Goal: Task Accomplishment & Management: Complete application form

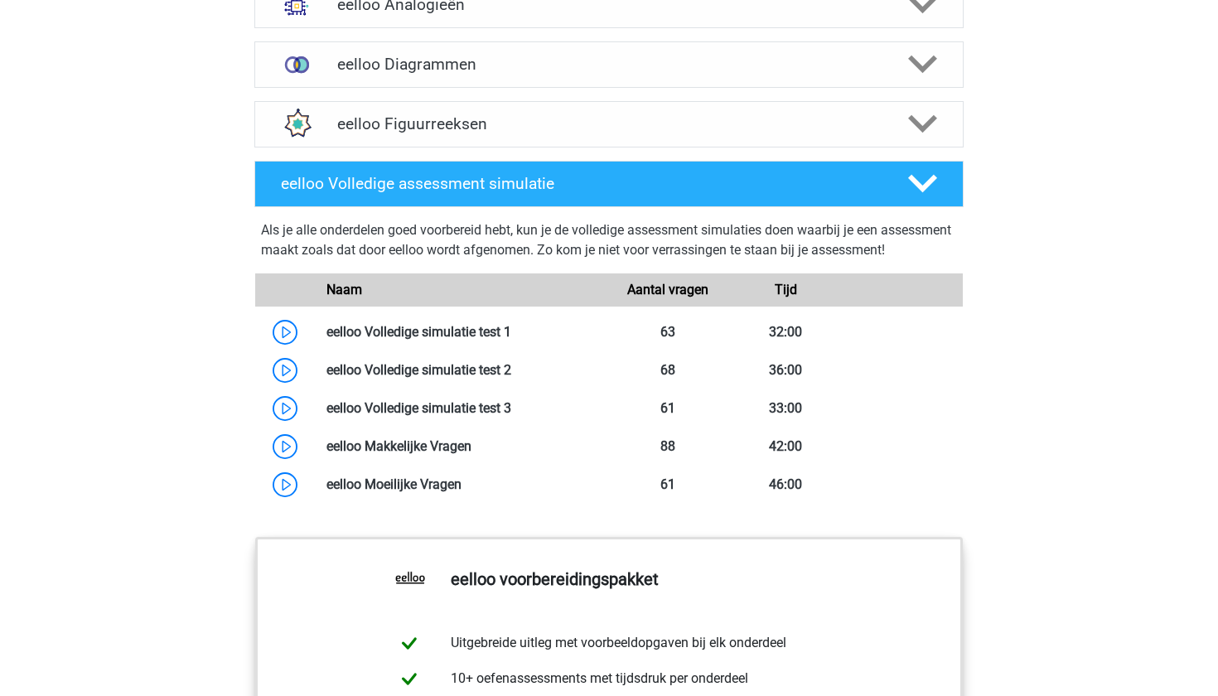
scroll to position [1182, 0]
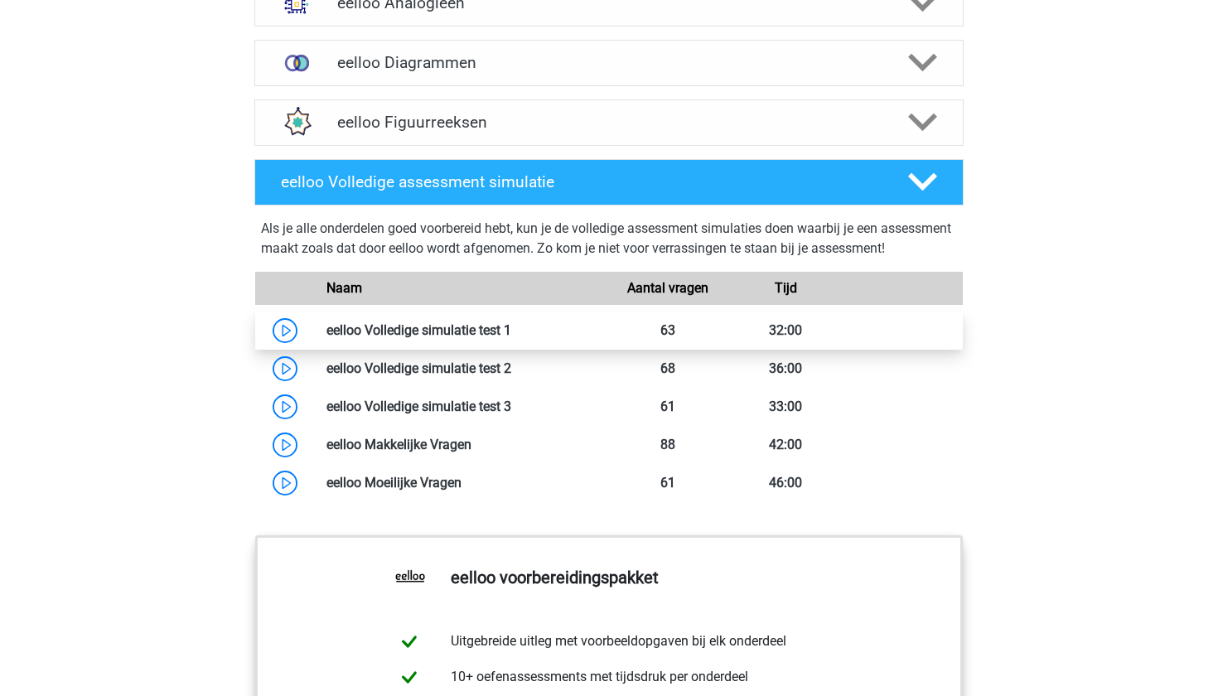
click at [511, 338] on link at bounding box center [511, 330] width 0 height 16
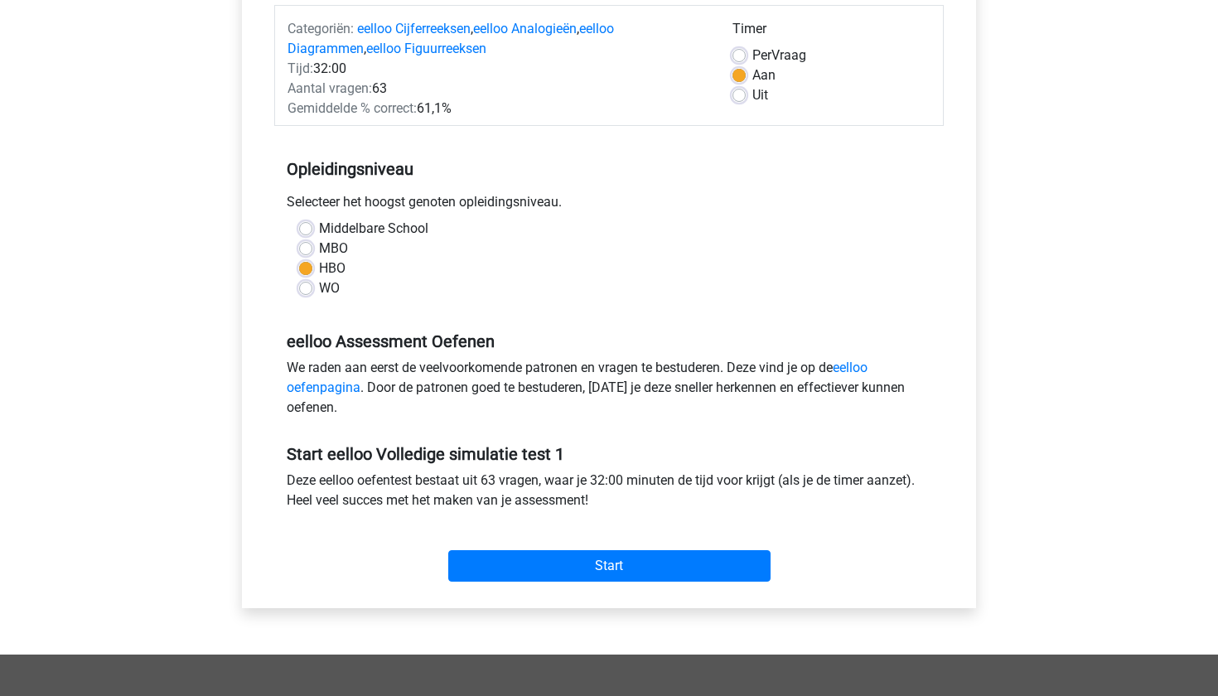
scroll to position [235, 0]
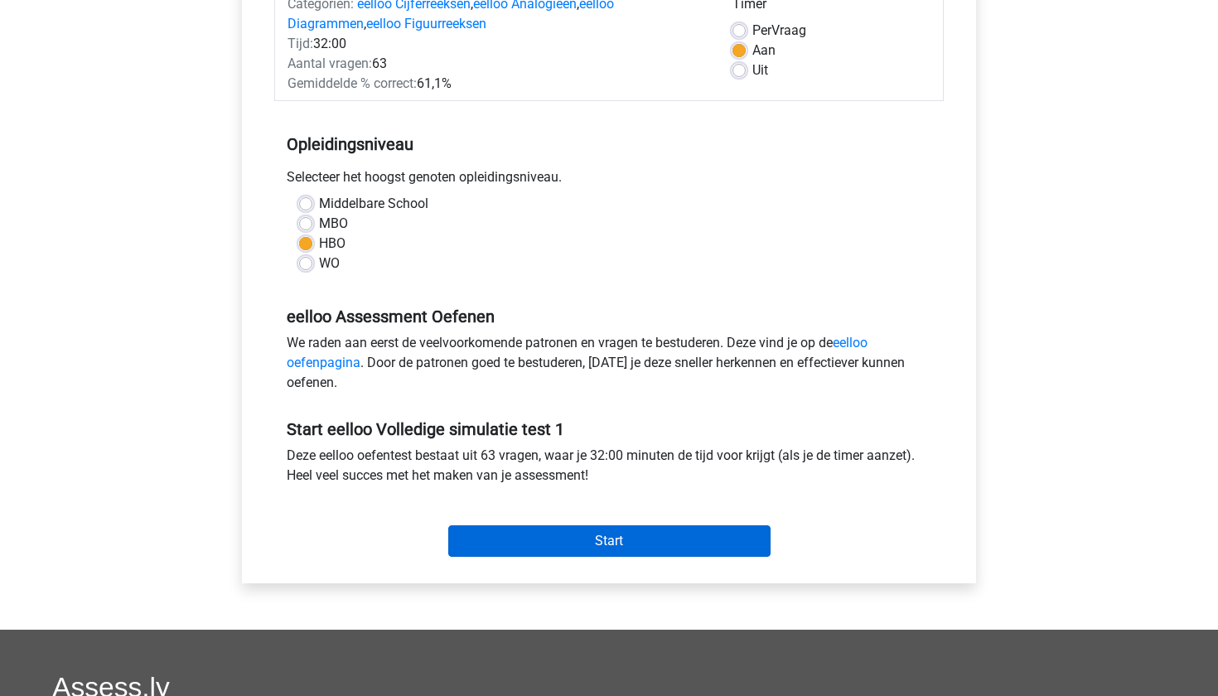
click at [542, 549] on input "Start" at bounding box center [609, 540] width 322 height 31
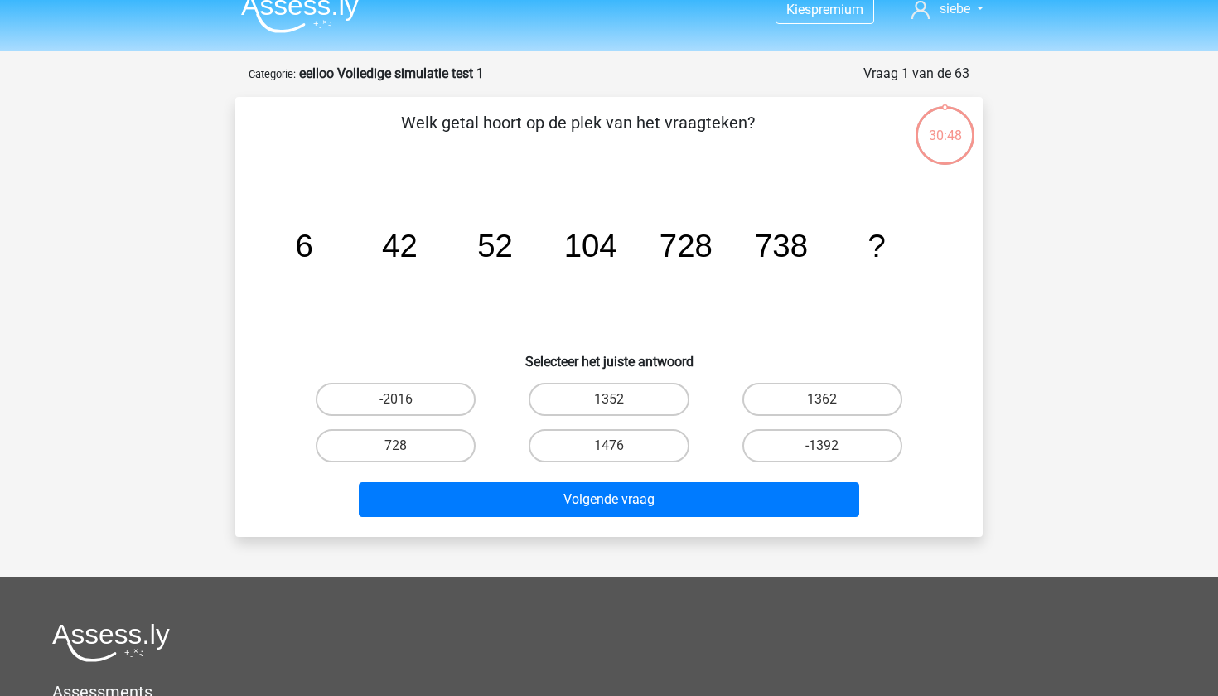
scroll to position [22, 0]
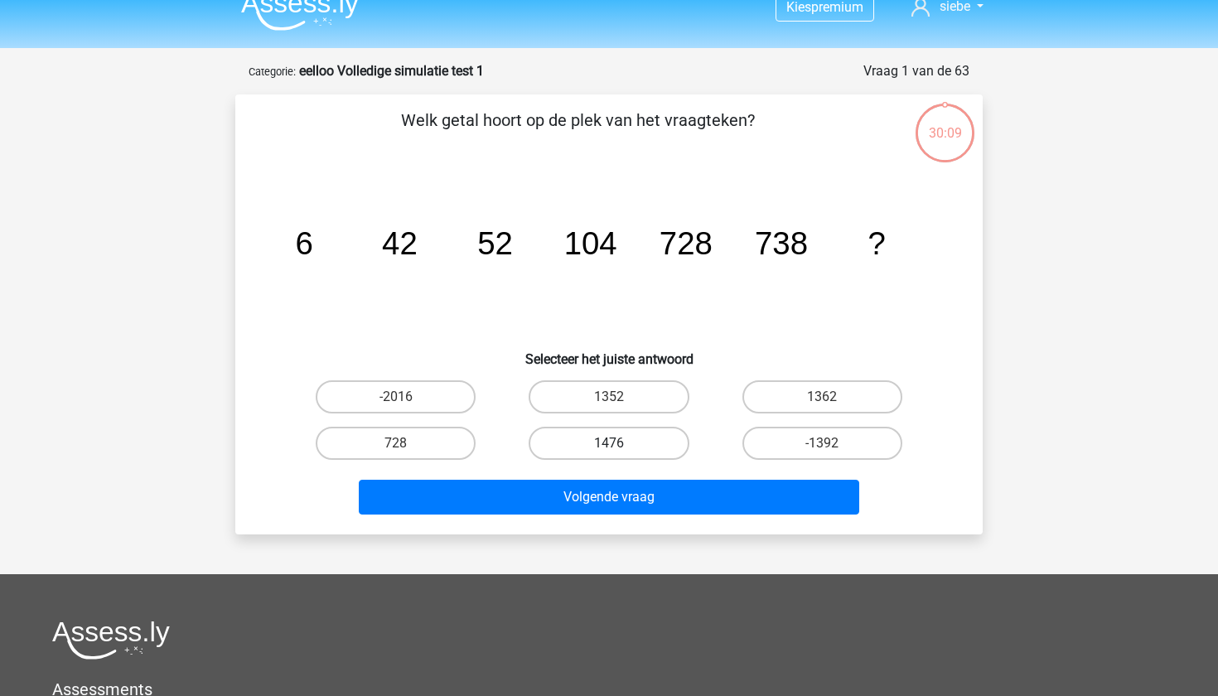
click at [597, 442] on label "1476" at bounding box center [609, 443] width 160 height 33
click at [609, 443] on input "1476" at bounding box center [614, 448] width 11 height 11
radio input "true"
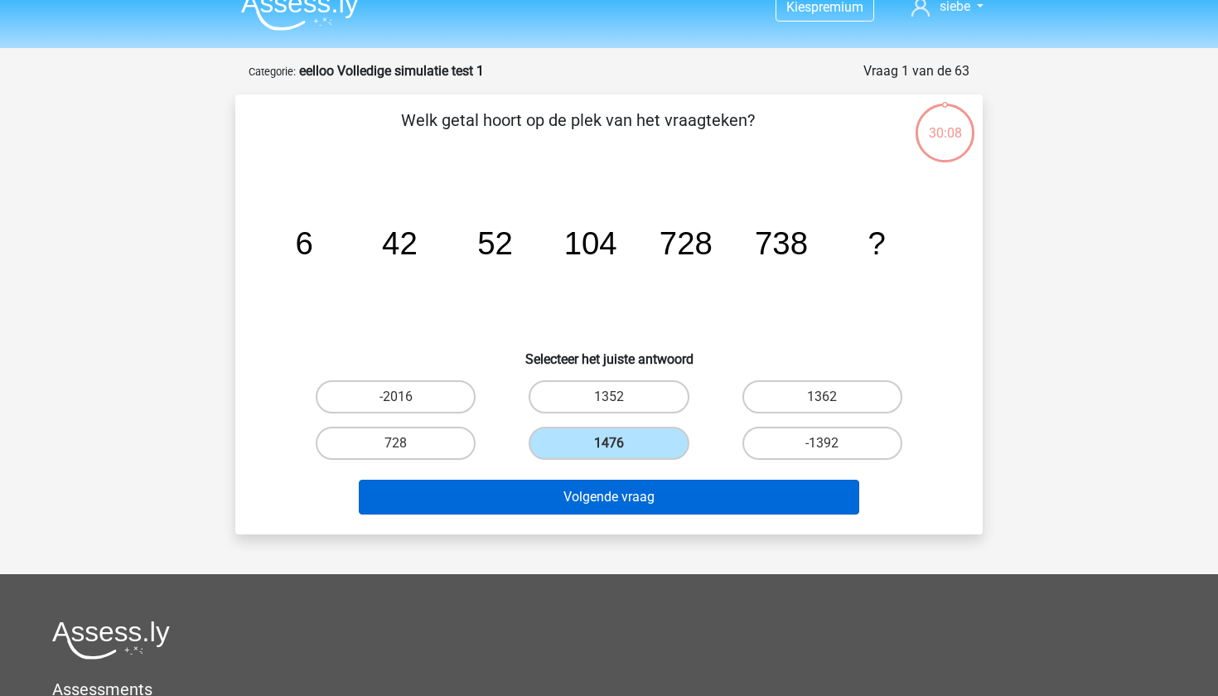
click at [615, 495] on button "Volgende vraag" at bounding box center [609, 497] width 501 height 35
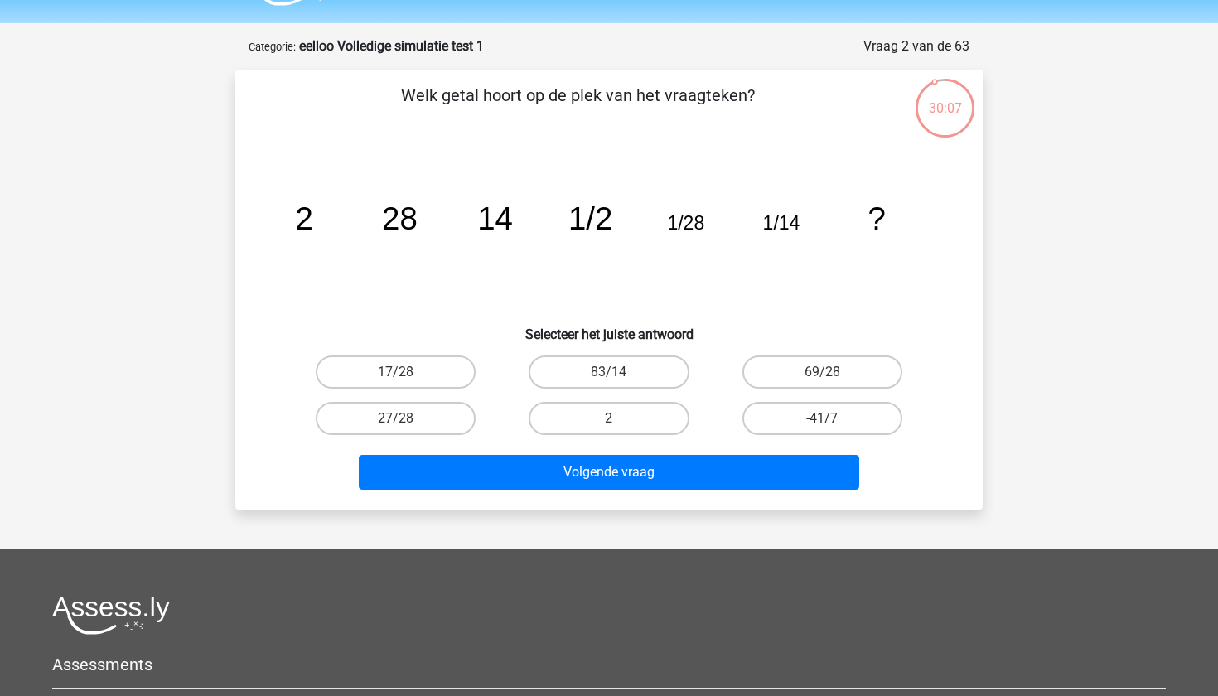
scroll to position [46, 0]
click at [609, 422] on input "2" at bounding box center [614, 424] width 11 height 11
radio input "true"
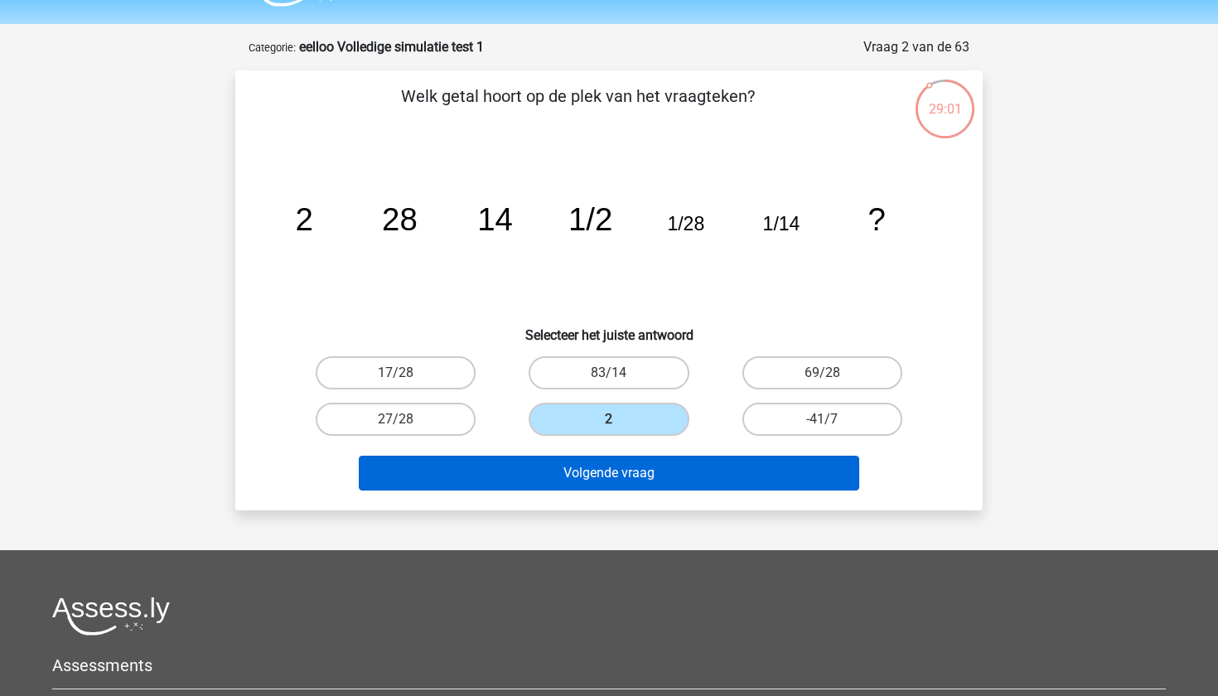
click at [610, 474] on button "Volgende vraag" at bounding box center [609, 473] width 501 height 35
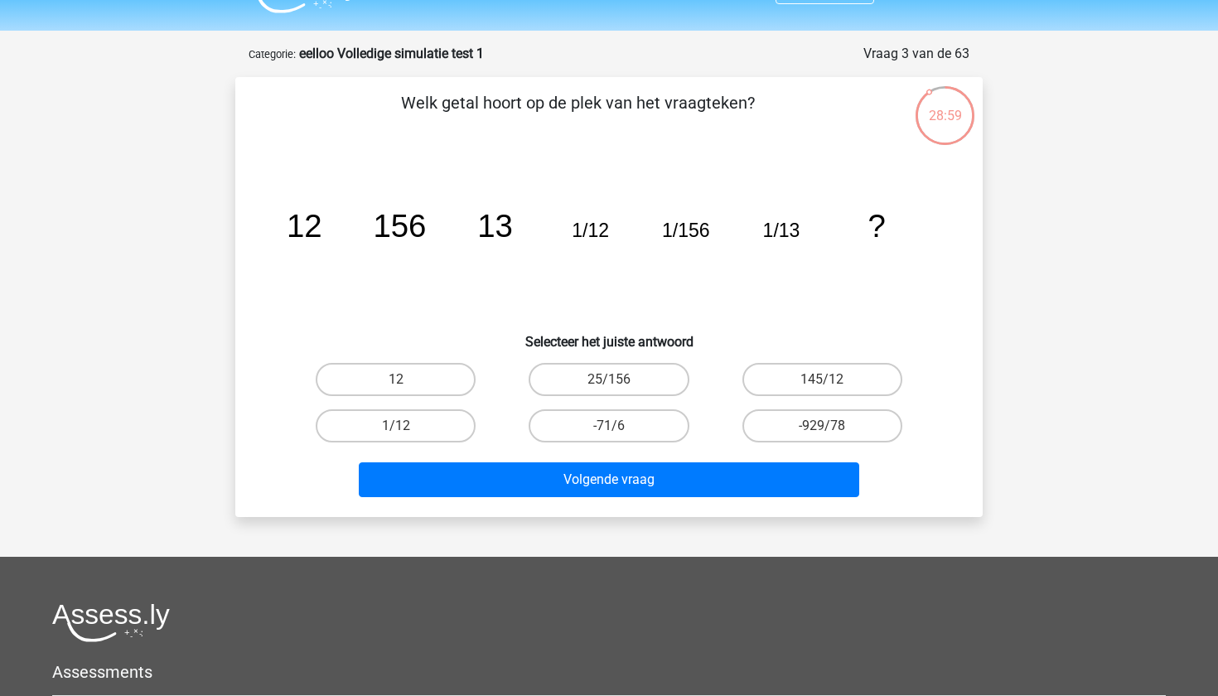
scroll to position [36, 0]
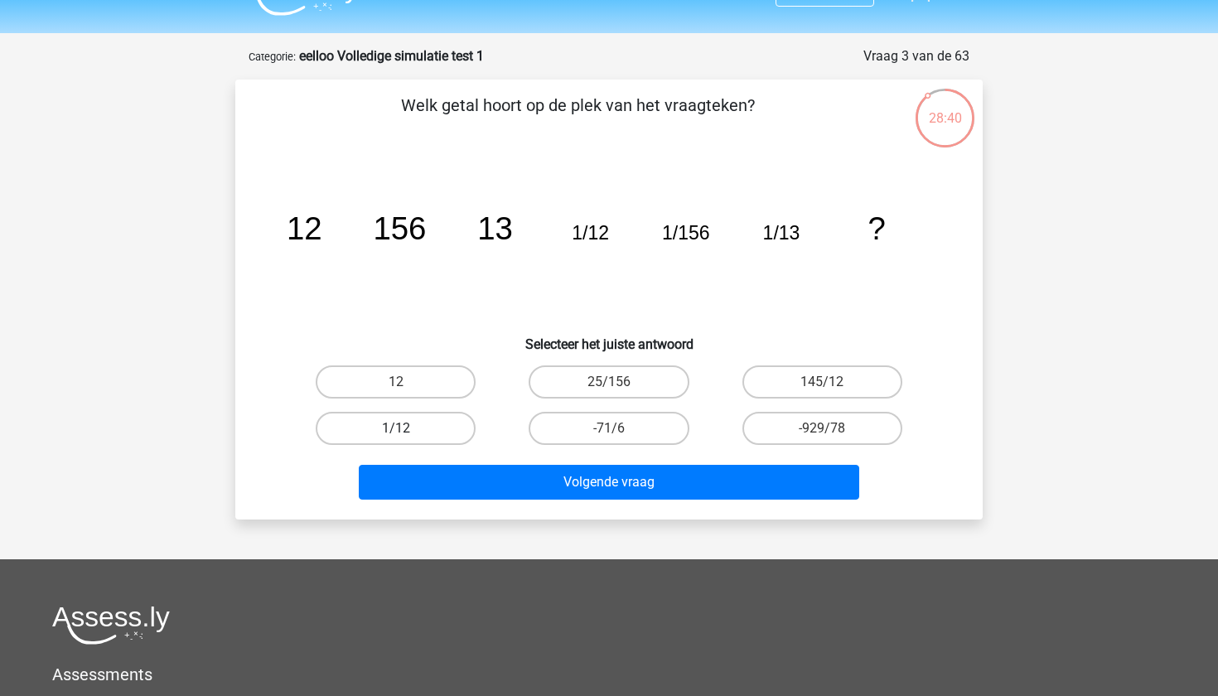
click at [402, 426] on label "1/12" at bounding box center [396, 428] width 160 height 33
click at [402, 428] on input "1/12" at bounding box center [401, 433] width 11 height 11
radio input "true"
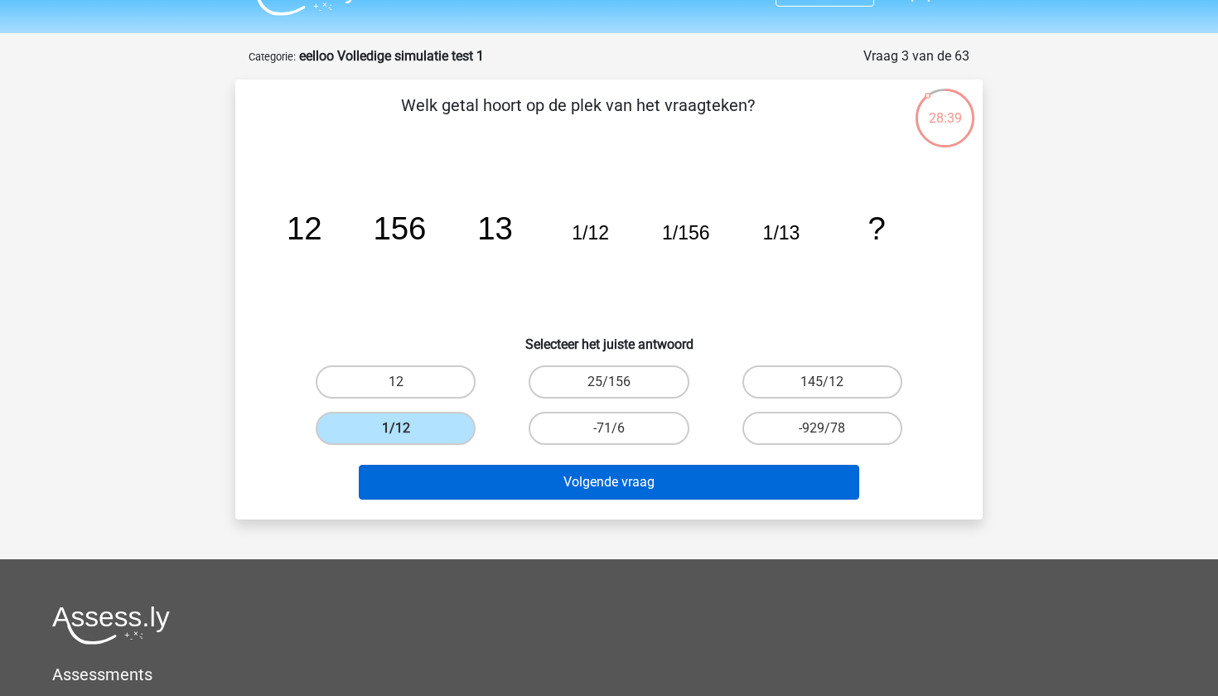
click at [452, 491] on button "Volgende vraag" at bounding box center [609, 482] width 501 height 35
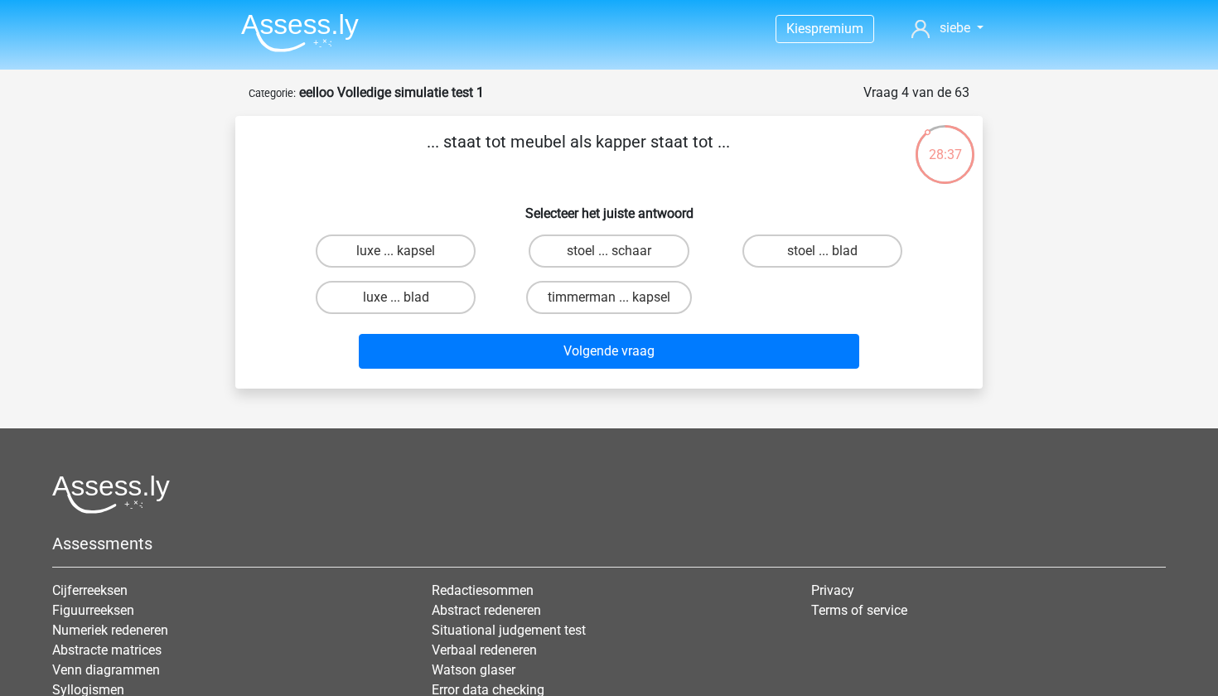
scroll to position [0, 0]
click at [553, 297] on label "timmerman ... kapsel" at bounding box center [609, 297] width 166 height 33
click at [609, 297] on input "timmerman ... kapsel" at bounding box center [614, 302] width 11 height 11
radio input "true"
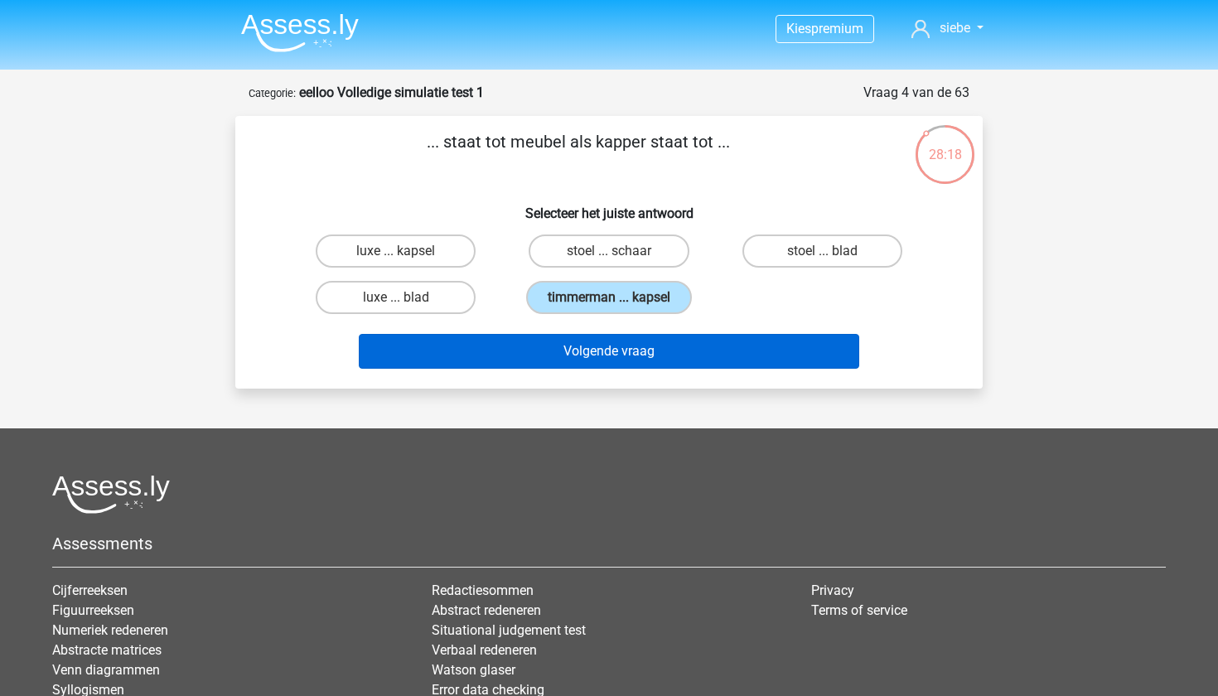
click at [567, 348] on button "Volgende vraag" at bounding box center [609, 351] width 501 height 35
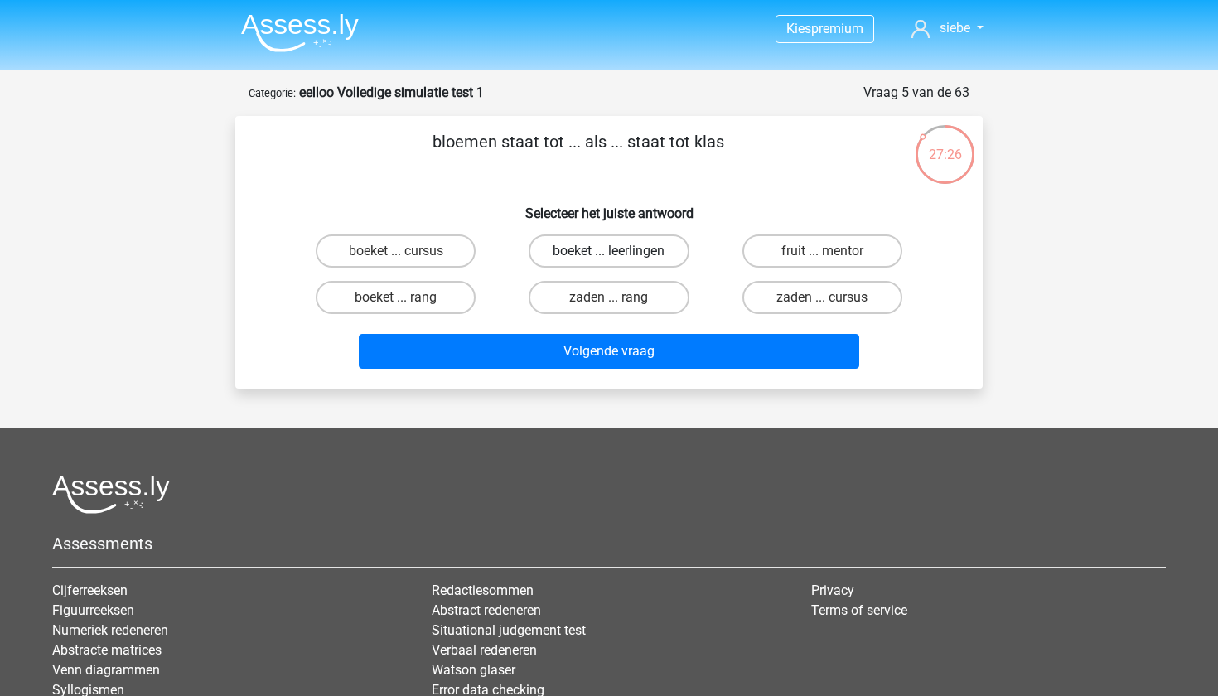
click at [638, 249] on label "boeket ... leerlingen" at bounding box center [609, 250] width 160 height 33
click at [620, 251] on input "boeket ... leerlingen" at bounding box center [614, 256] width 11 height 11
radio input "true"
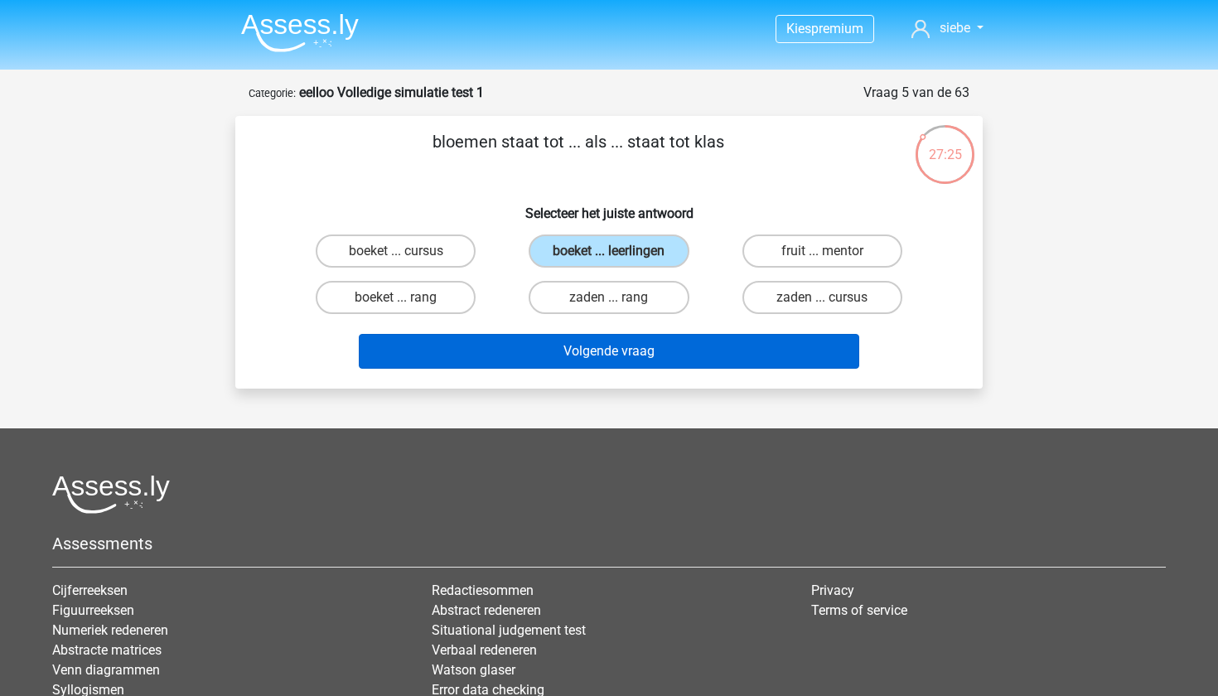
click at [678, 356] on button "Volgende vraag" at bounding box center [609, 351] width 501 height 35
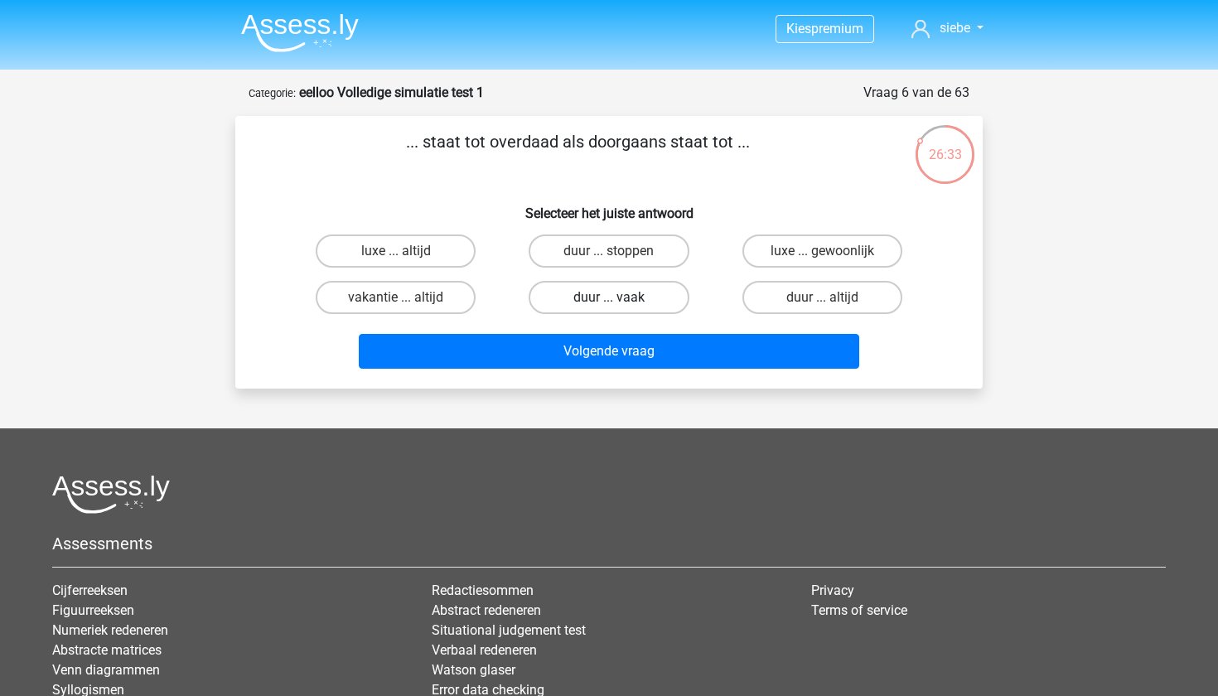
click at [659, 301] on label "duur ... vaak" at bounding box center [609, 297] width 160 height 33
click at [620, 301] on input "duur ... vaak" at bounding box center [614, 302] width 11 height 11
radio input "true"
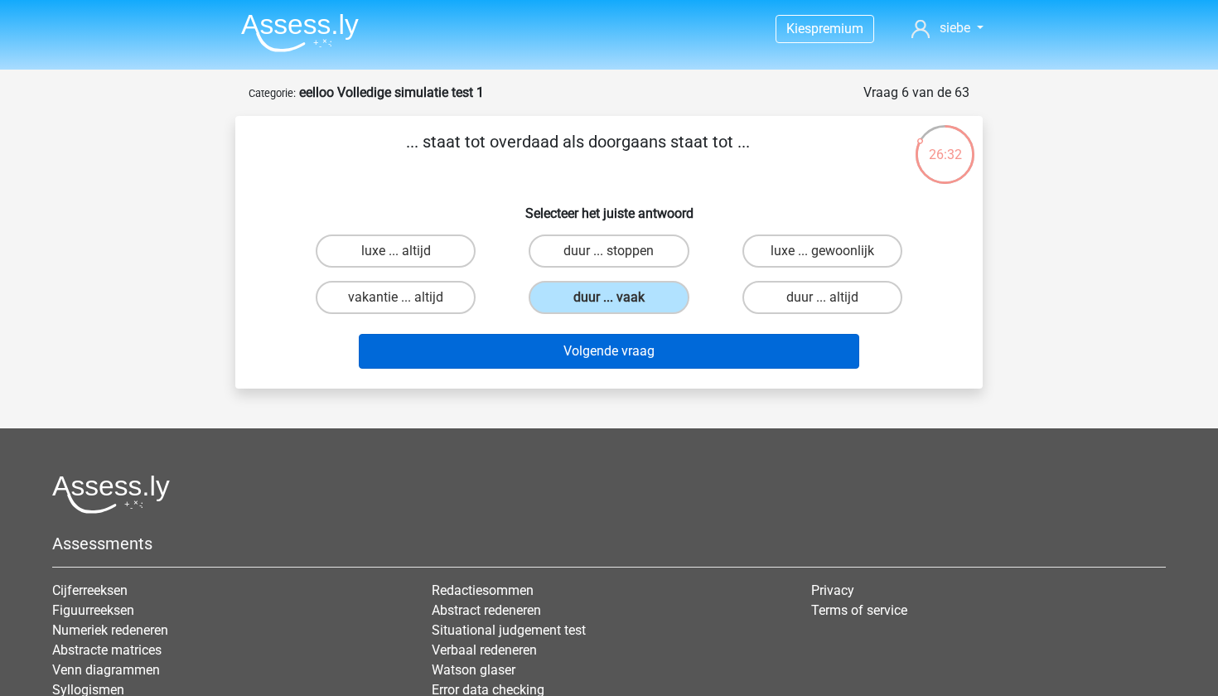
click at [650, 365] on button "Volgende vraag" at bounding box center [609, 351] width 501 height 35
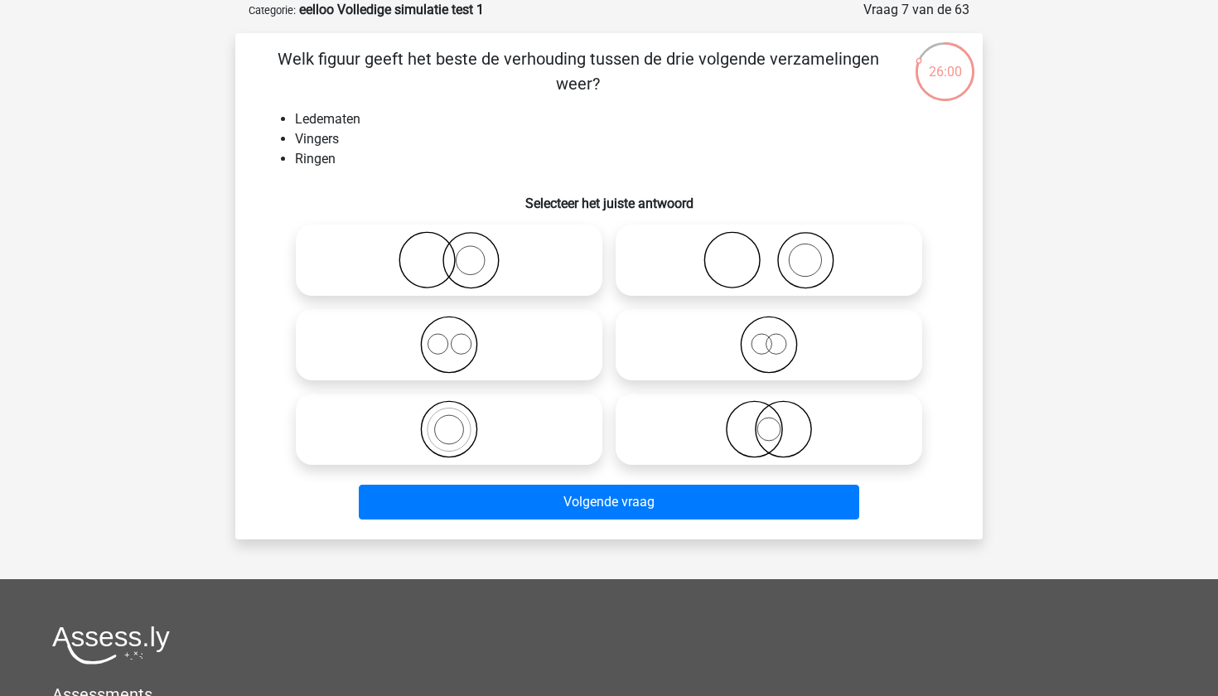
scroll to position [83, 0]
click at [771, 265] on icon at bounding box center [768, 260] width 293 height 58
click at [771, 252] on input "radio" at bounding box center [774, 246] width 11 height 11
radio input "true"
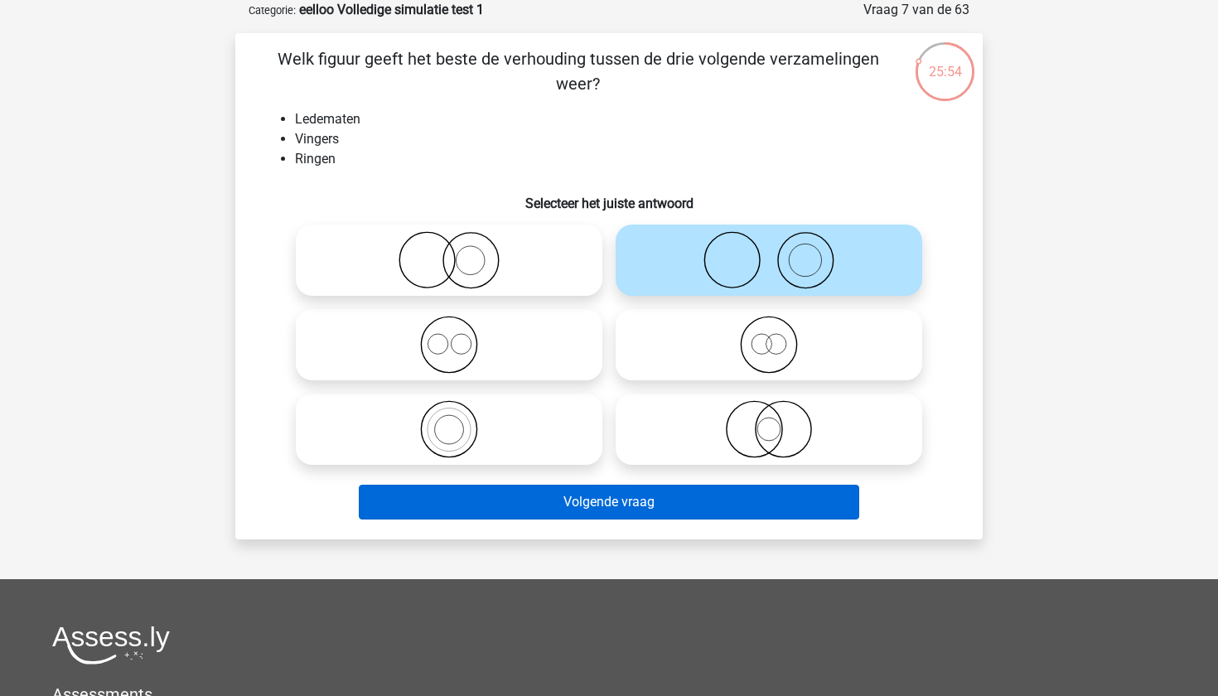
click at [652, 507] on button "Volgende vraag" at bounding box center [609, 502] width 501 height 35
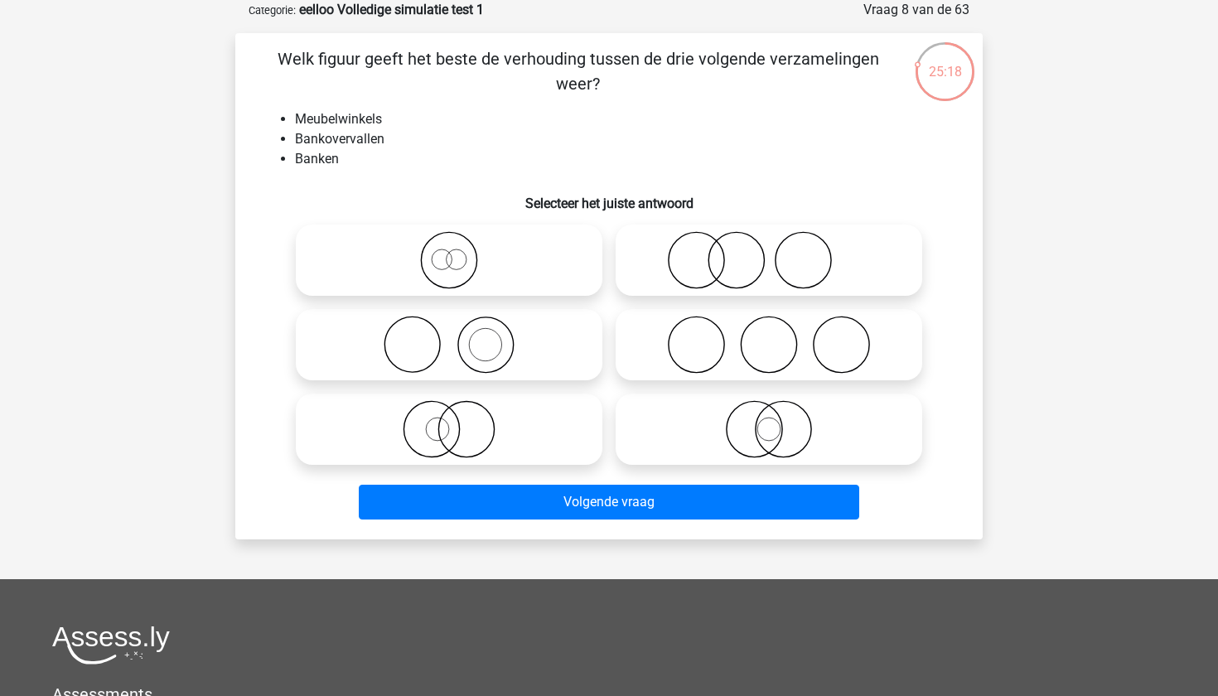
click at [493, 336] on icon at bounding box center [448, 345] width 293 height 58
click at [460, 336] on input "radio" at bounding box center [454, 331] width 11 height 11
radio input "true"
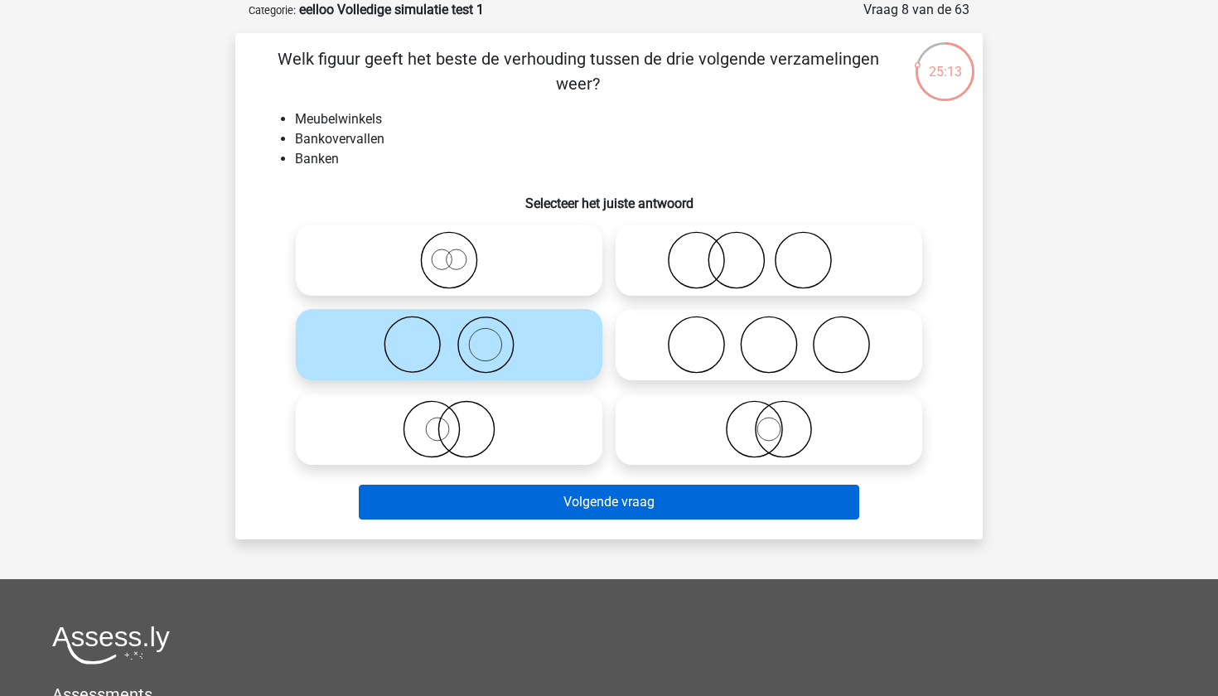
click at [581, 505] on button "Volgende vraag" at bounding box center [609, 502] width 501 height 35
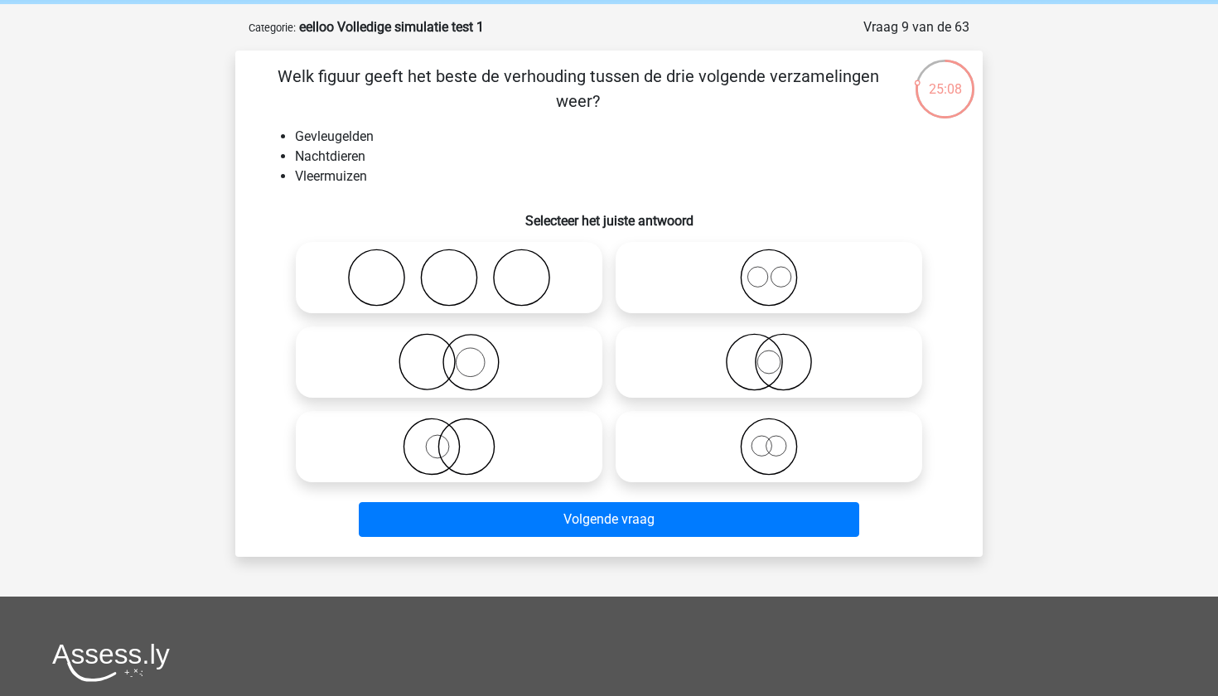
scroll to position [67, 0]
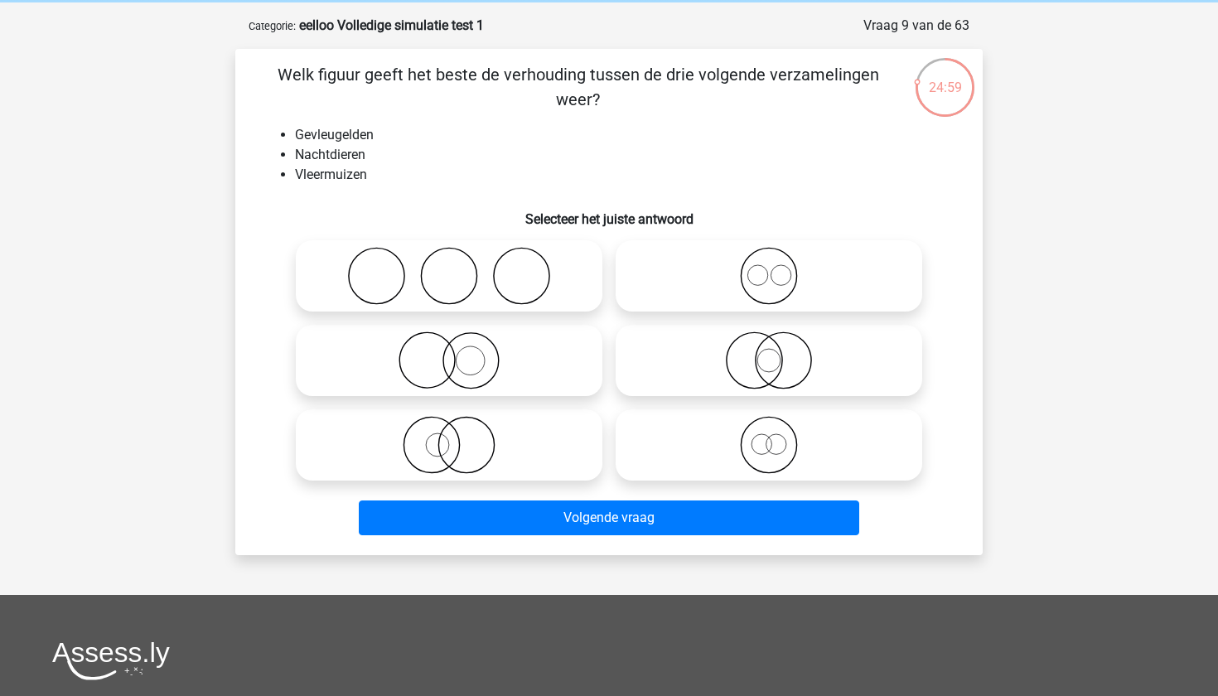
click at [475, 359] on icon at bounding box center [448, 360] width 293 height 58
click at [460, 352] on input "radio" at bounding box center [454, 346] width 11 height 11
radio input "true"
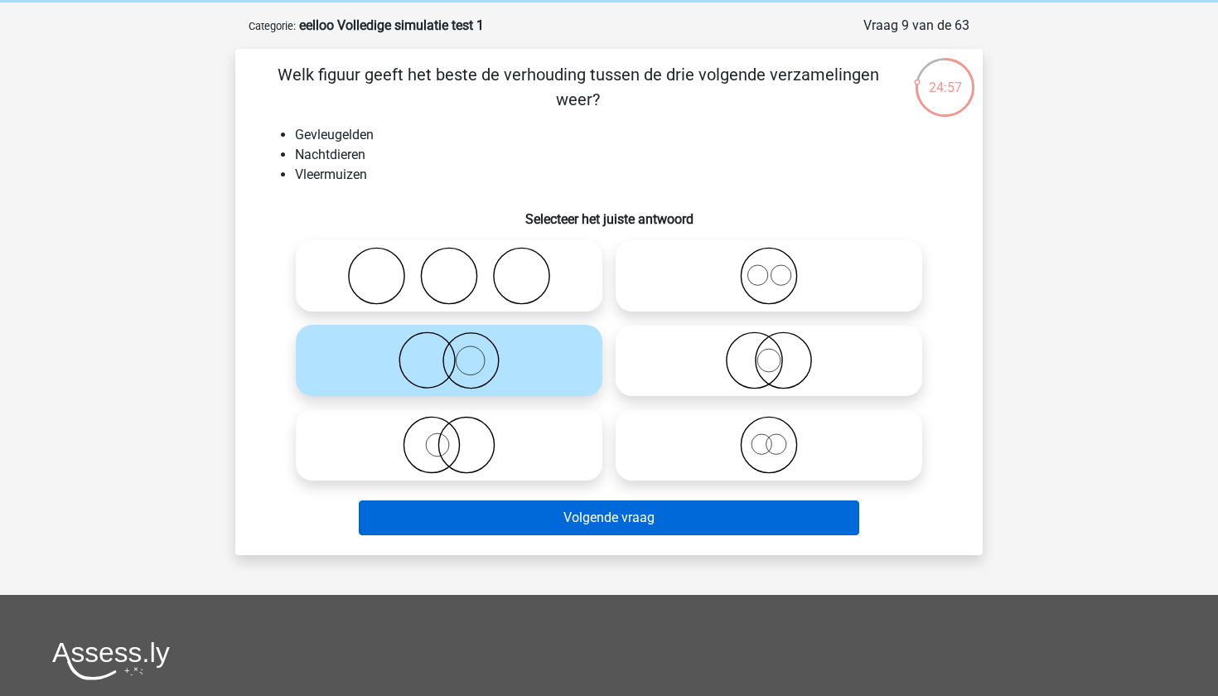
click at [575, 519] on button "Volgende vraag" at bounding box center [609, 517] width 501 height 35
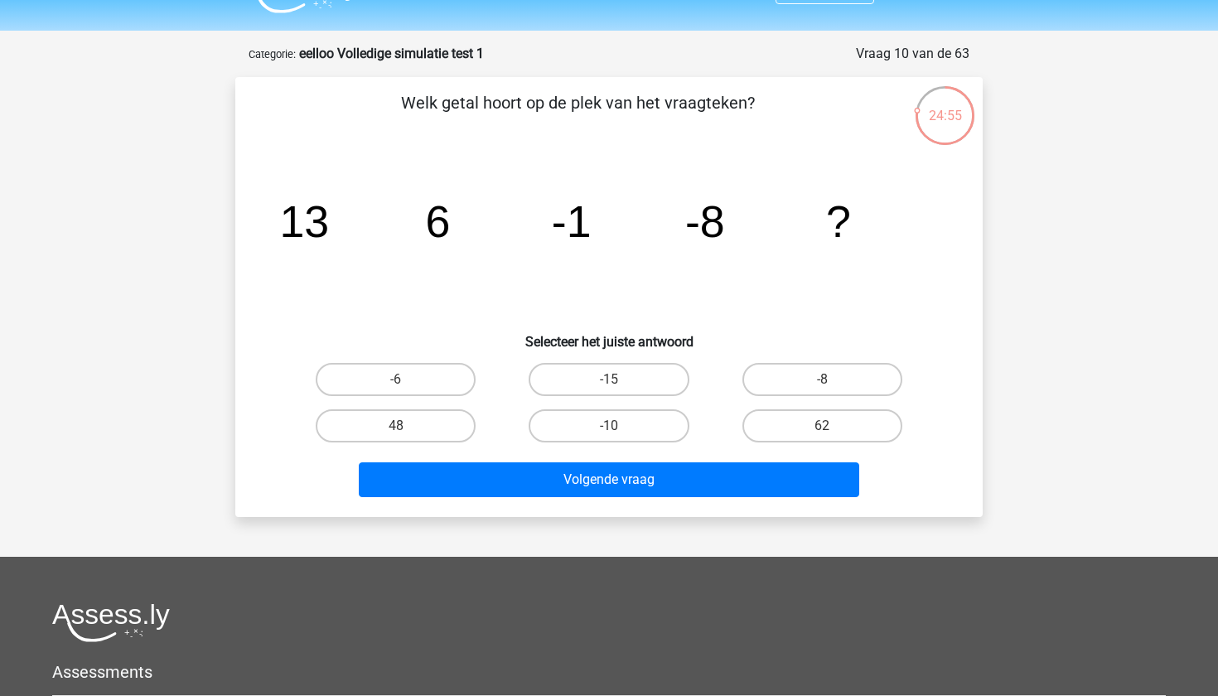
scroll to position [36, 0]
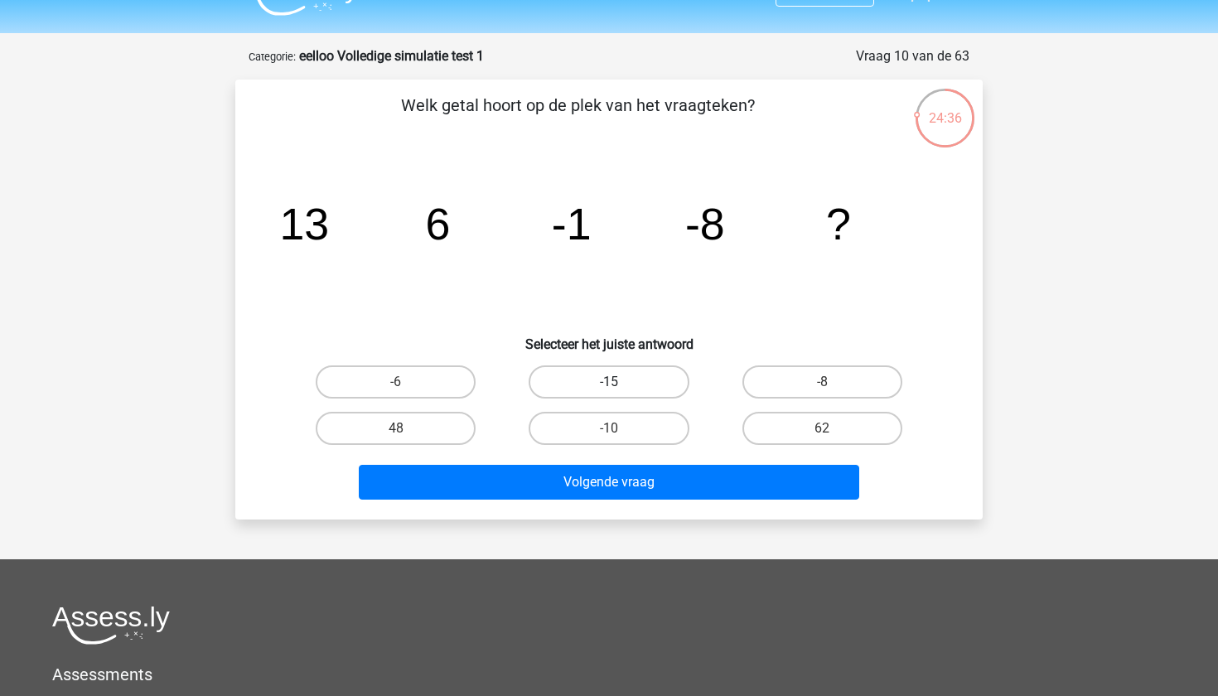
click at [622, 389] on label "-15" at bounding box center [609, 381] width 160 height 33
click at [620, 389] on input "-15" at bounding box center [614, 387] width 11 height 11
radio input "true"
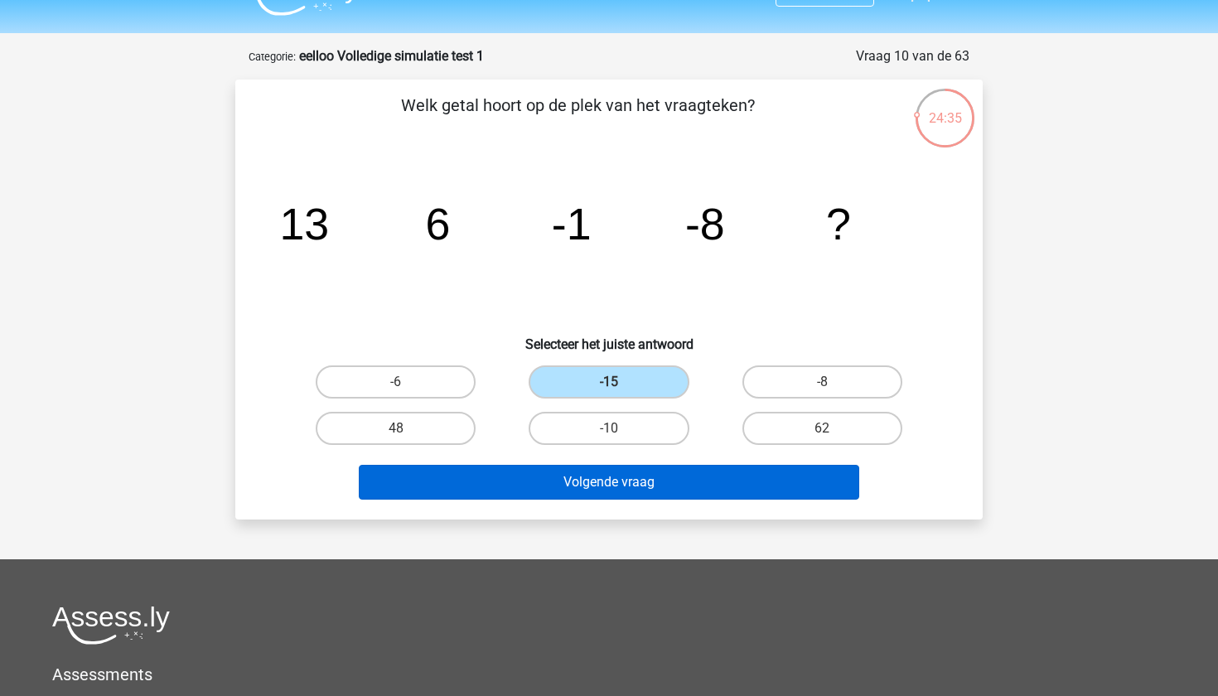
click at [605, 483] on button "Volgende vraag" at bounding box center [609, 482] width 501 height 35
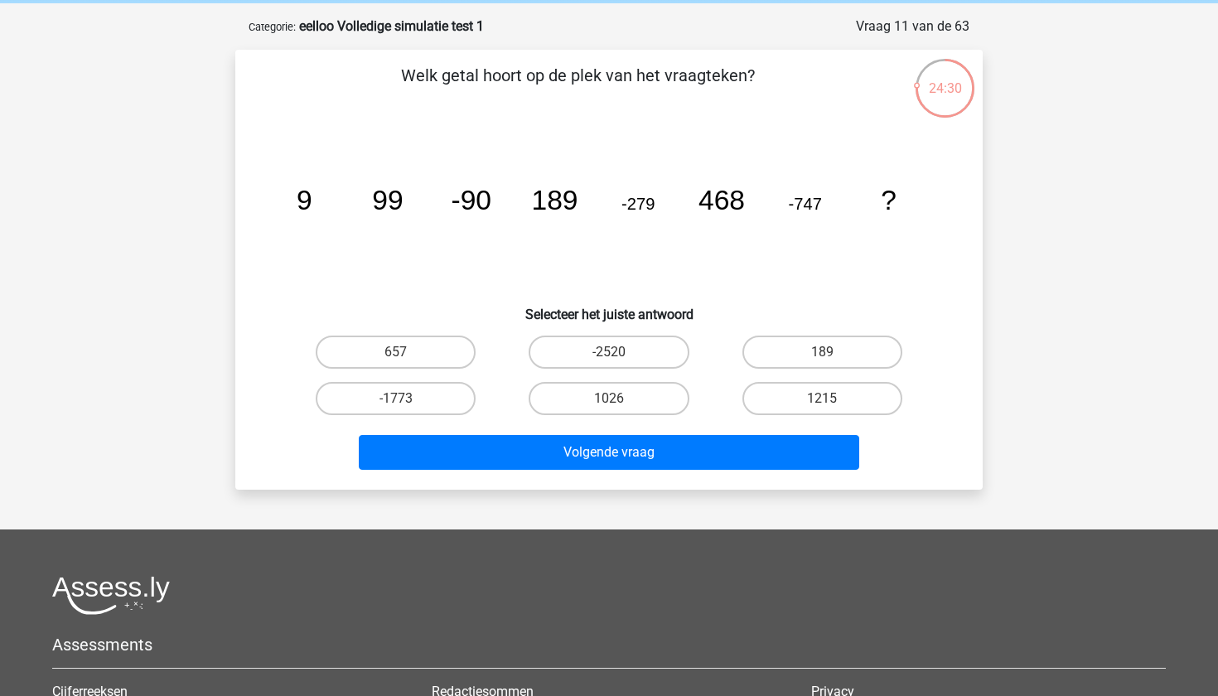
scroll to position [63, 0]
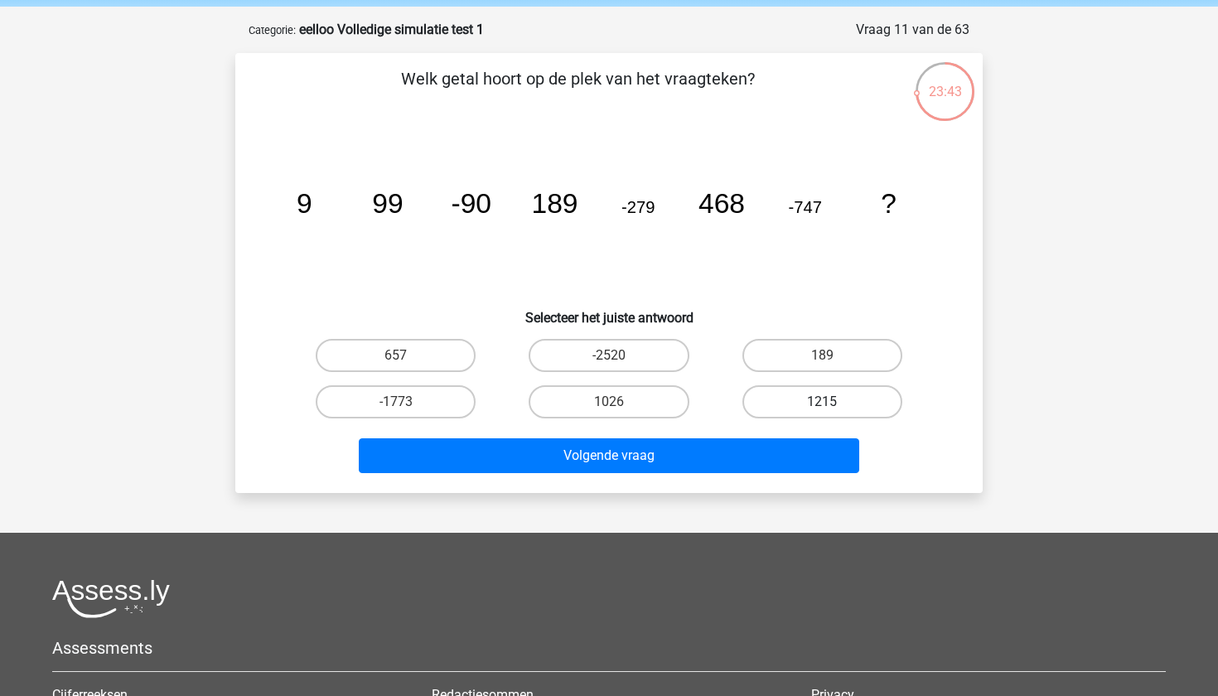
click at [766, 391] on label "1215" at bounding box center [822, 401] width 160 height 33
click at [822, 402] on input "1215" at bounding box center [827, 407] width 11 height 11
radio input "true"
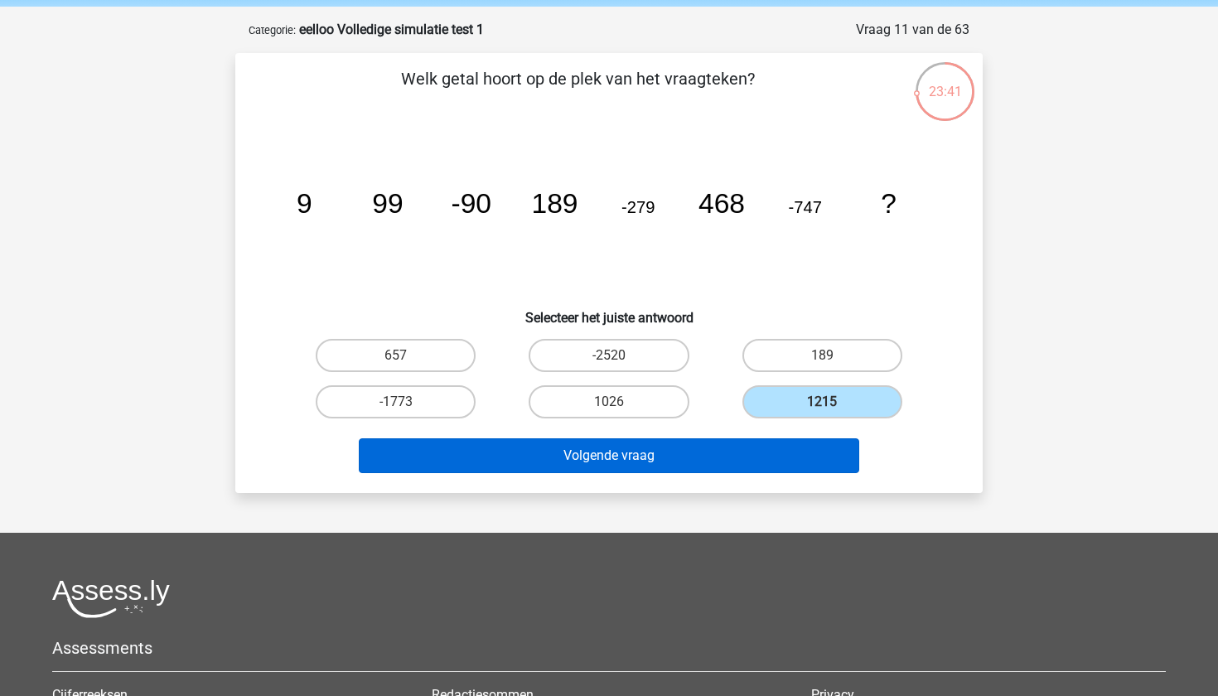
click at [708, 453] on button "Volgende vraag" at bounding box center [609, 455] width 501 height 35
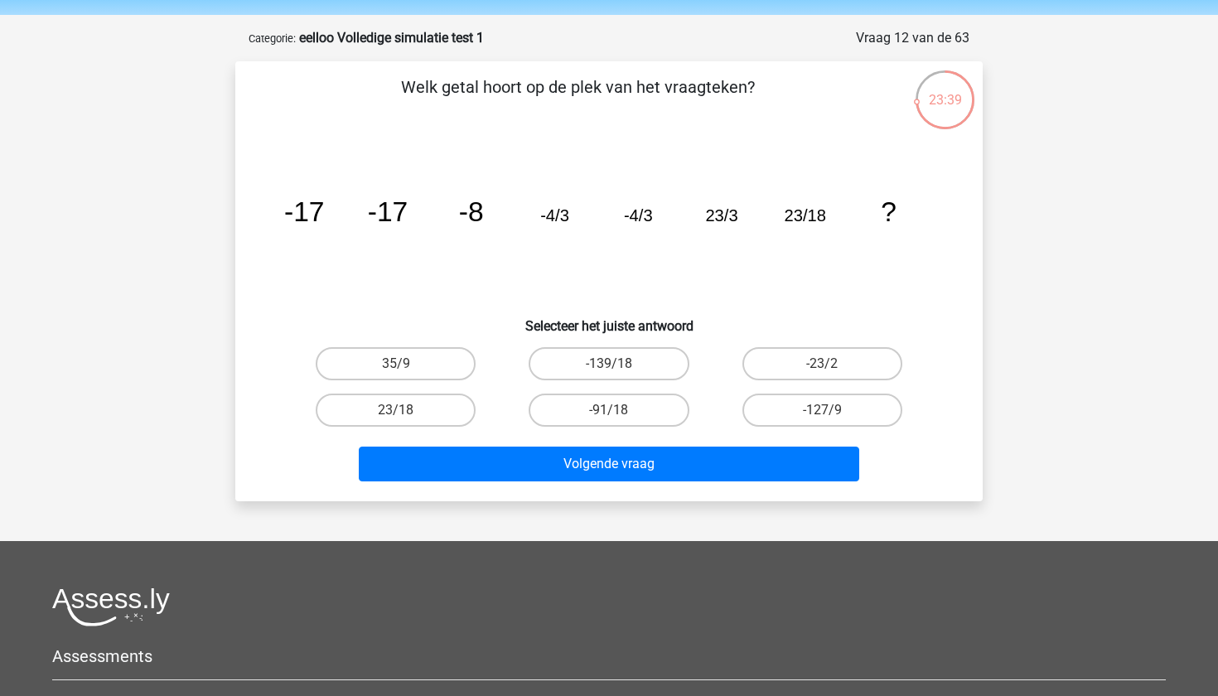
scroll to position [53, 0]
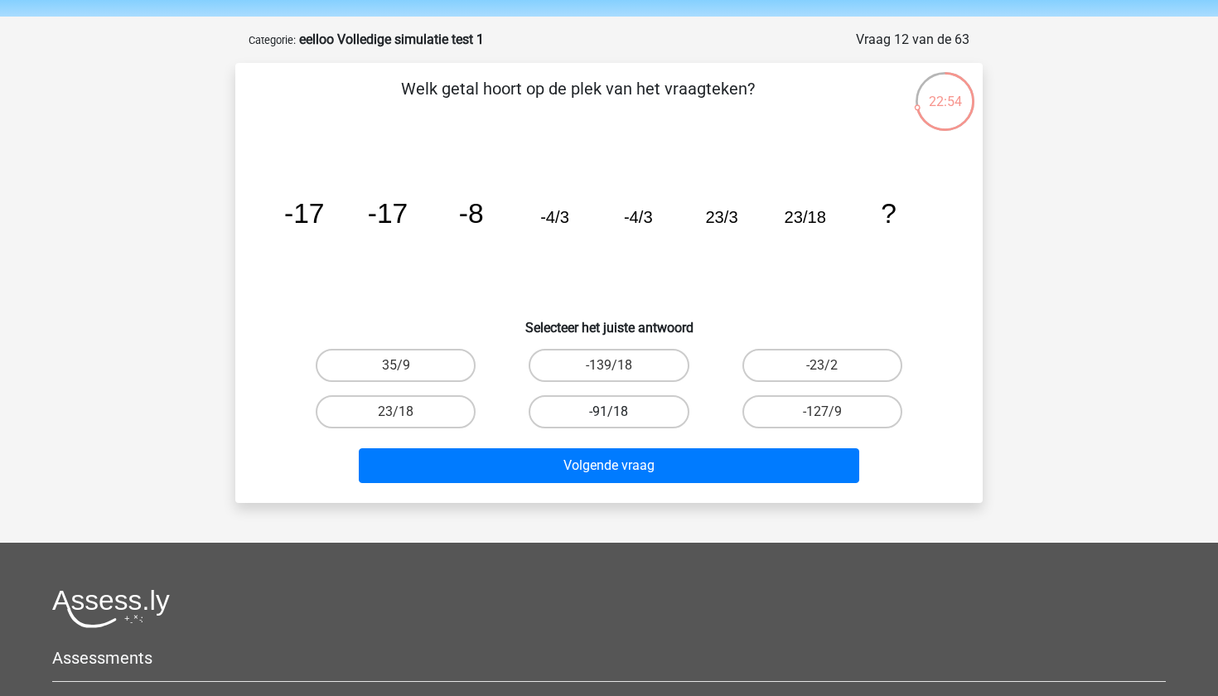
click at [585, 409] on label "-91/18" at bounding box center [609, 411] width 160 height 33
click at [609, 412] on input "-91/18" at bounding box center [614, 417] width 11 height 11
radio input "true"
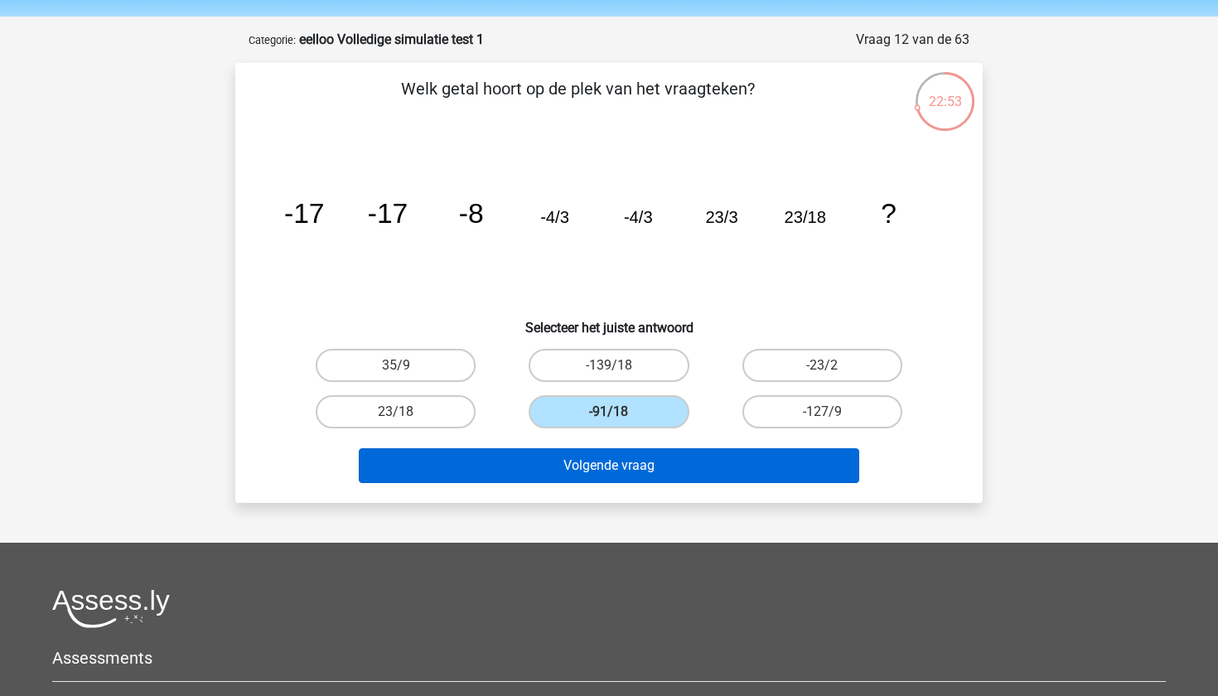
click at [604, 454] on button "Volgende vraag" at bounding box center [609, 465] width 501 height 35
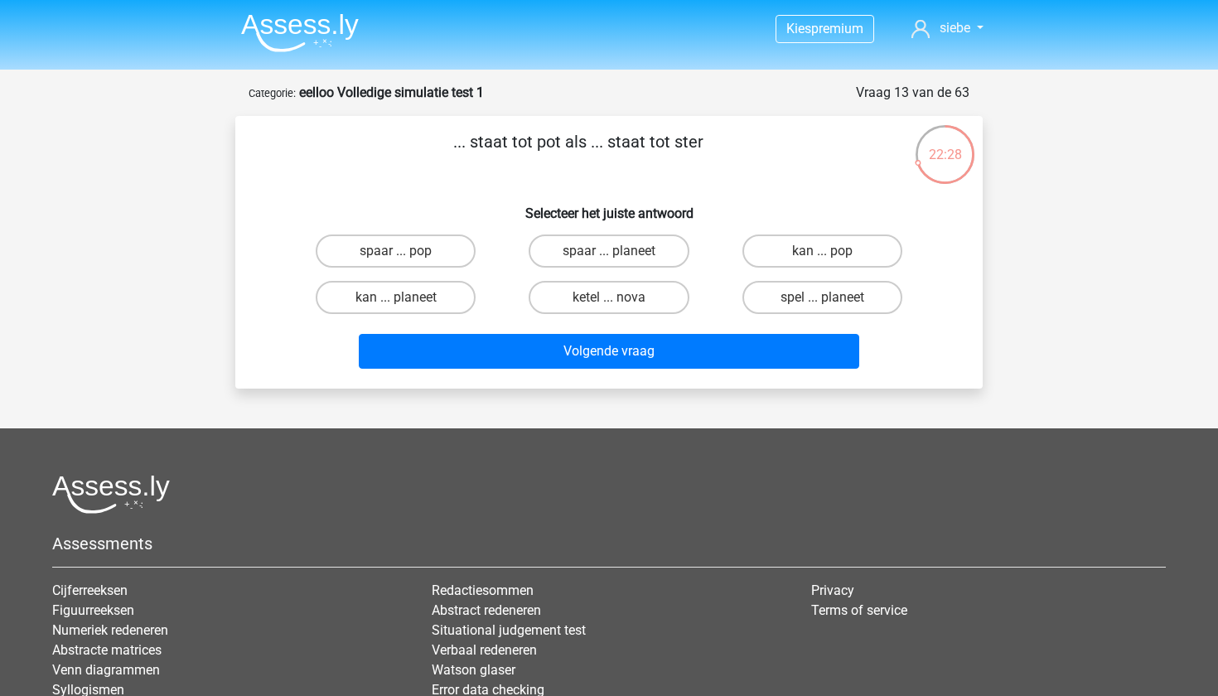
scroll to position [0, 0]
click at [447, 295] on label "kan ... planeet" at bounding box center [396, 297] width 160 height 33
click at [407, 297] on input "kan ... planeet" at bounding box center [401, 302] width 11 height 11
radio input "true"
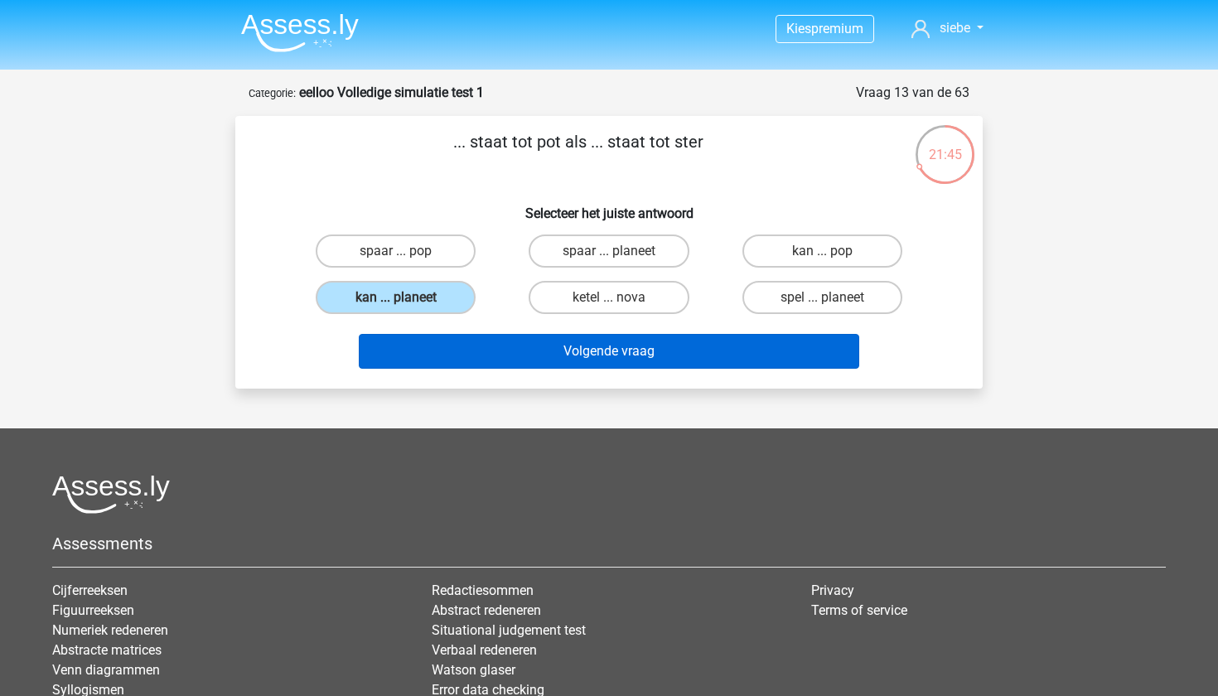
click at [515, 351] on button "Volgende vraag" at bounding box center [609, 351] width 501 height 35
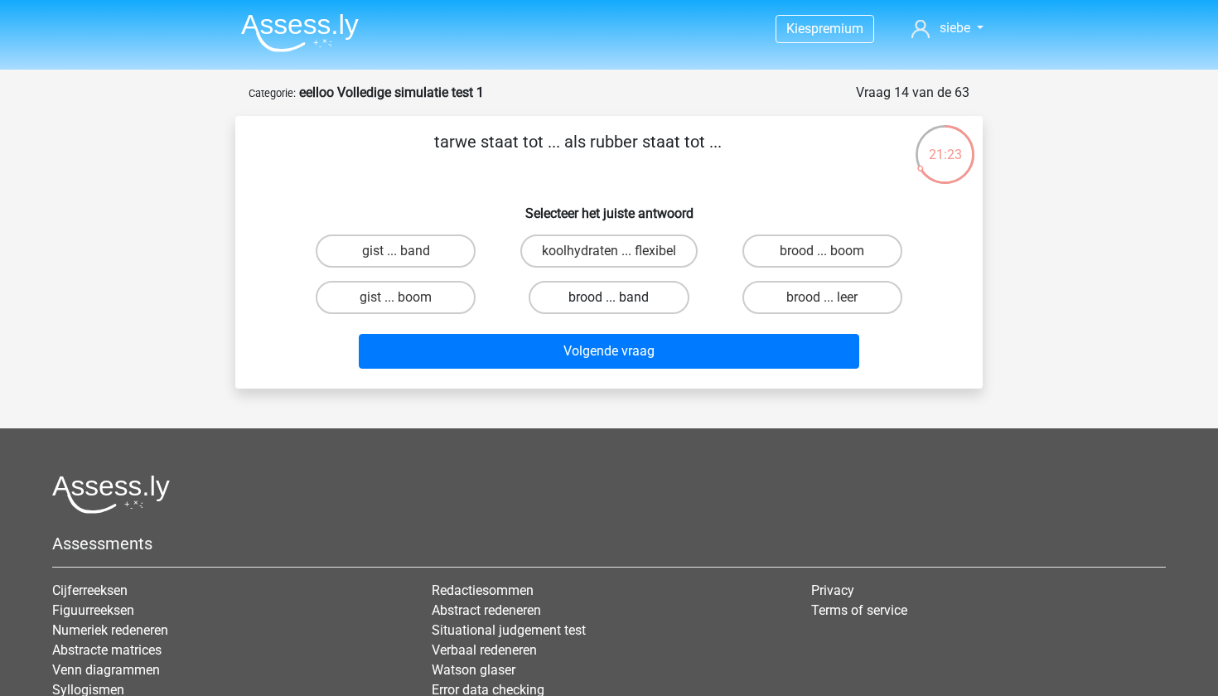
click at [645, 297] on label "brood ... band" at bounding box center [609, 297] width 160 height 33
click at [620, 297] on input "brood ... band" at bounding box center [614, 302] width 11 height 11
radio input "true"
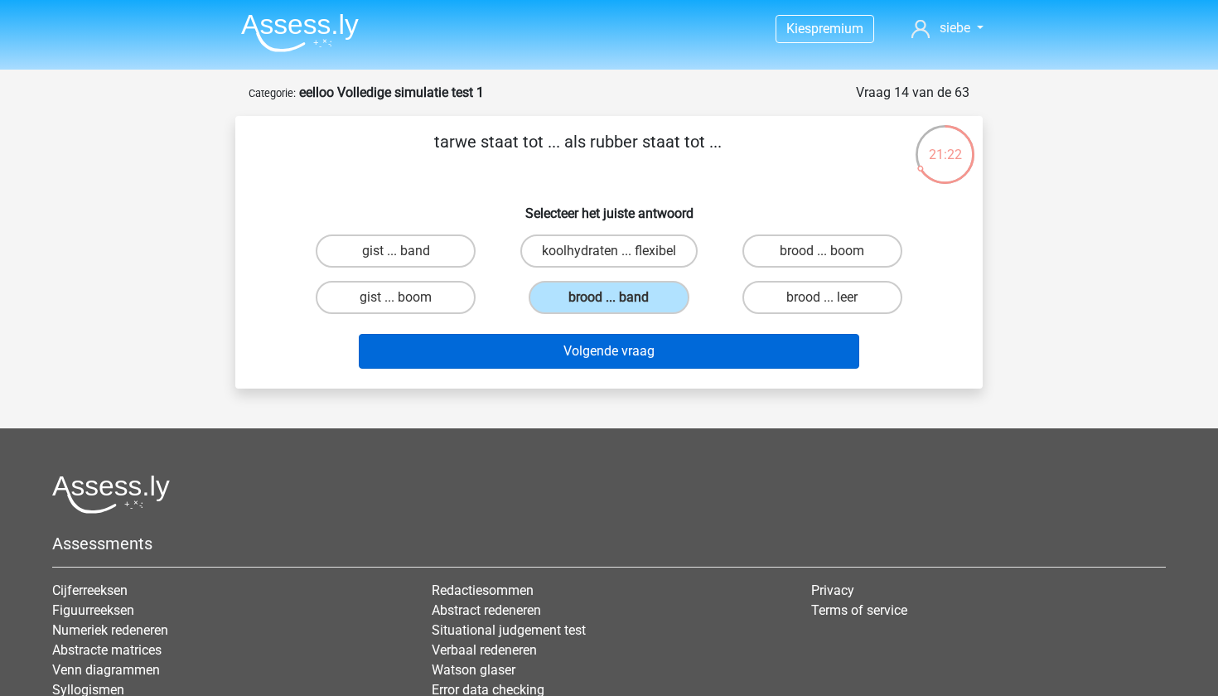
click at [628, 353] on button "Volgende vraag" at bounding box center [609, 351] width 501 height 35
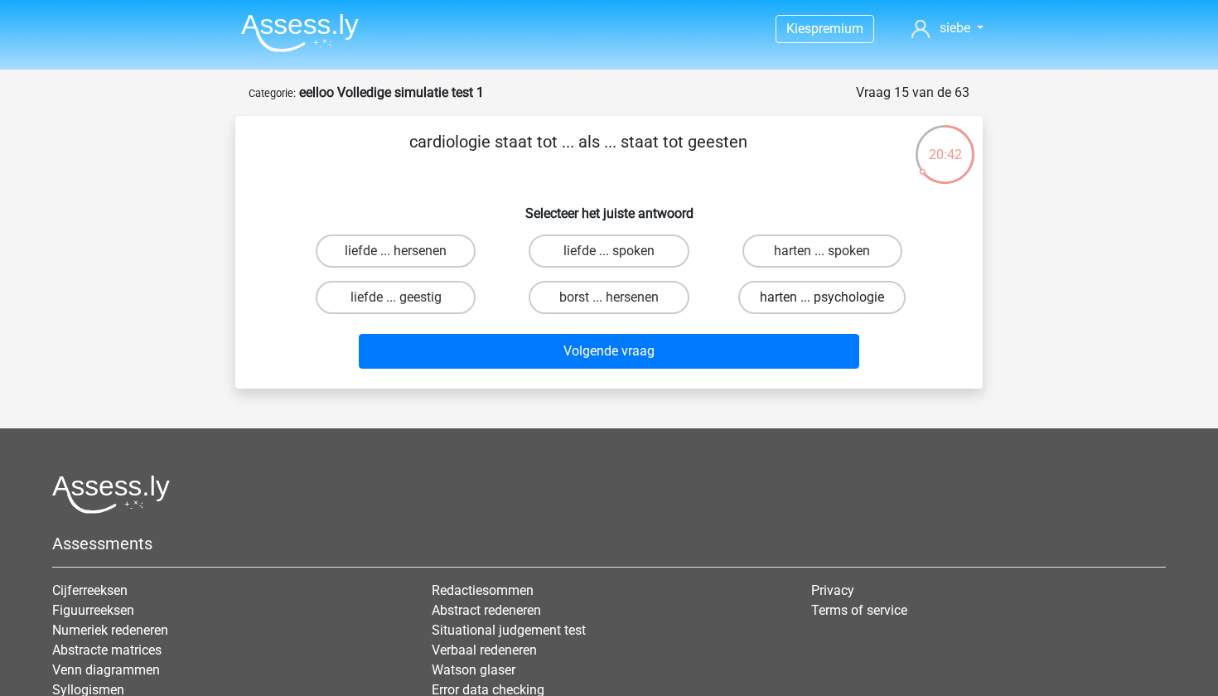
click at [771, 296] on label "harten ... psychologie" at bounding box center [821, 297] width 167 height 33
click at [822, 297] on input "harten ... psychologie" at bounding box center [827, 302] width 11 height 11
radio input "true"
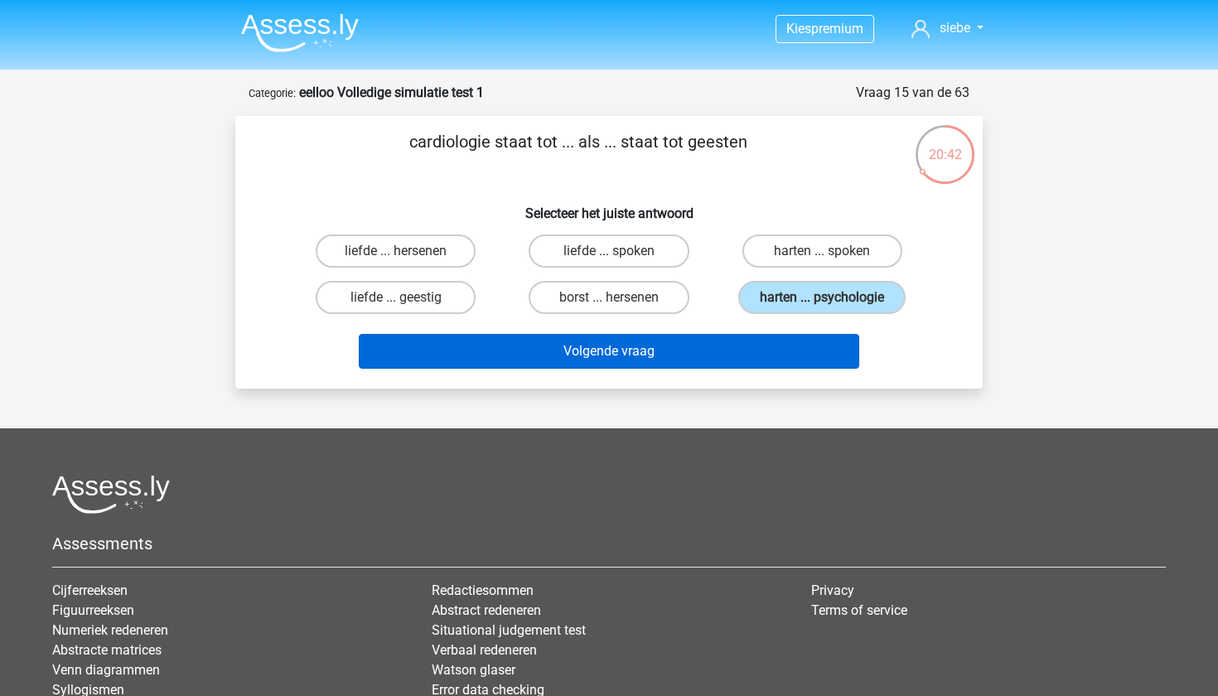
click at [757, 358] on button "Volgende vraag" at bounding box center [609, 351] width 501 height 35
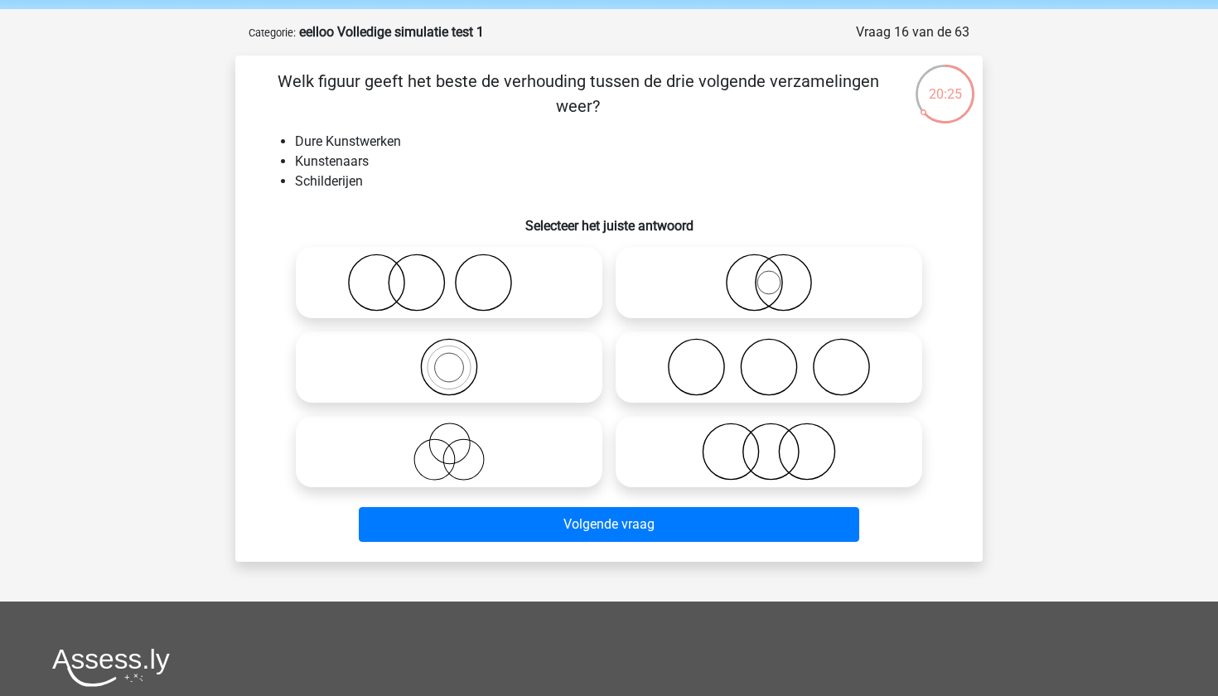
scroll to position [72, 0]
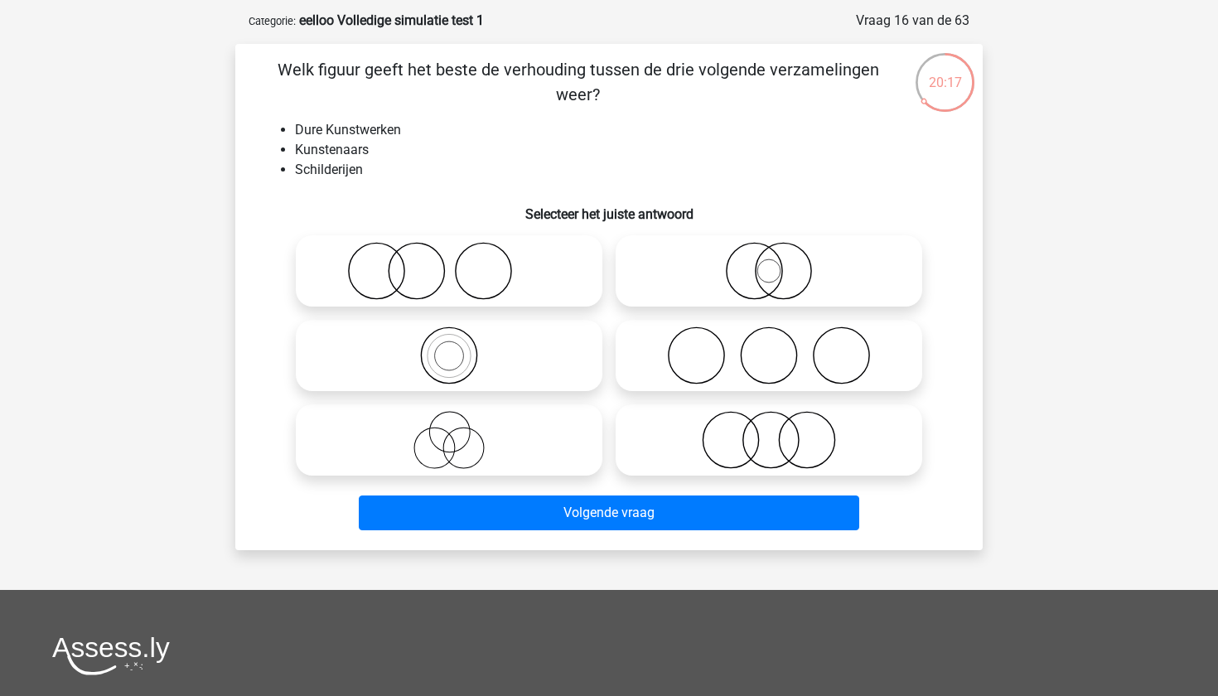
click at [765, 438] on icon at bounding box center [768, 440] width 293 height 58
click at [769, 432] on input "radio" at bounding box center [774, 426] width 11 height 11
radio input "true"
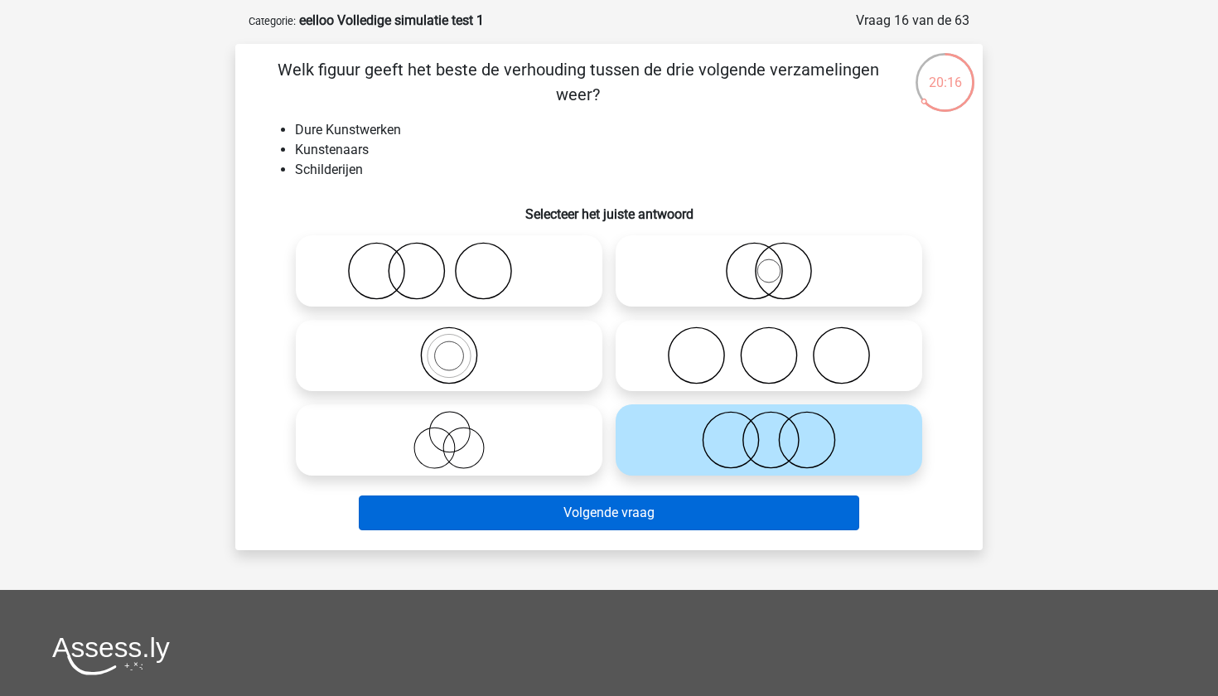
click at [757, 521] on button "Volgende vraag" at bounding box center [609, 513] width 501 height 35
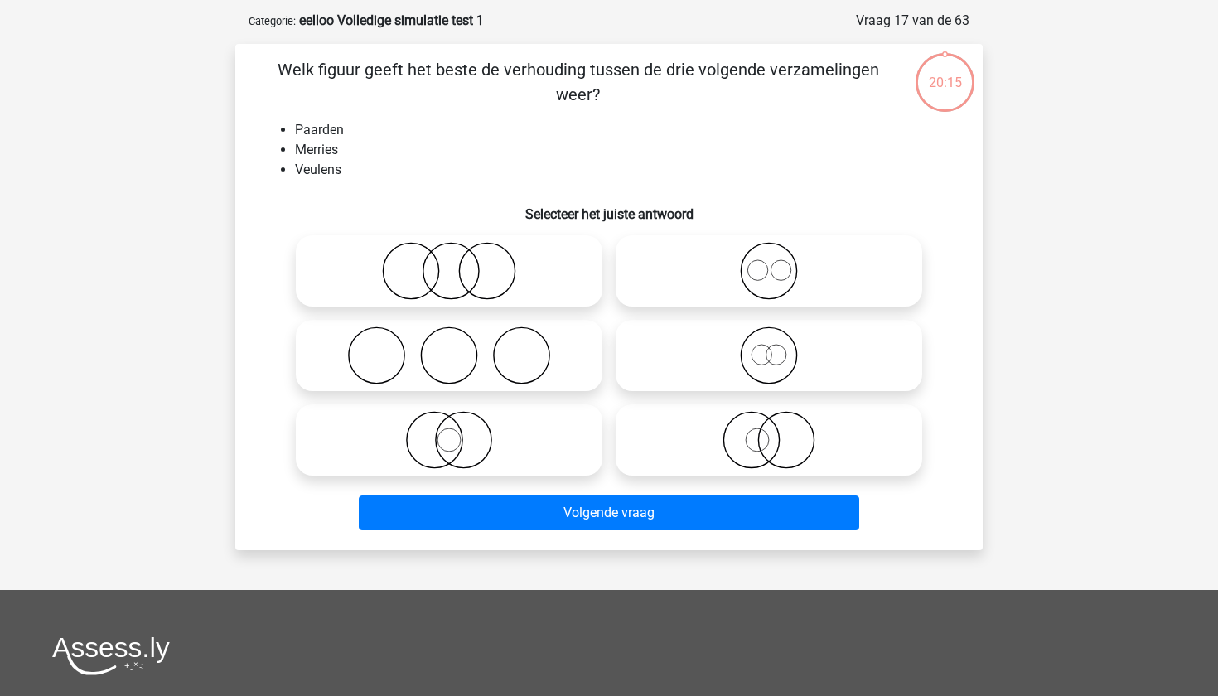
scroll to position [83, 0]
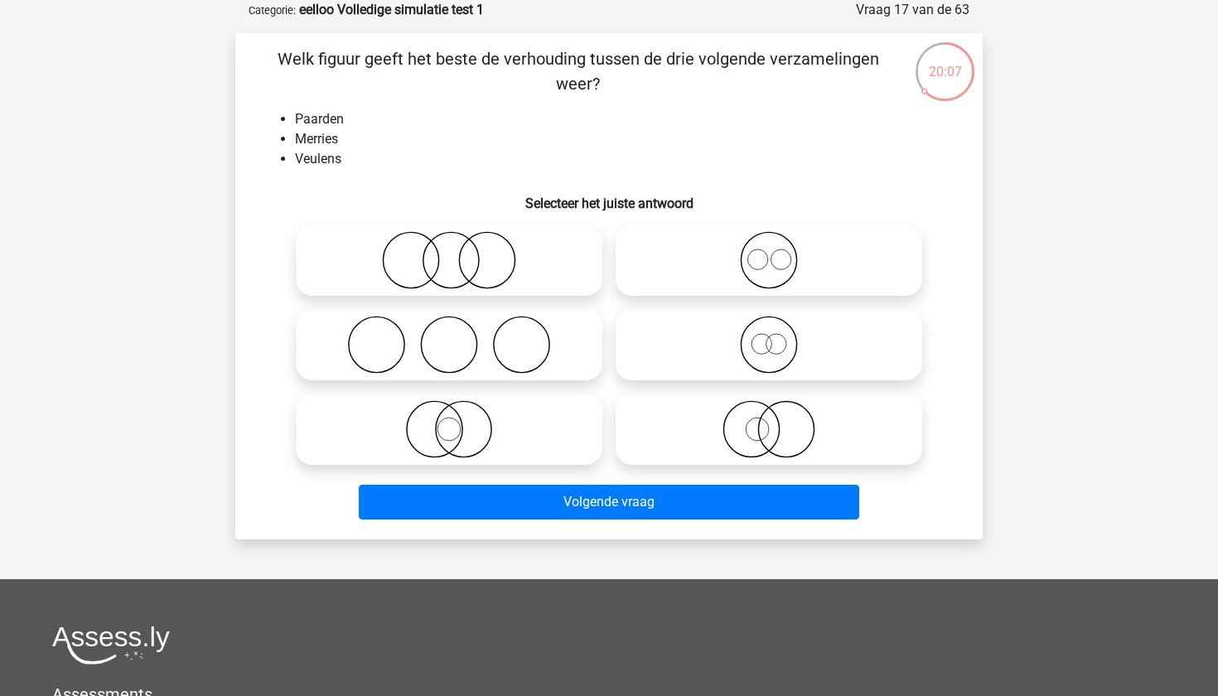
click at [425, 264] on icon at bounding box center [448, 260] width 293 height 58
click at [449, 252] on input "radio" at bounding box center [454, 246] width 11 height 11
radio input "true"
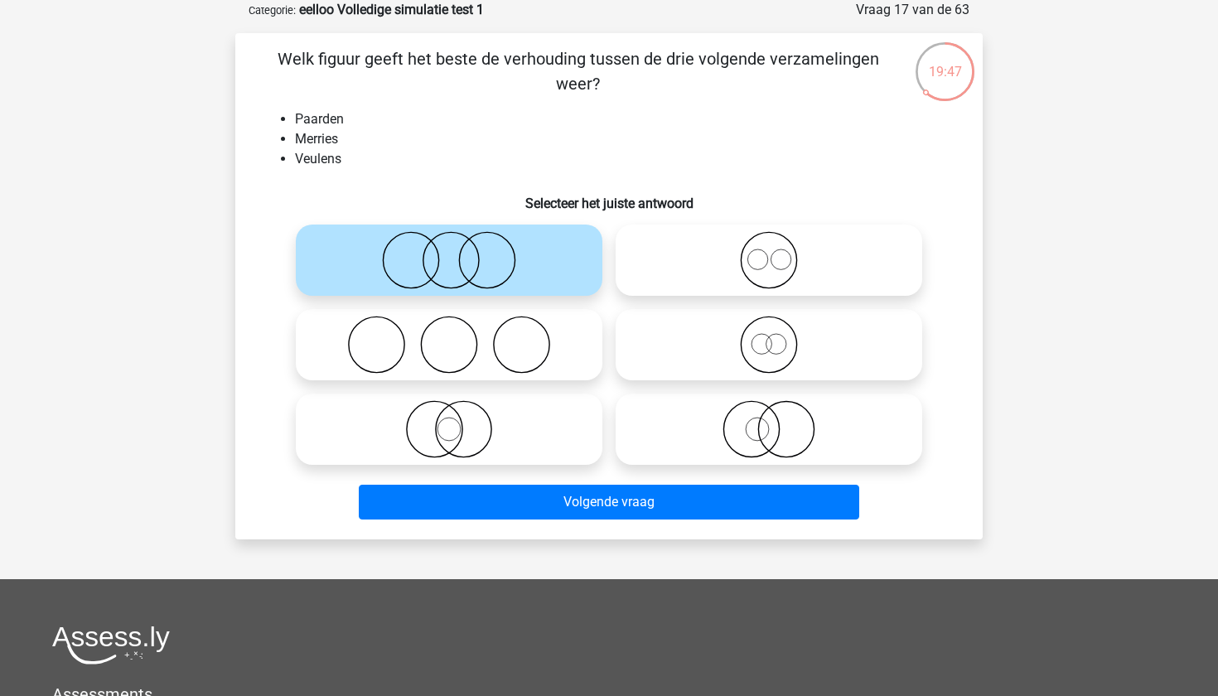
click at [740, 436] on icon at bounding box center [768, 429] width 293 height 58
click at [769, 421] on input "radio" at bounding box center [774, 415] width 11 height 11
radio input "true"
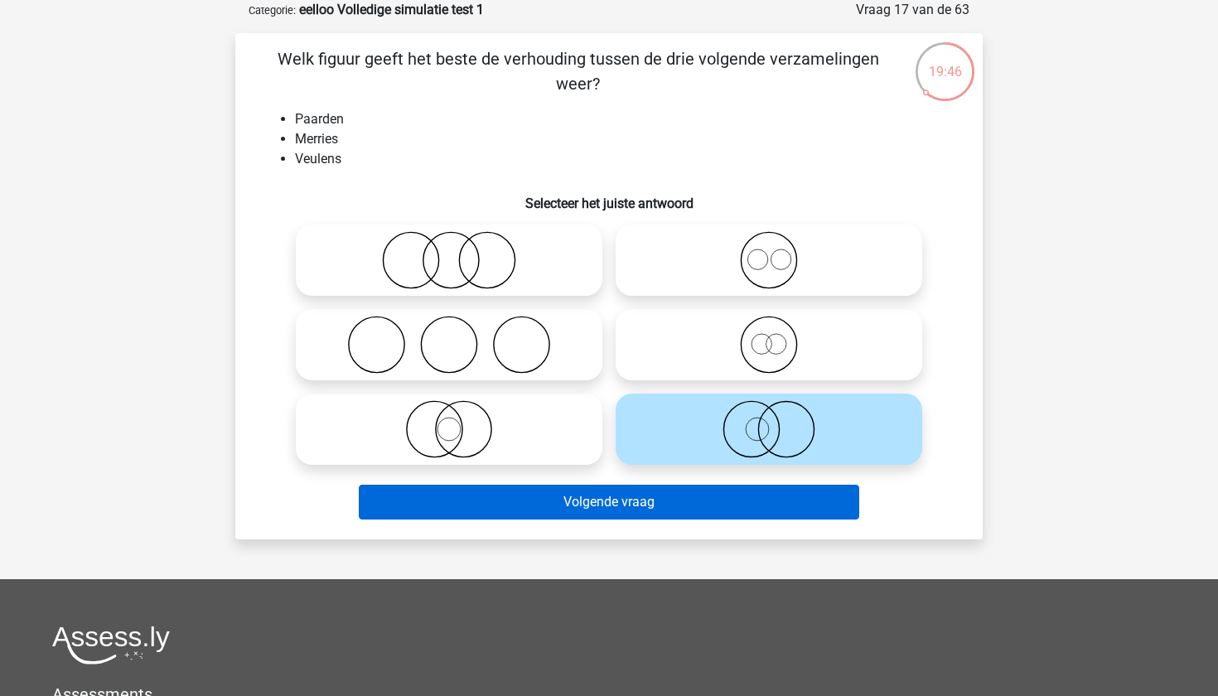
click at [737, 497] on button "Volgende vraag" at bounding box center [609, 502] width 501 height 35
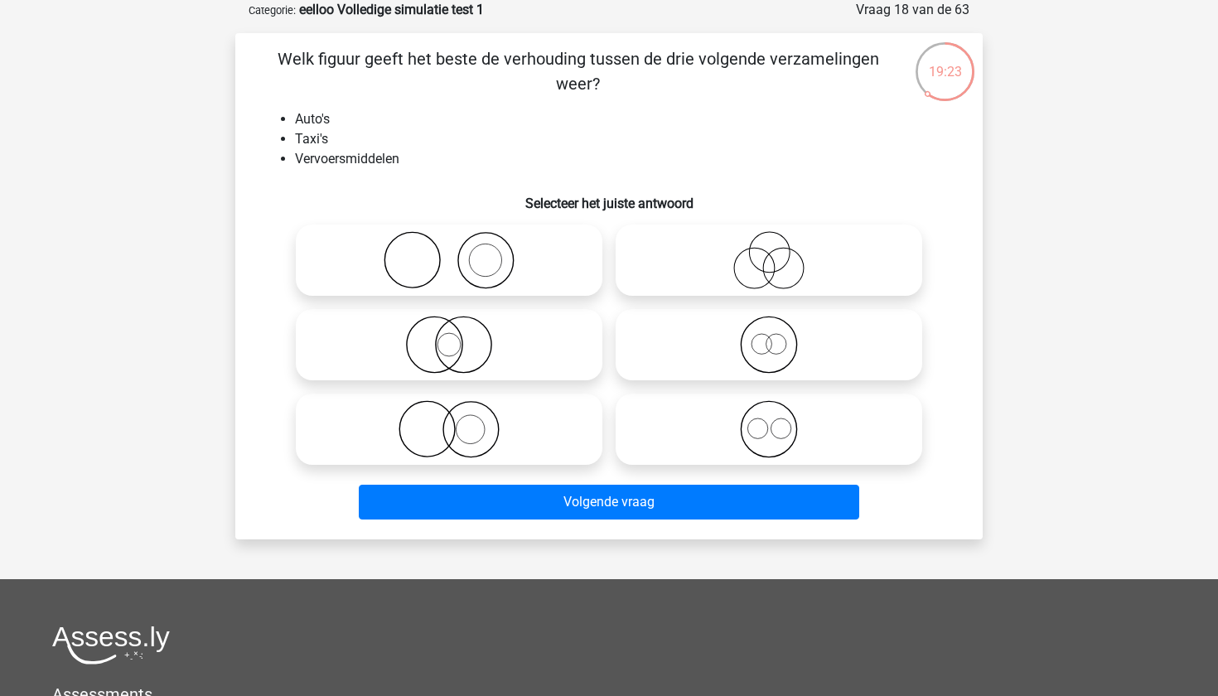
click at [759, 352] on icon at bounding box center [768, 345] width 293 height 58
click at [769, 336] on input "radio" at bounding box center [774, 331] width 11 height 11
radio input "true"
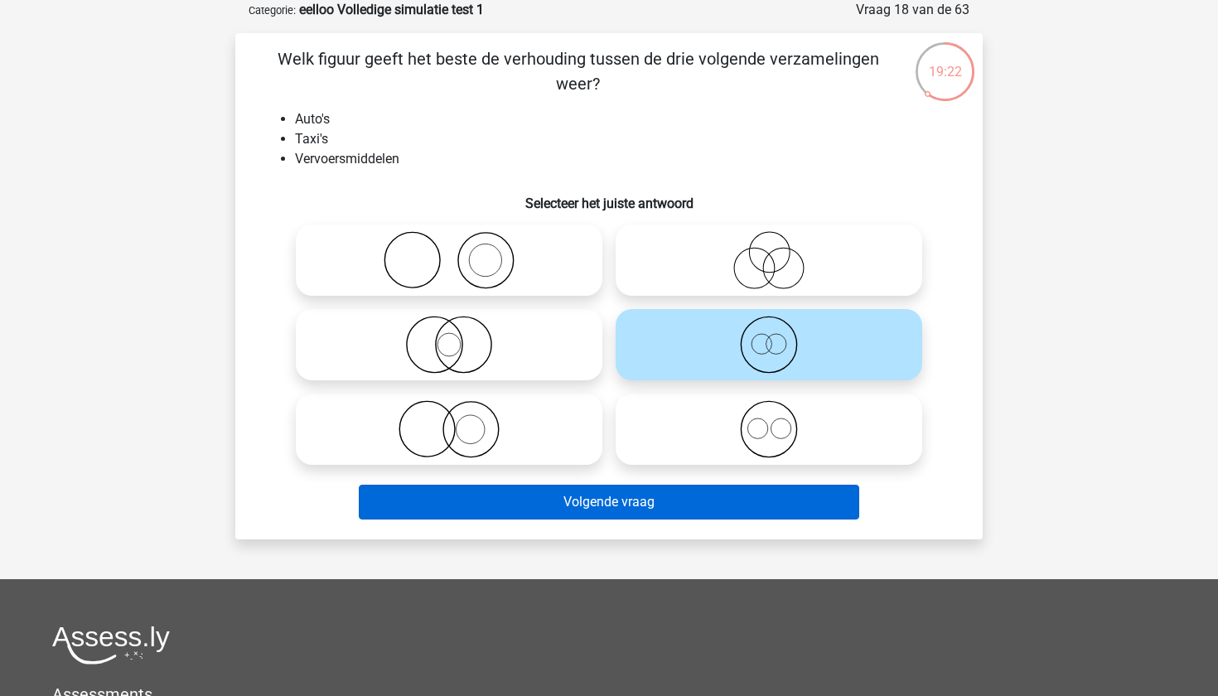
click at [757, 500] on button "Volgende vraag" at bounding box center [609, 502] width 501 height 35
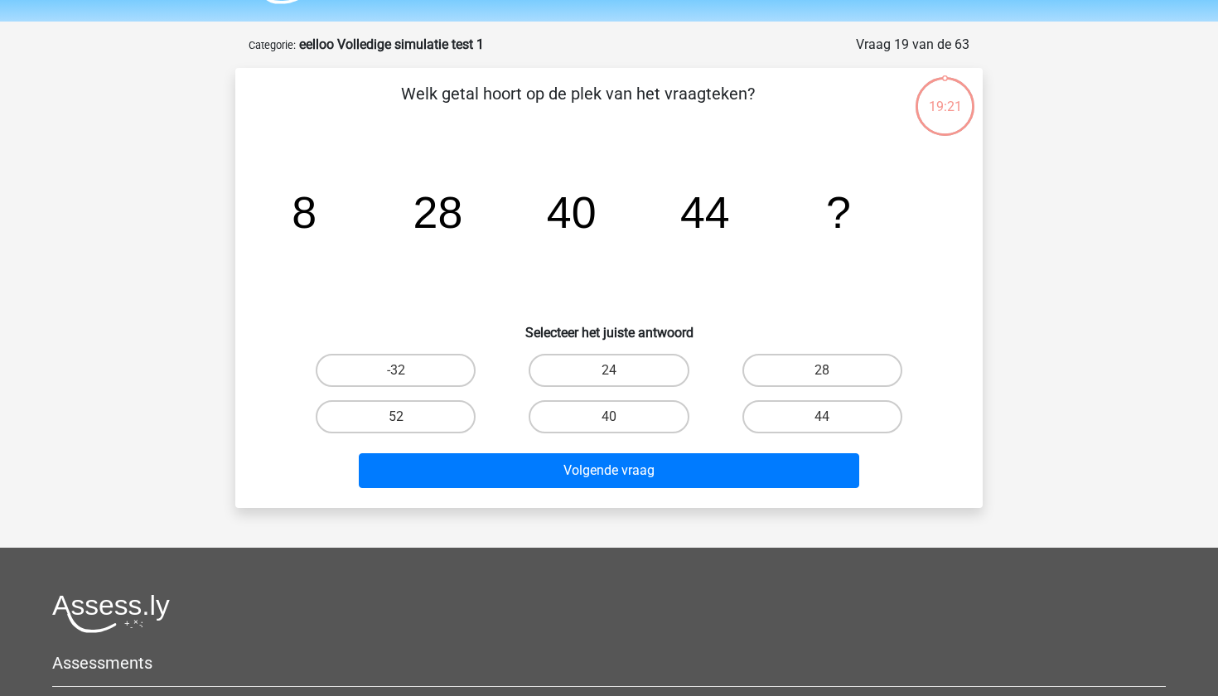
scroll to position [40, 0]
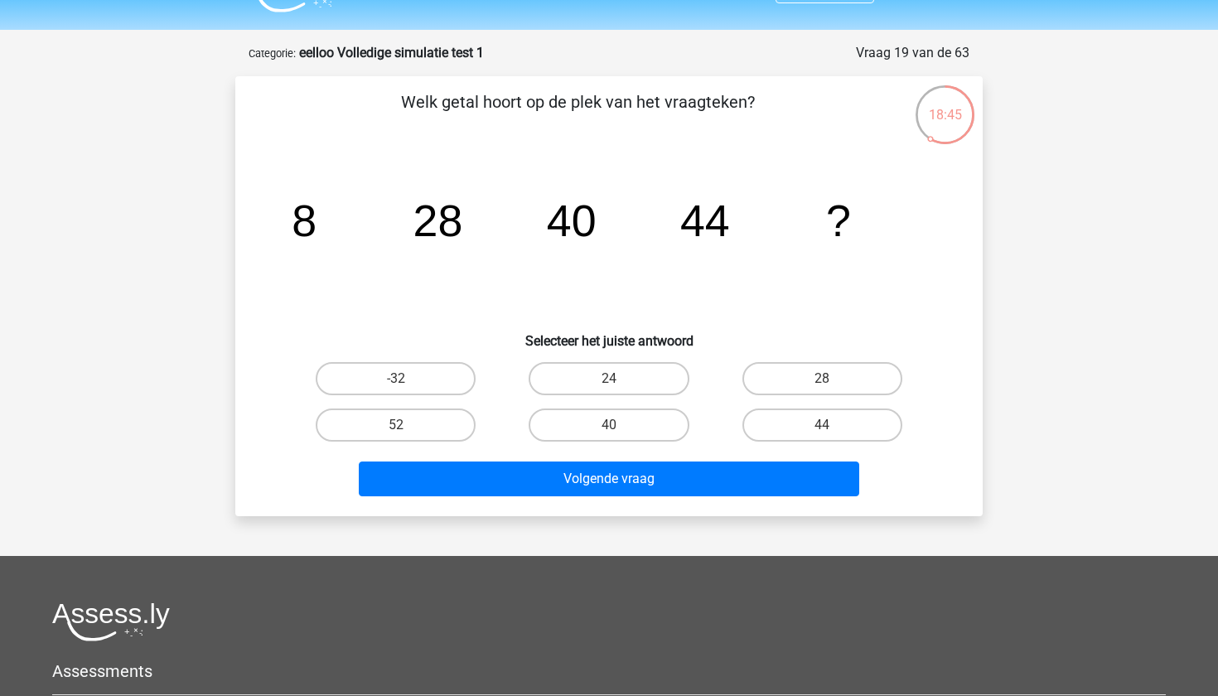
click at [618, 426] on input "40" at bounding box center [614, 430] width 11 height 11
radio input "true"
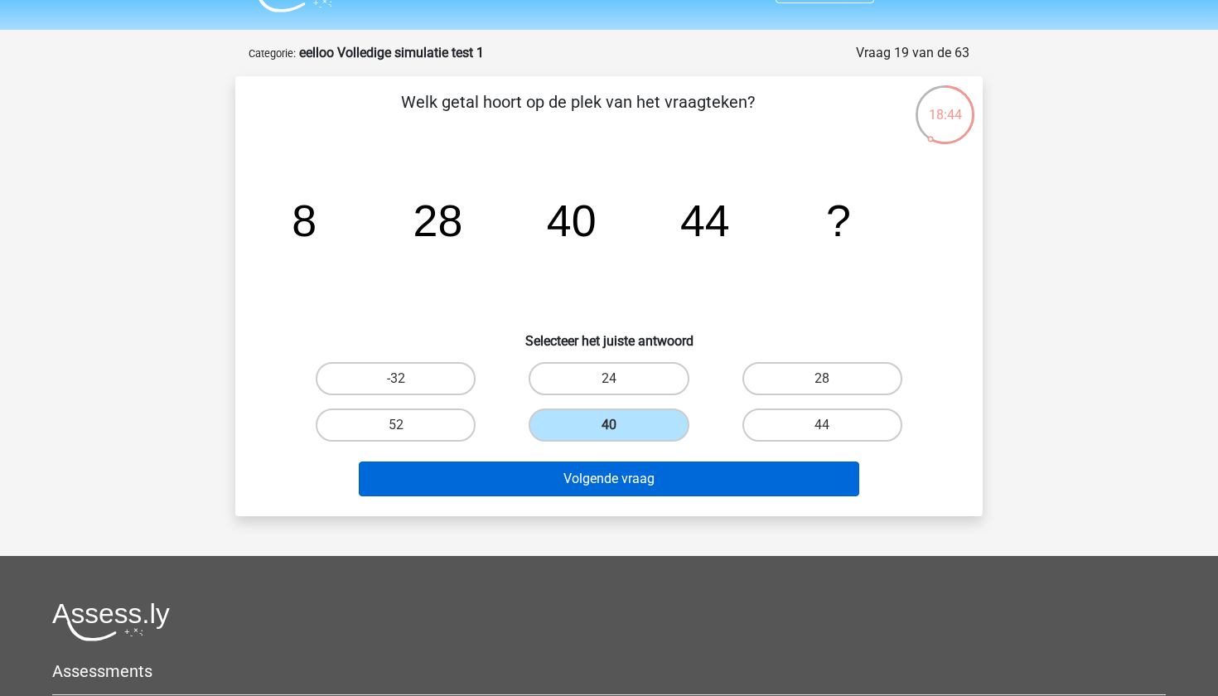
click at [616, 480] on button "Volgende vraag" at bounding box center [609, 479] width 501 height 35
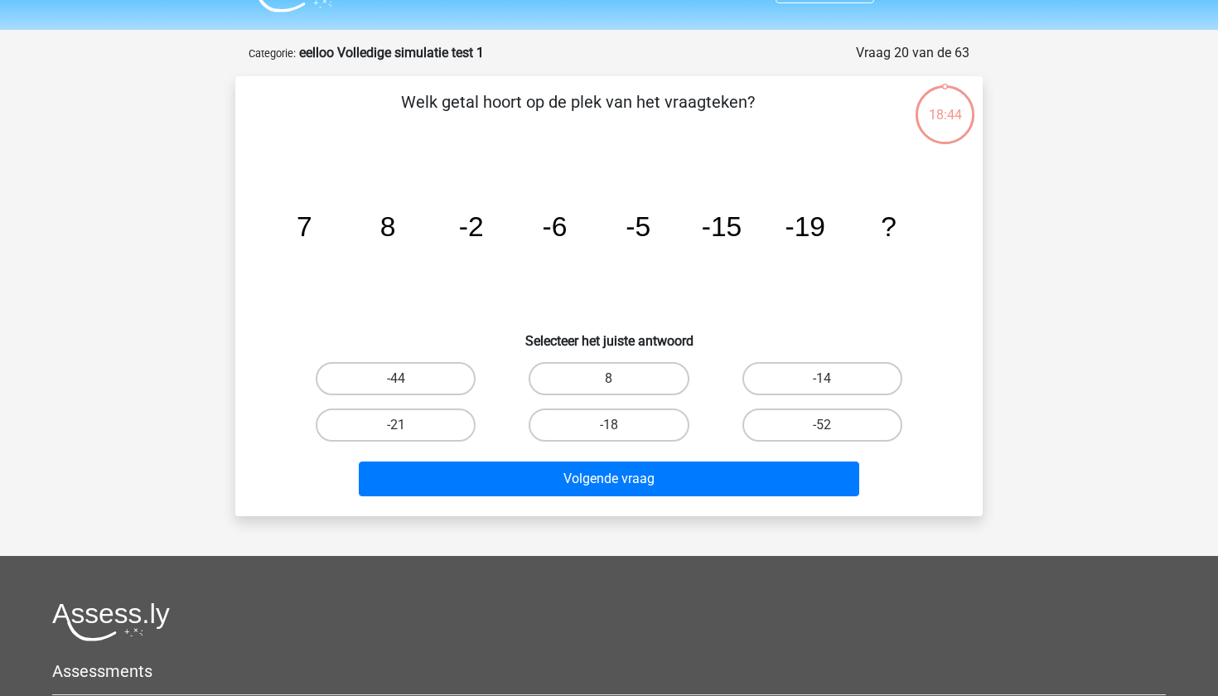
scroll to position [83, 0]
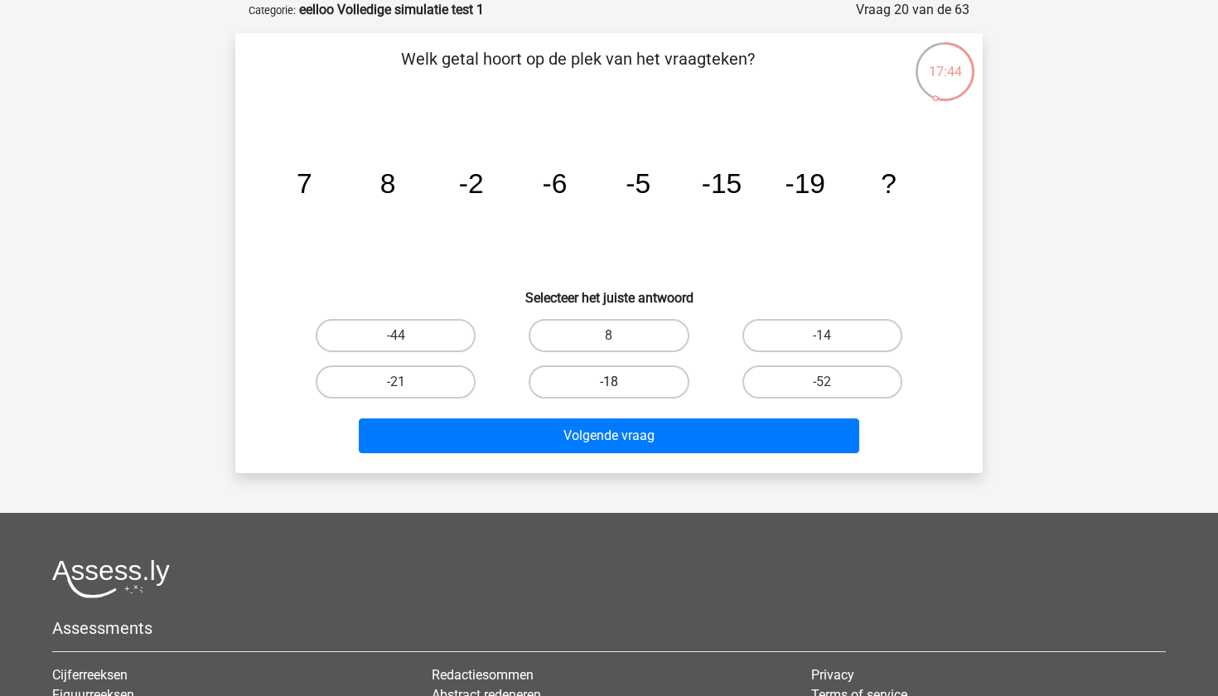
click at [630, 384] on label "-18" at bounding box center [609, 381] width 160 height 33
click at [620, 384] on input "-18" at bounding box center [614, 387] width 11 height 11
radio input "true"
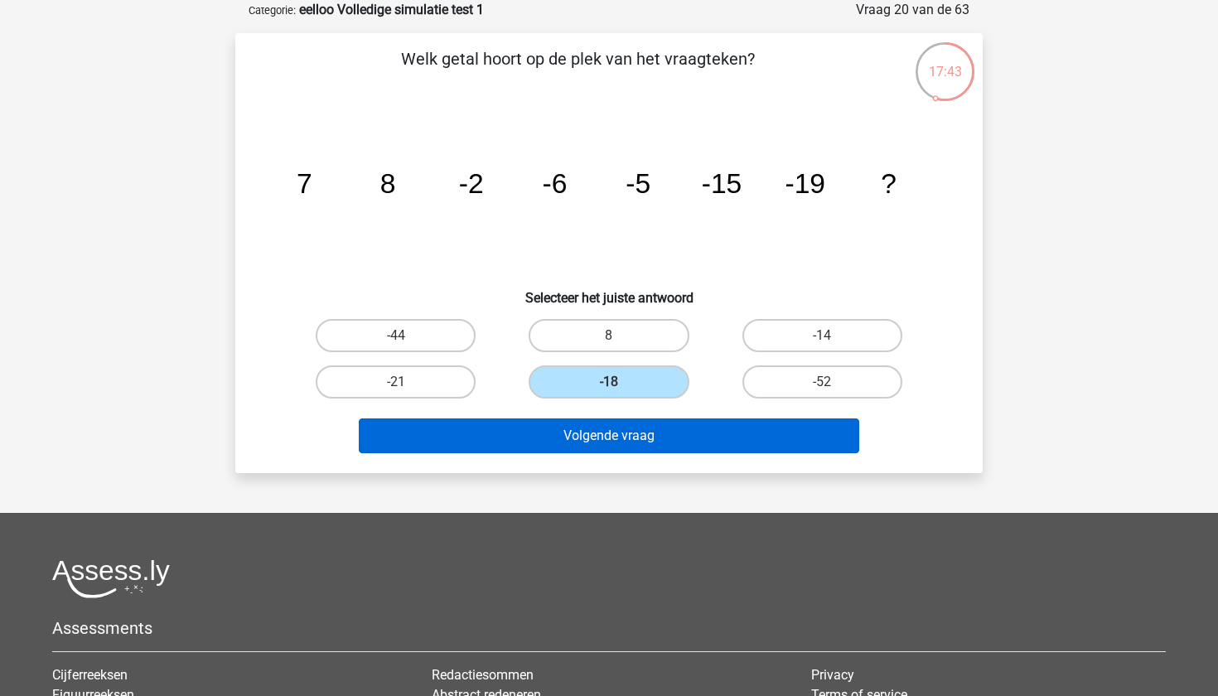
click at [626, 445] on button "Volgende vraag" at bounding box center [609, 435] width 501 height 35
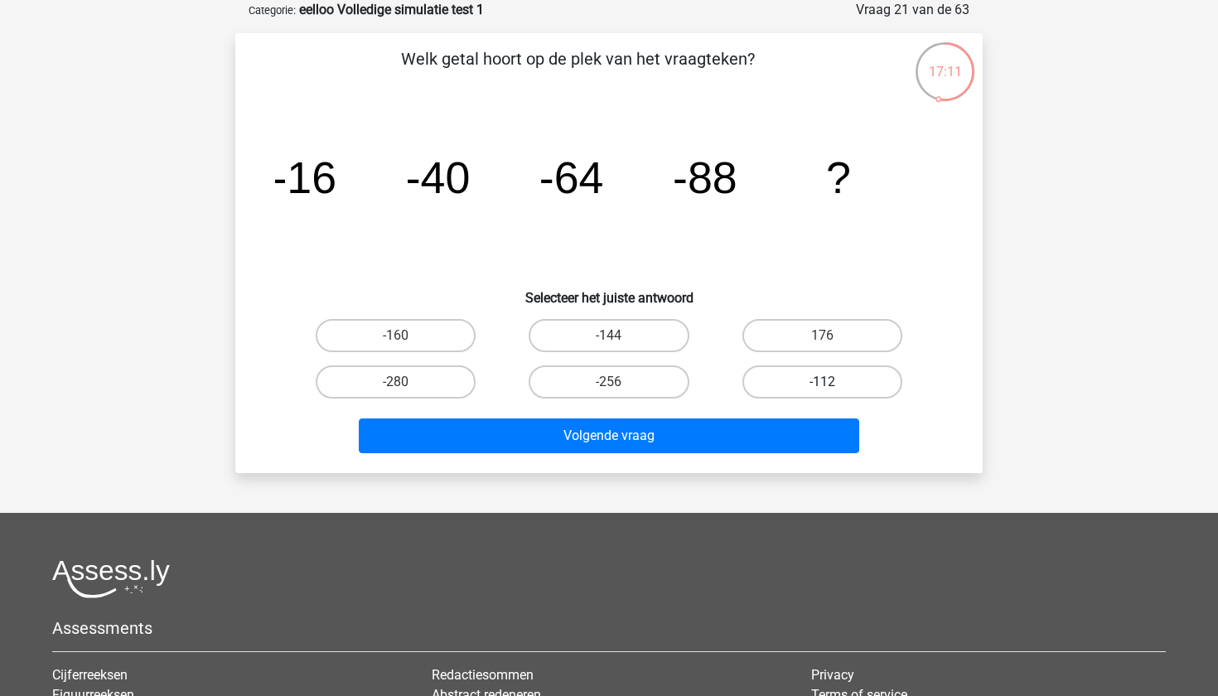
click at [770, 371] on label "-112" at bounding box center [822, 381] width 160 height 33
click at [822, 382] on input "-112" at bounding box center [827, 387] width 11 height 11
radio input "true"
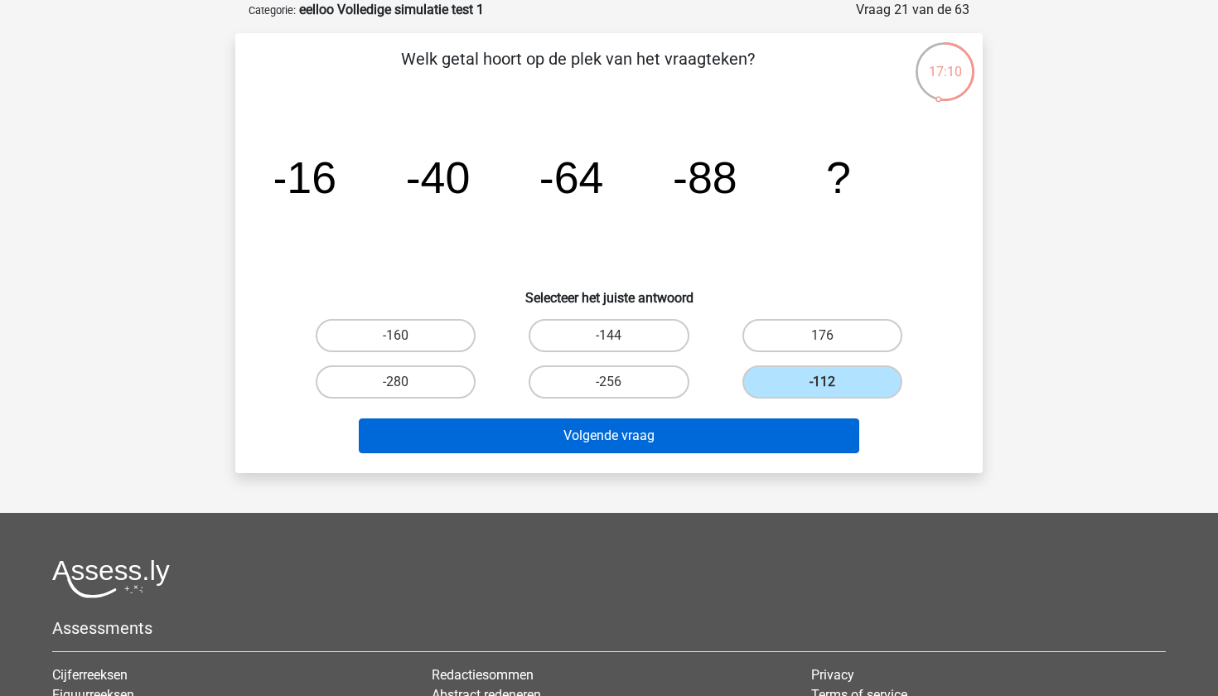
click at [752, 429] on button "Volgende vraag" at bounding box center [609, 435] width 501 height 35
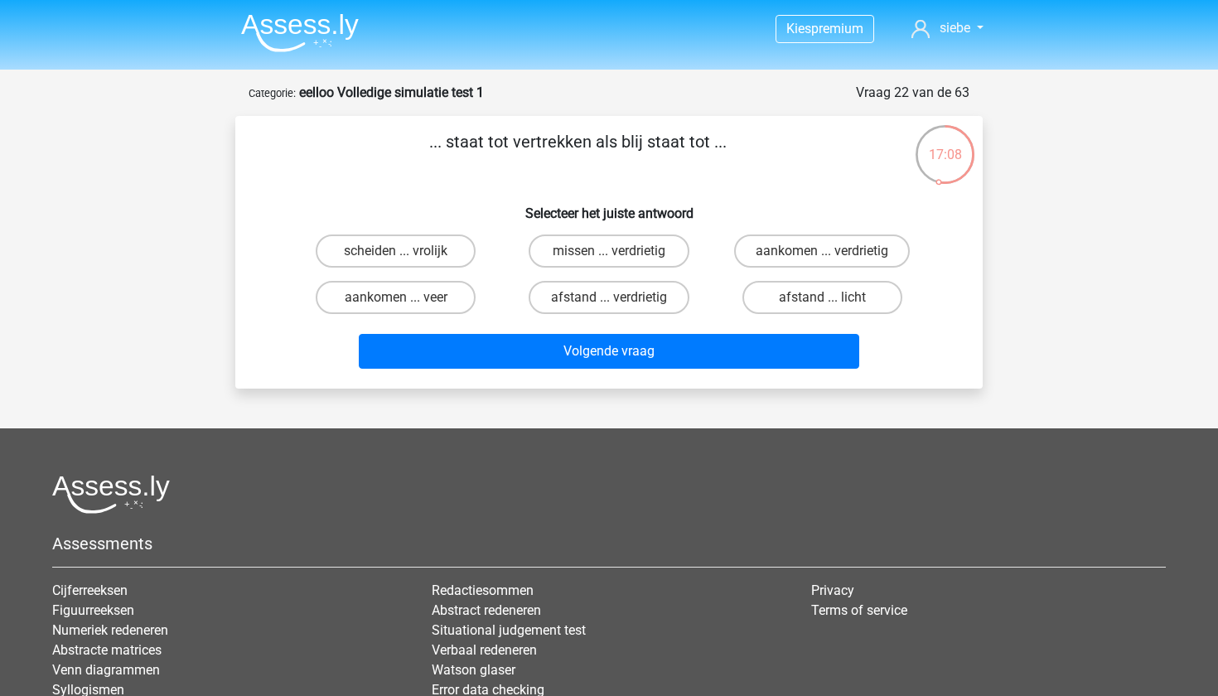
scroll to position [0, 0]
click at [795, 254] on label "aankomen ... verdrietig" at bounding box center [822, 250] width 176 height 33
click at [822, 254] on input "aankomen ... verdrietig" at bounding box center [827, 256] width 11 height 11
radio input "true"
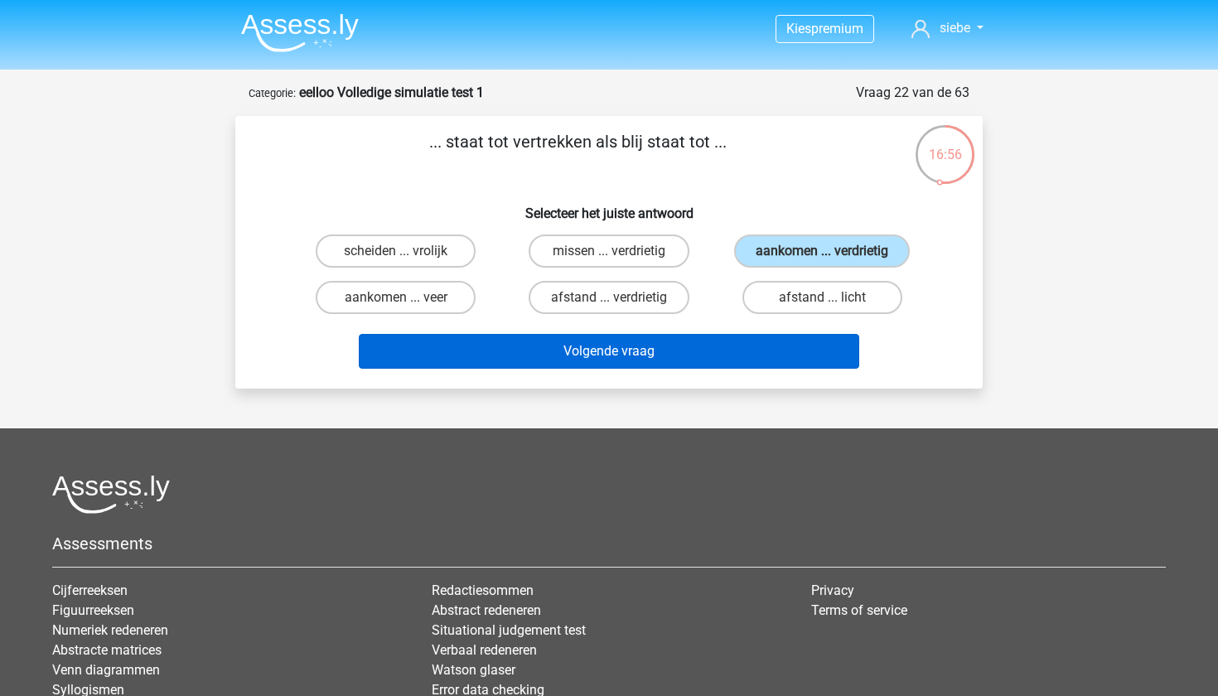
click at [709, 351] on button "Volgende vraag" at bounding box center [609, 351] width 501 height 35
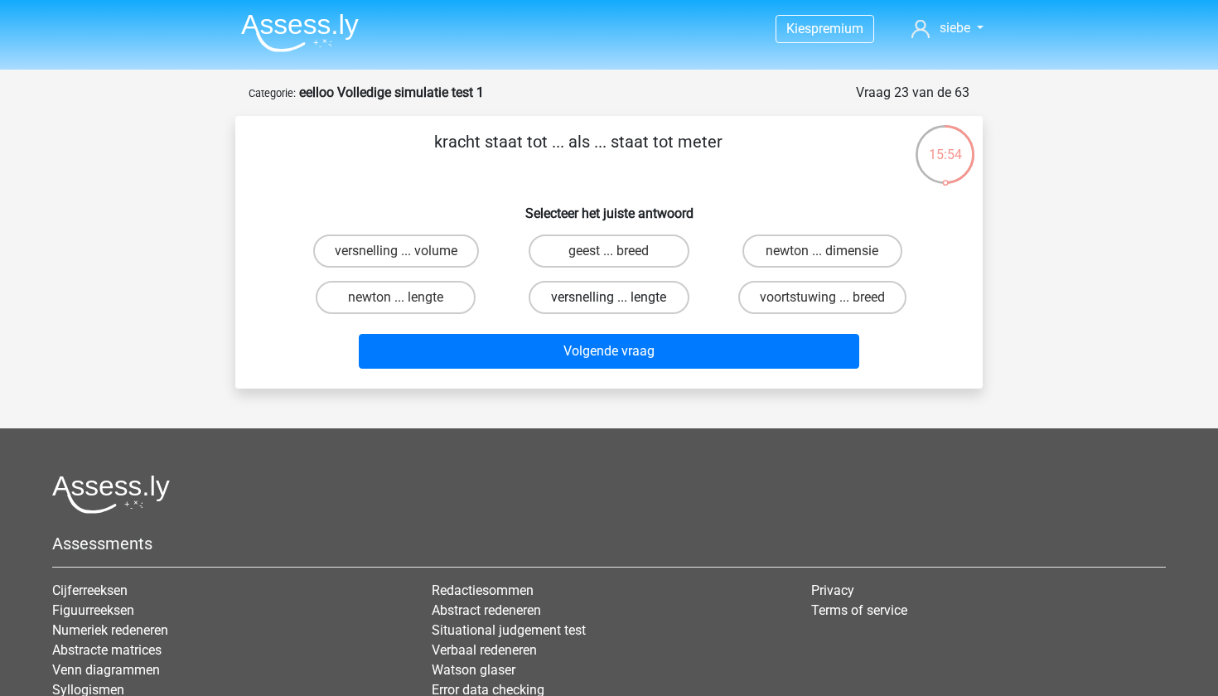
click at [650, 302] on label "versnelling ... lengte" at bounding box center [609, 297] width 160 height 33
click at [620, 302] on input "versnelling ... lengte" at bounding box center [614, 302] width 11 height 11
radio input "true"
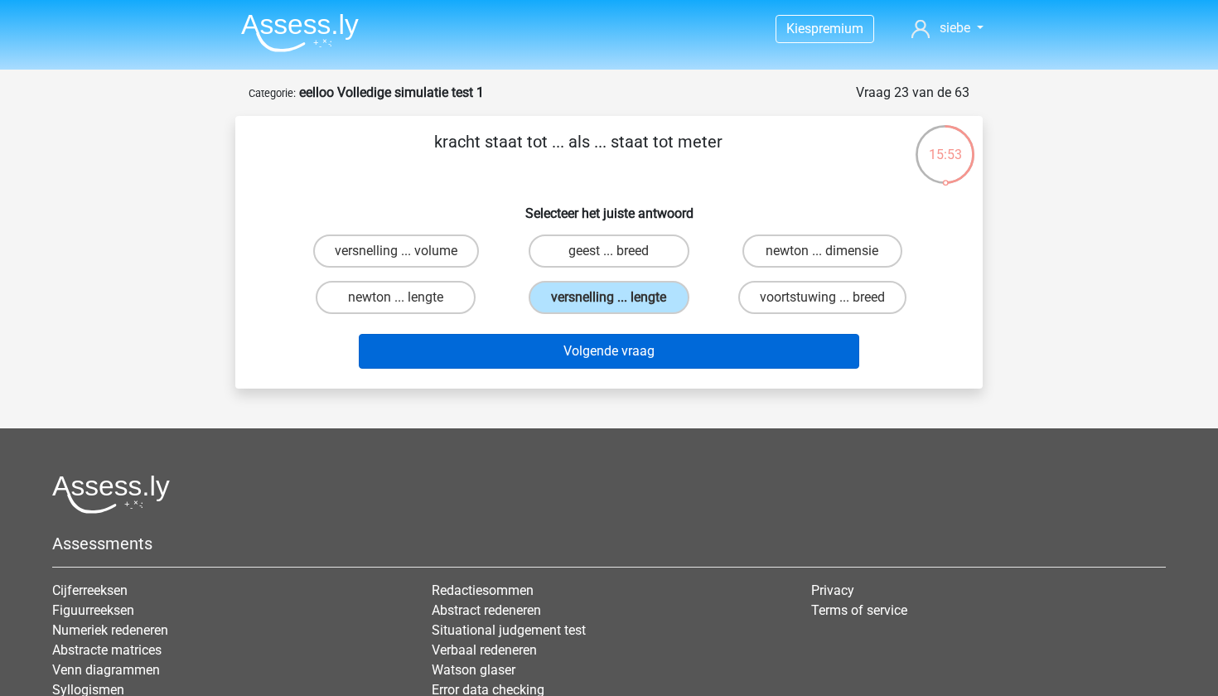
click at [653, 341] on button "Volgende vraag" at bounding box center [609, 351] width 501 height 35
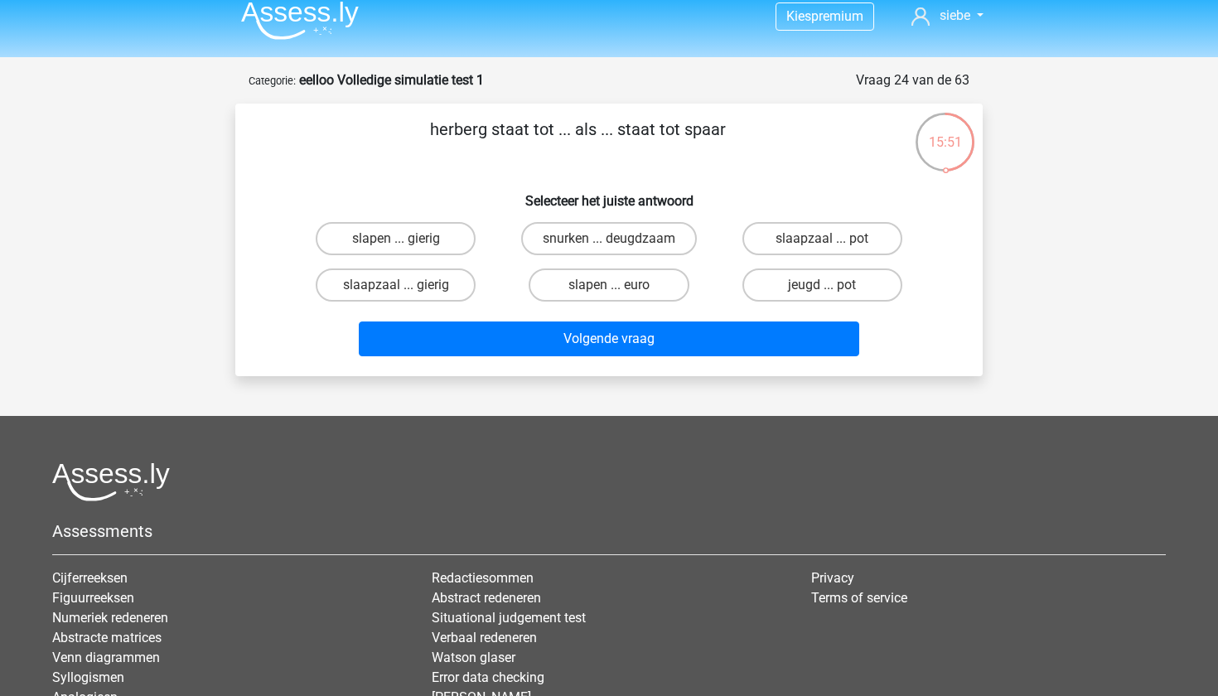
scroll to position [2, 0]
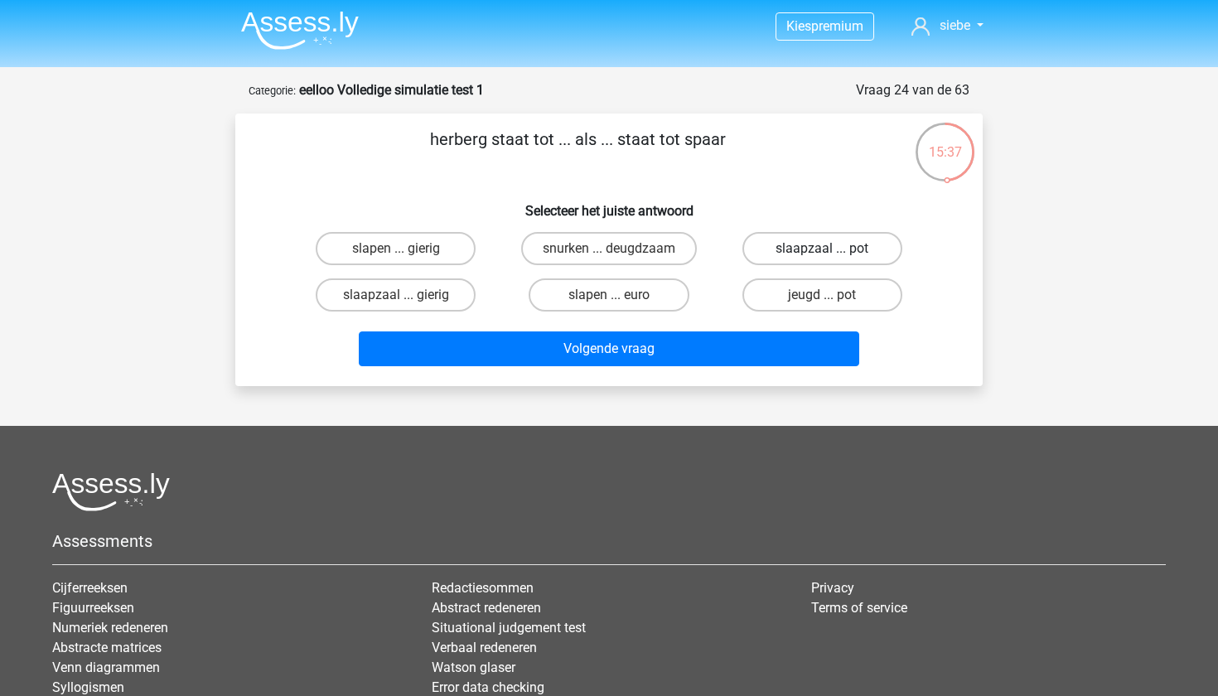
click at [803, 254] on label "slaapzaal ... pot" at bounding box center [822, 248] width 160 height 33
click at [822, 254] on input "slaapzaal ... pot" at bounding box center [827, 254] width 11 height 11
radio input "true"
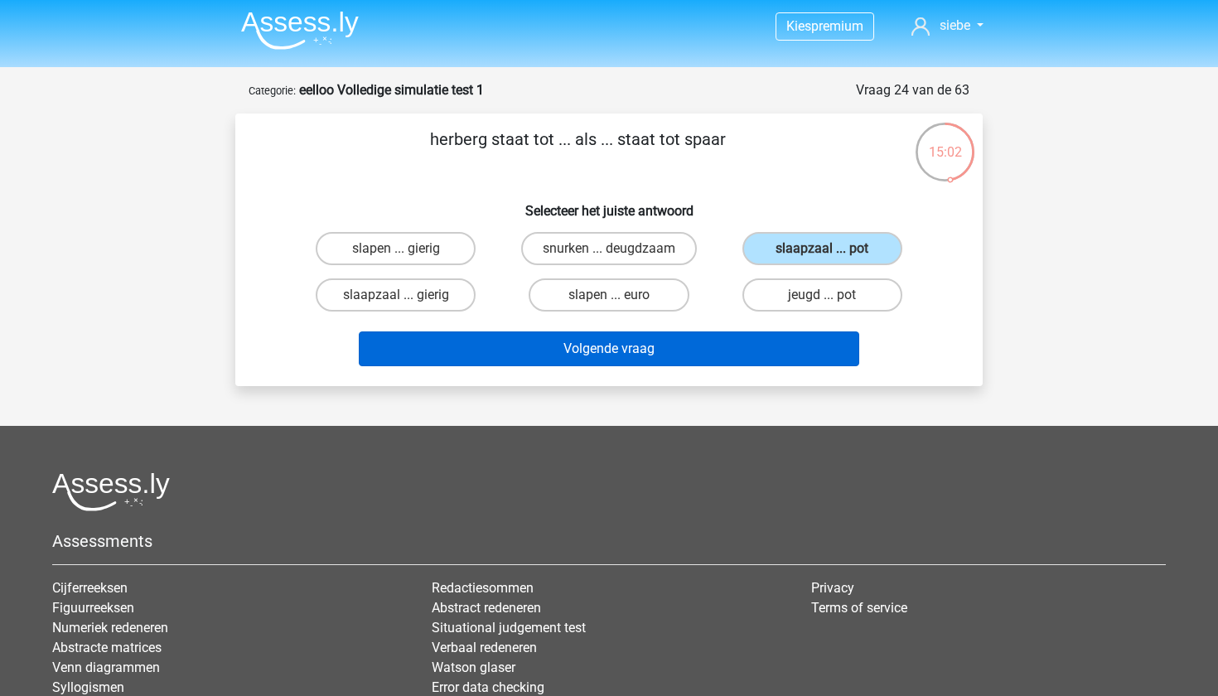
click at [715, 356] on button "Volgende vraag" at bounding box center [609, 348] width 501 height 35
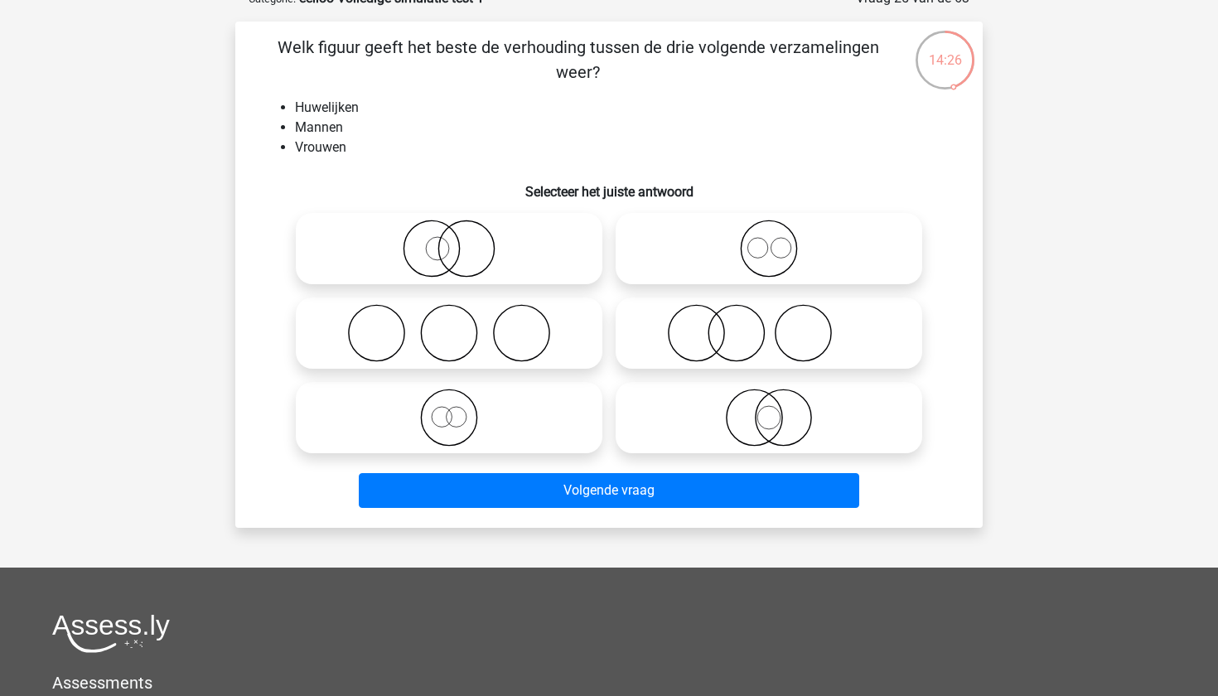
scroll to position [92, 0]
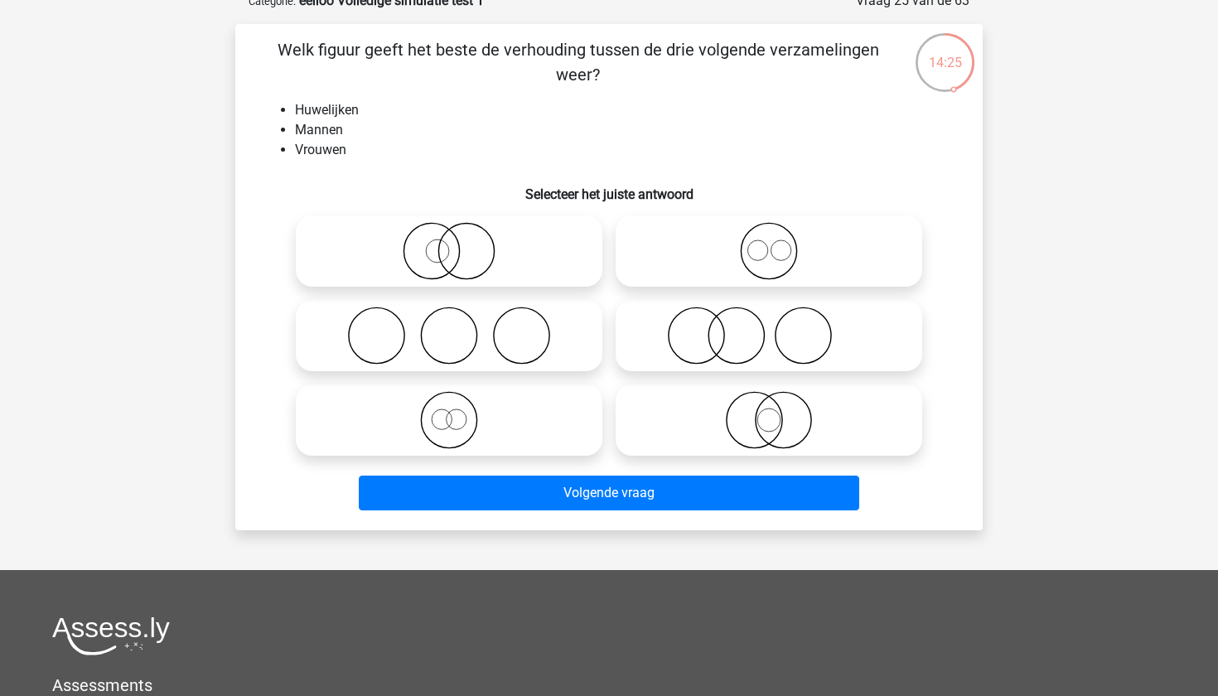
click at [716, 325] on icon at bounding box center [768, 336] width 293 height 58
click at [769, 325] on input "radio" at bounding box center [774, 322] width 11 height 11
radio input "true"
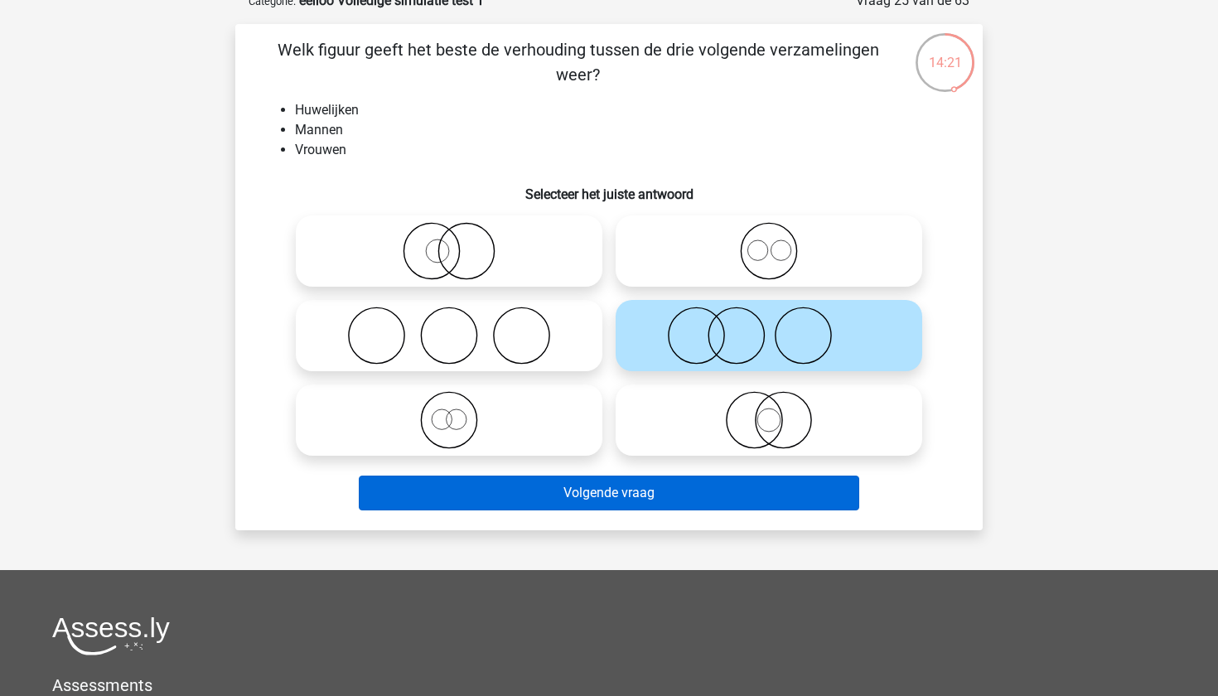
click at [717, 491] on button "Volgende vraag" at bounding box center [609, 493] width 501 height 35
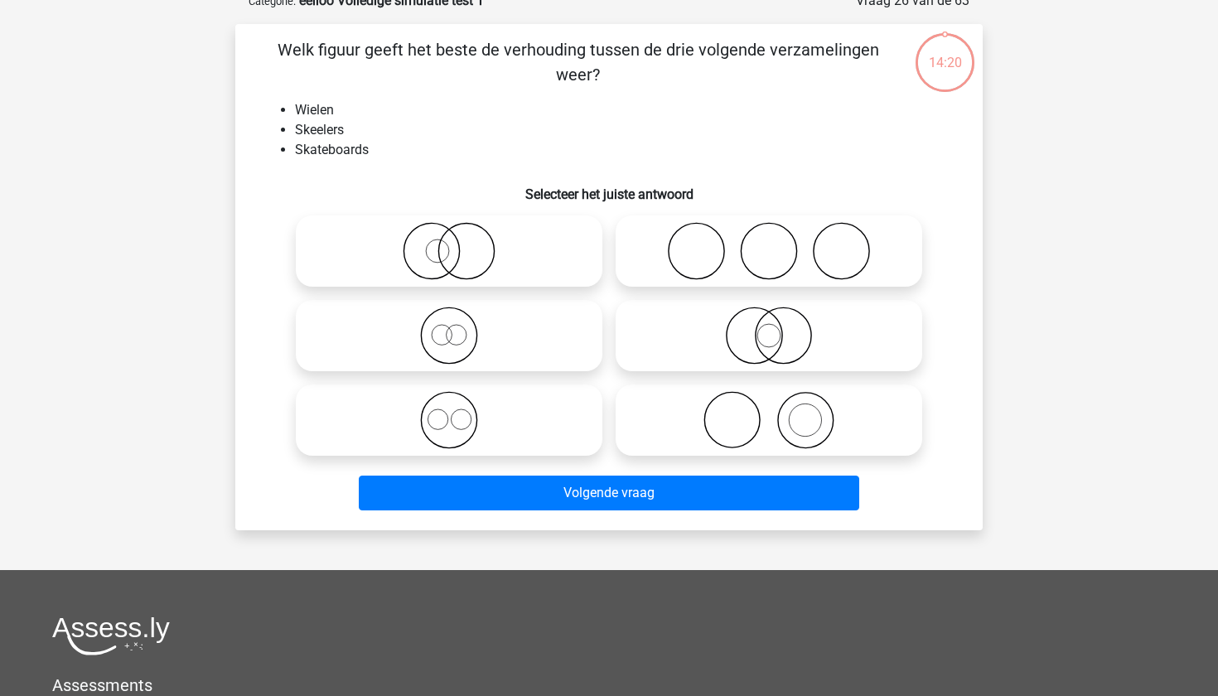
scroll to position [83, 0]
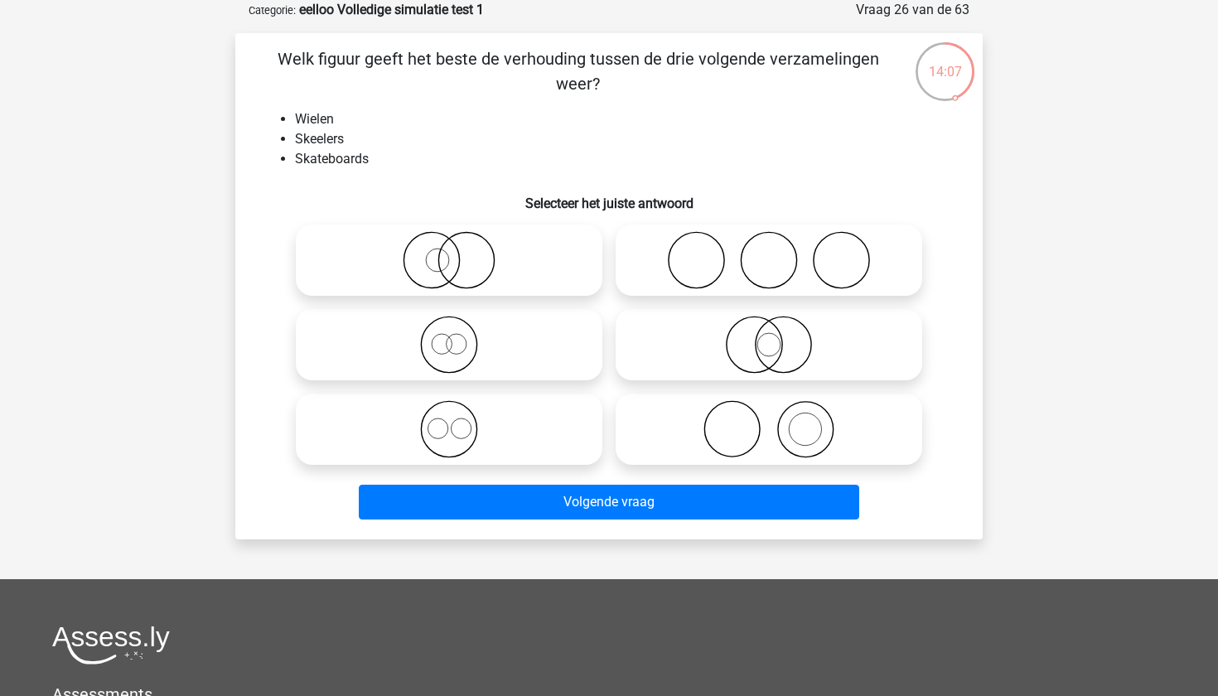
click at [450, 432] on icon at bounding box center [448, 429] width 293 height 58
click at [450, 421] on input "radio" at bounding box center [454, 415] width 11 height 11
radio input "true"
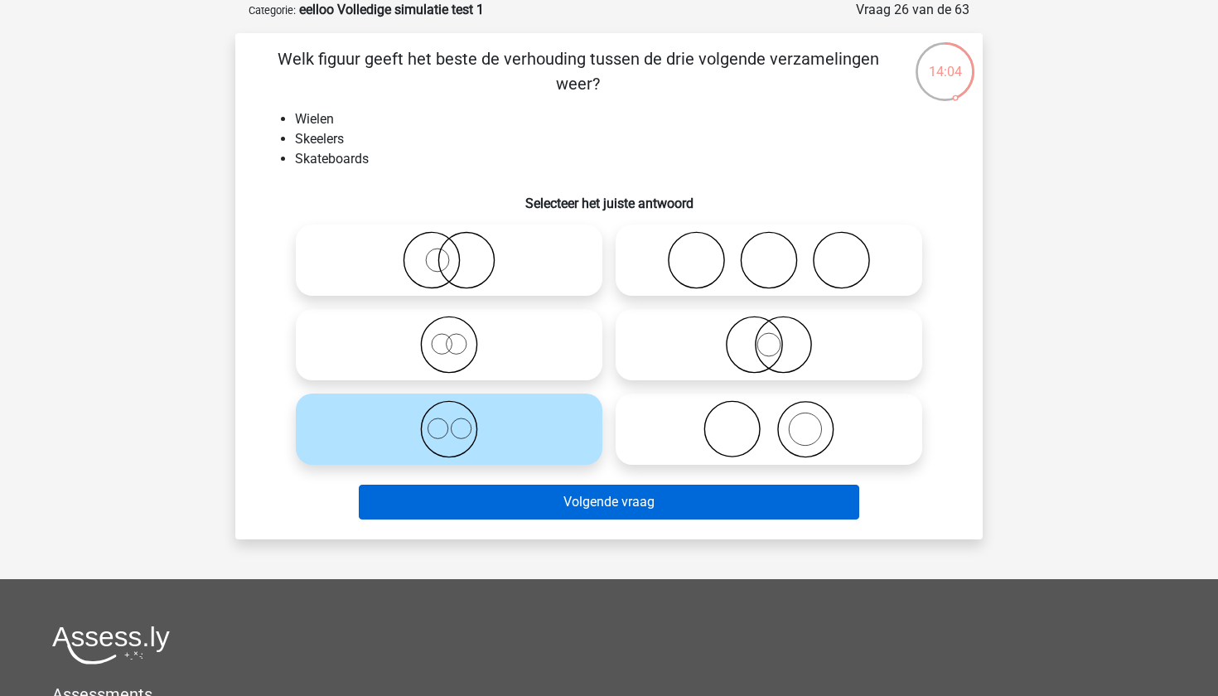
click at [515, 497] on button "Volgende vraag" at bounding box center [609, 502] width 501 height 35
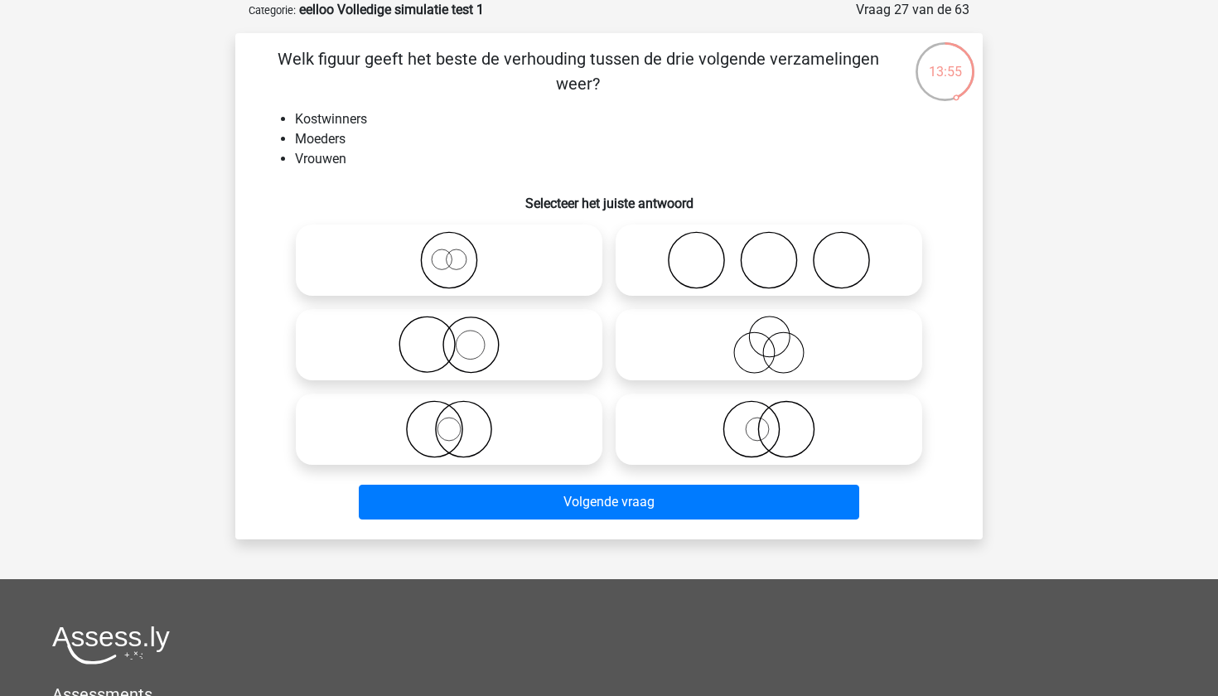
click at [455, 260] on icon at bounding box center [448, 260] width 293 height 58
click at [455, 252] on input "radio" at bounding box center [454, 246] width 11 height 11
radio input "true"
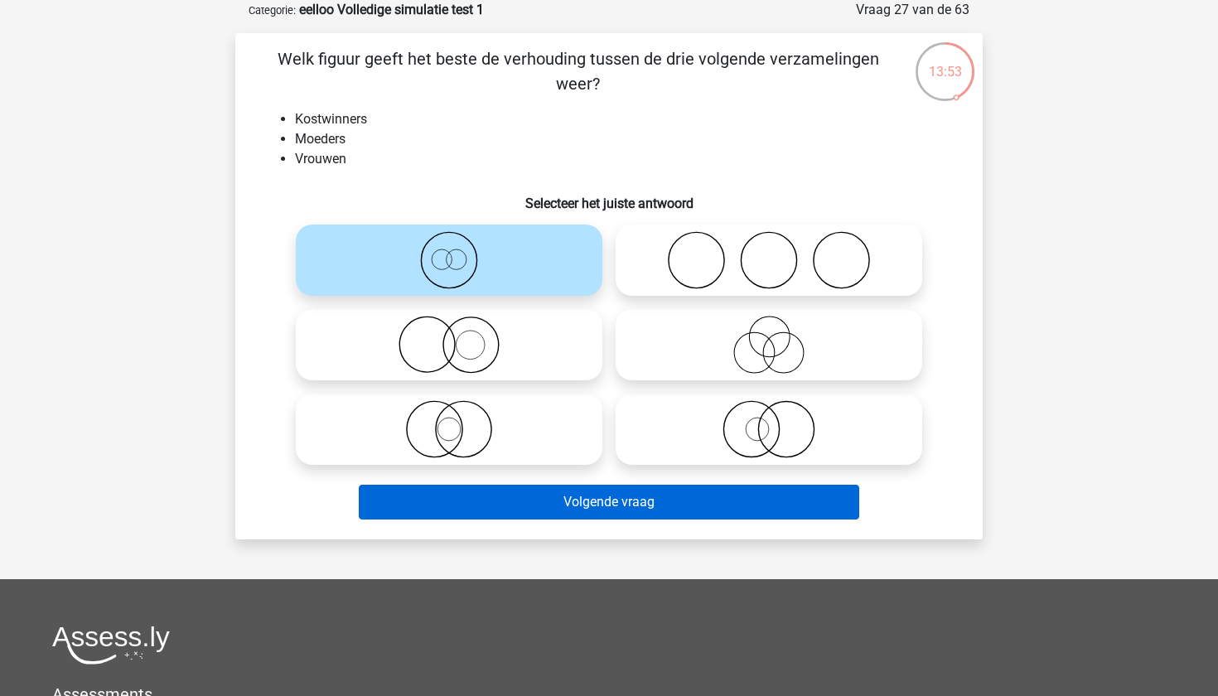
click at [538, 490] on button "Volgende vraag" at bounding box center [609, 502] width 501 height 35
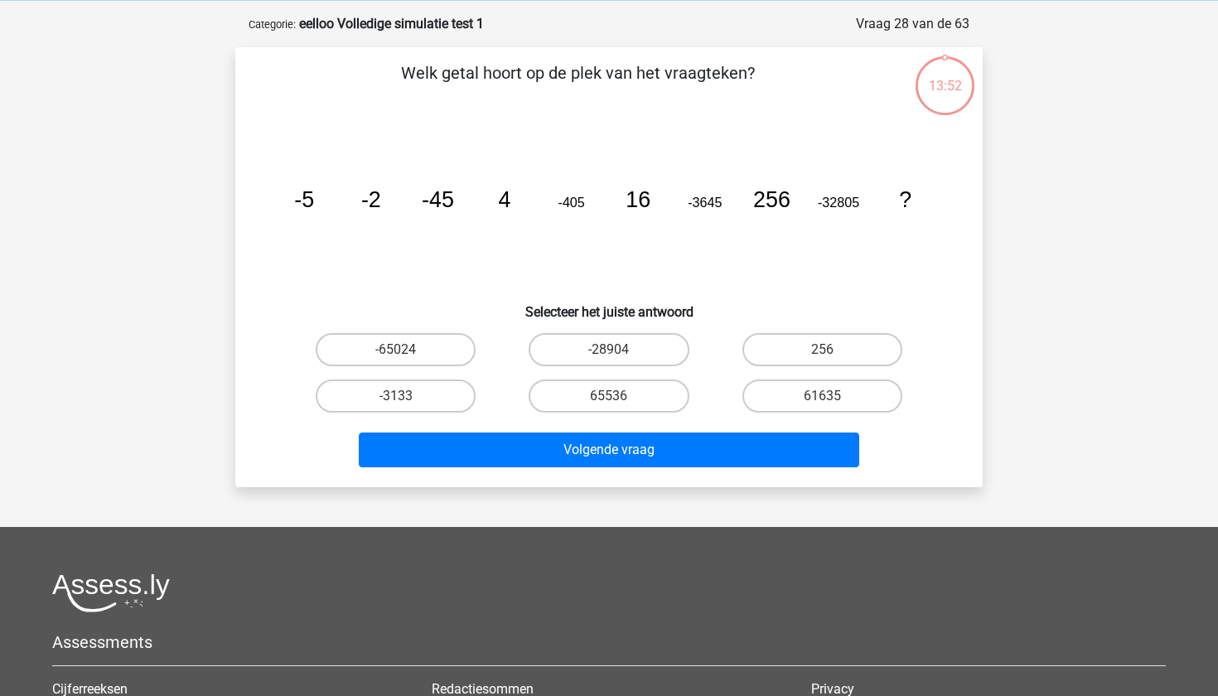
scroll to position [65, 0]
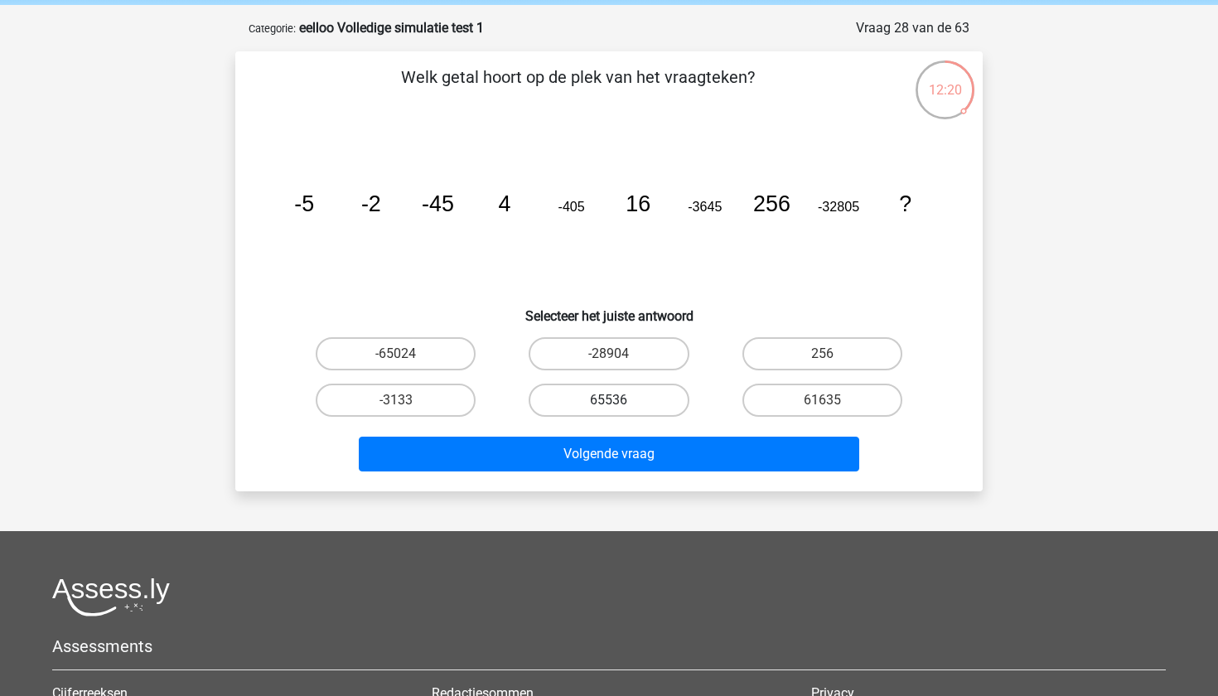
click at [633, 403] on label "65536" at bounding box center [609, 400] width 160 height 33
click at [620, 403] on input "65536" at bounding box center [614, 405] width 11 height 11
radio input "true"
click at [804, 394] on label "61635" at bounding box center [822, 400] width 160 height 33
click at [822, 400] on input "61635" at bounding box center [827, 405] width 11 height 11
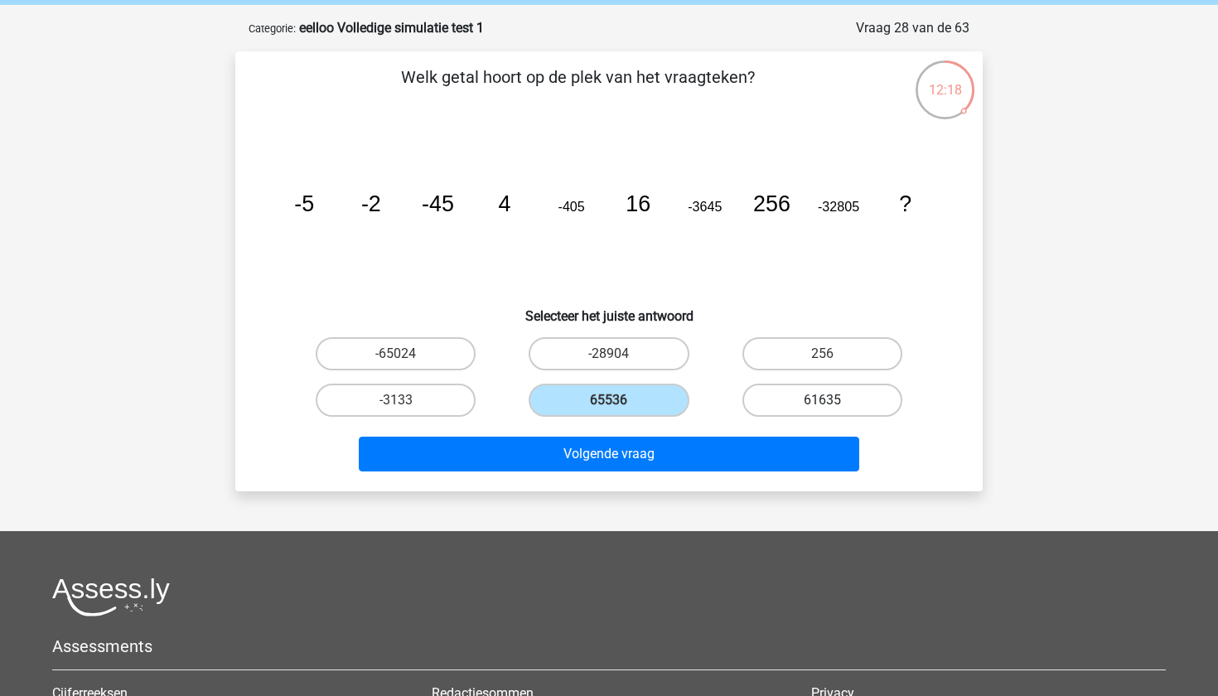
radio input "true"
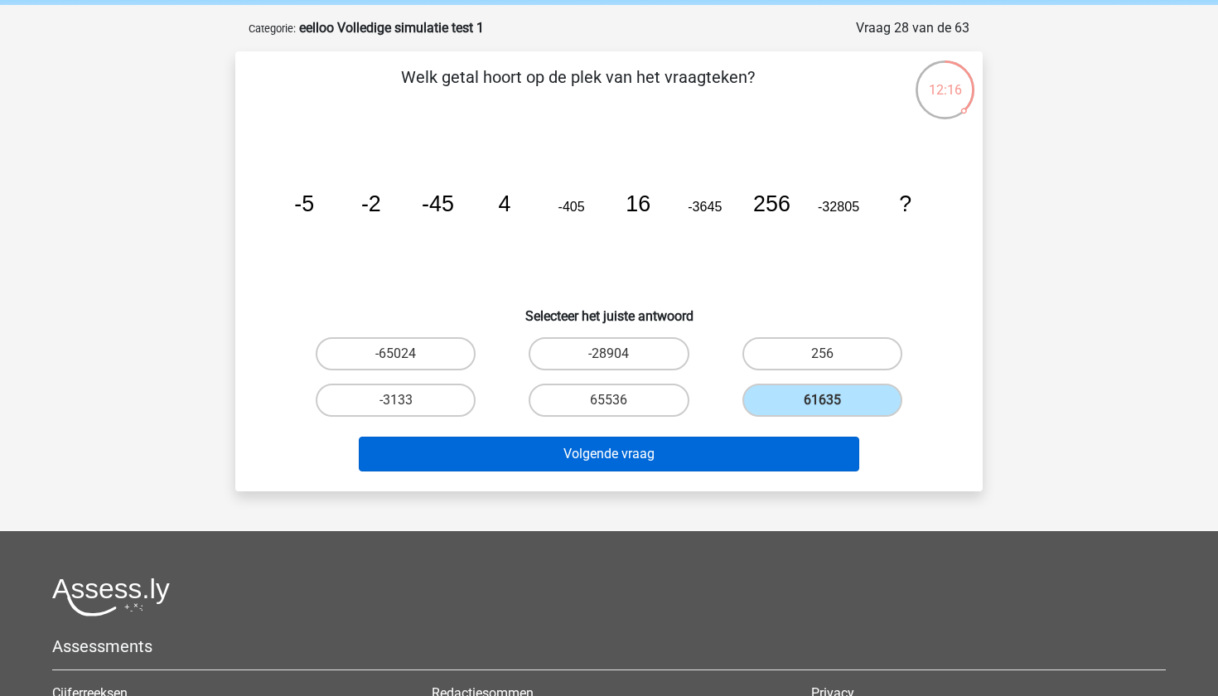
click at [742, 459] on button "Volgende vraag" at bounding box center [609, 454] width 501 height 35
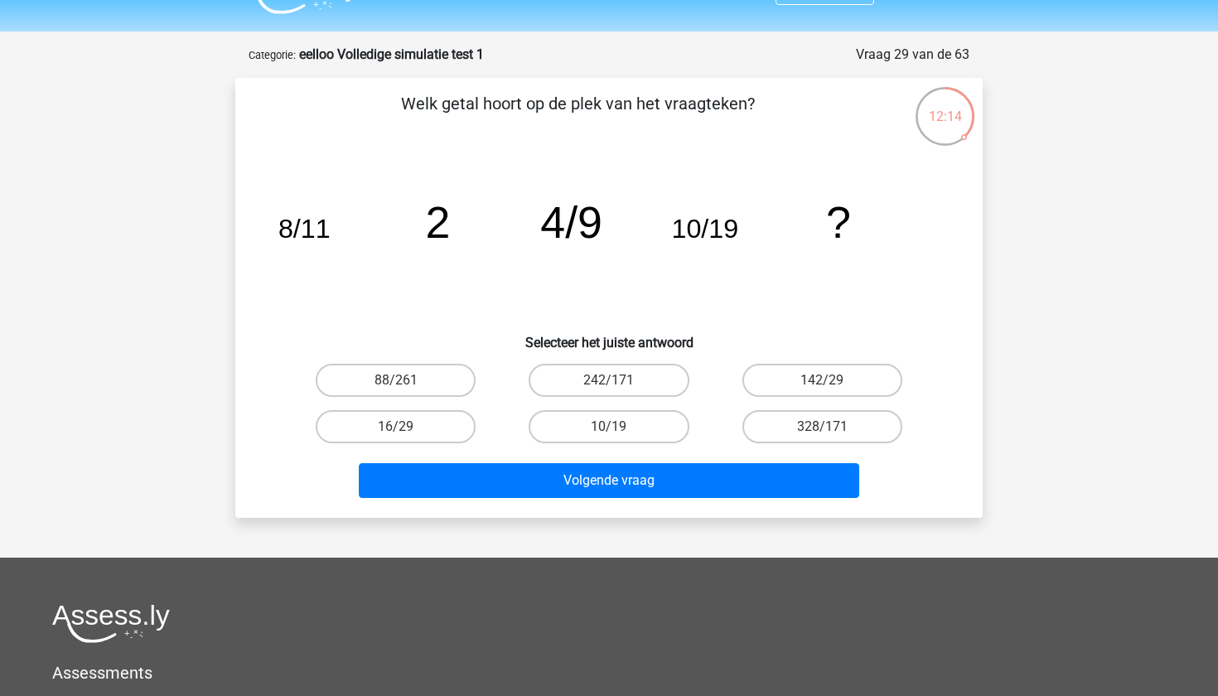
scroll to position [32, 0]
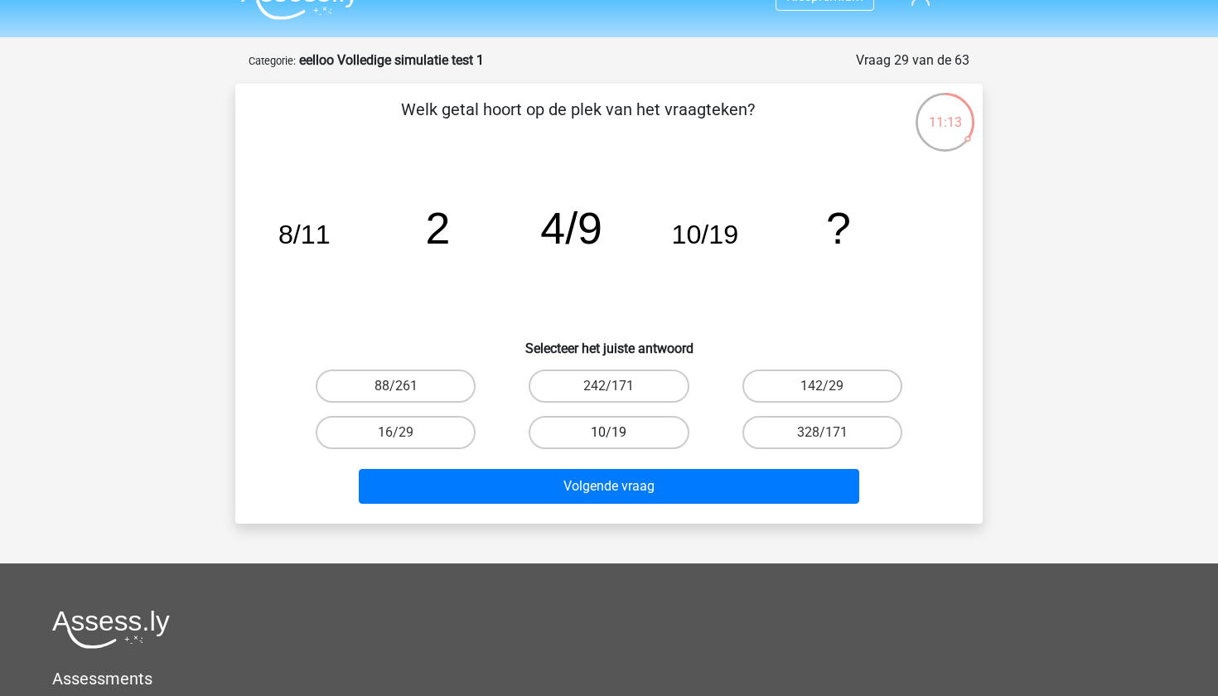
click at [619, 438] on label "10/19" at bounding box center [609, 432] width 160 height 33
click at [619, 438] on input "10/19" at bounding box center [614, 438] width 11 height 11
radio input "true"
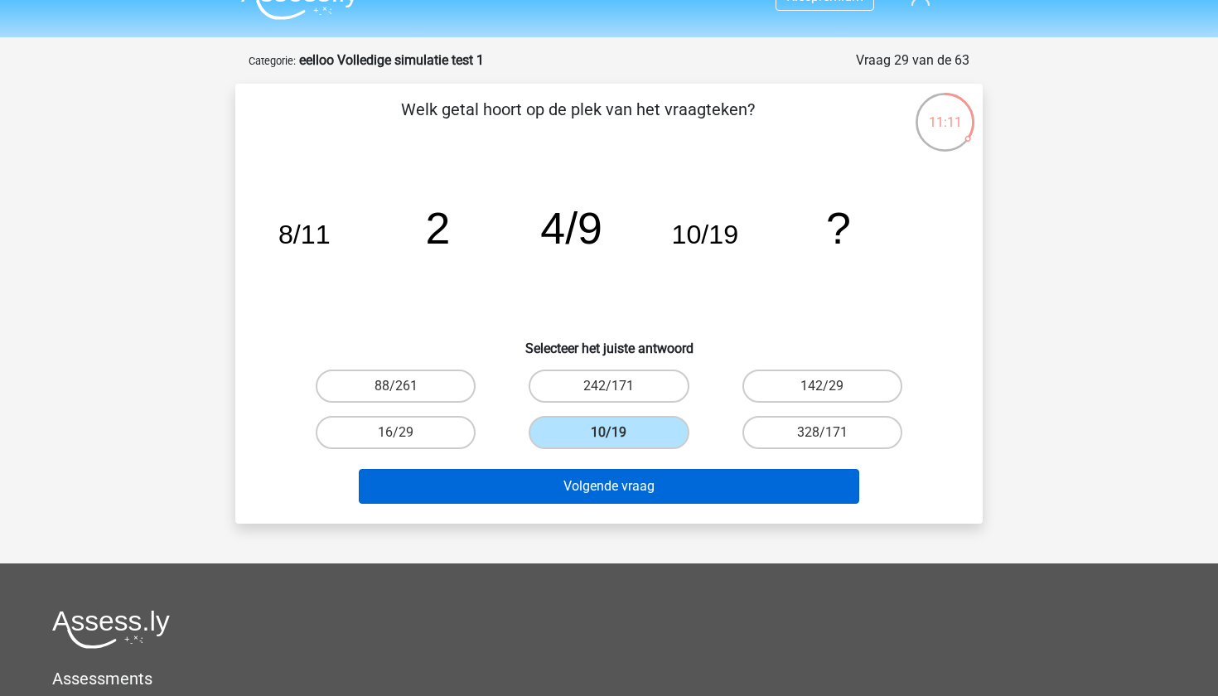
click at [617, 494] on button "Volgende vraag" at bounding box center [609, 486] width 501 height 35
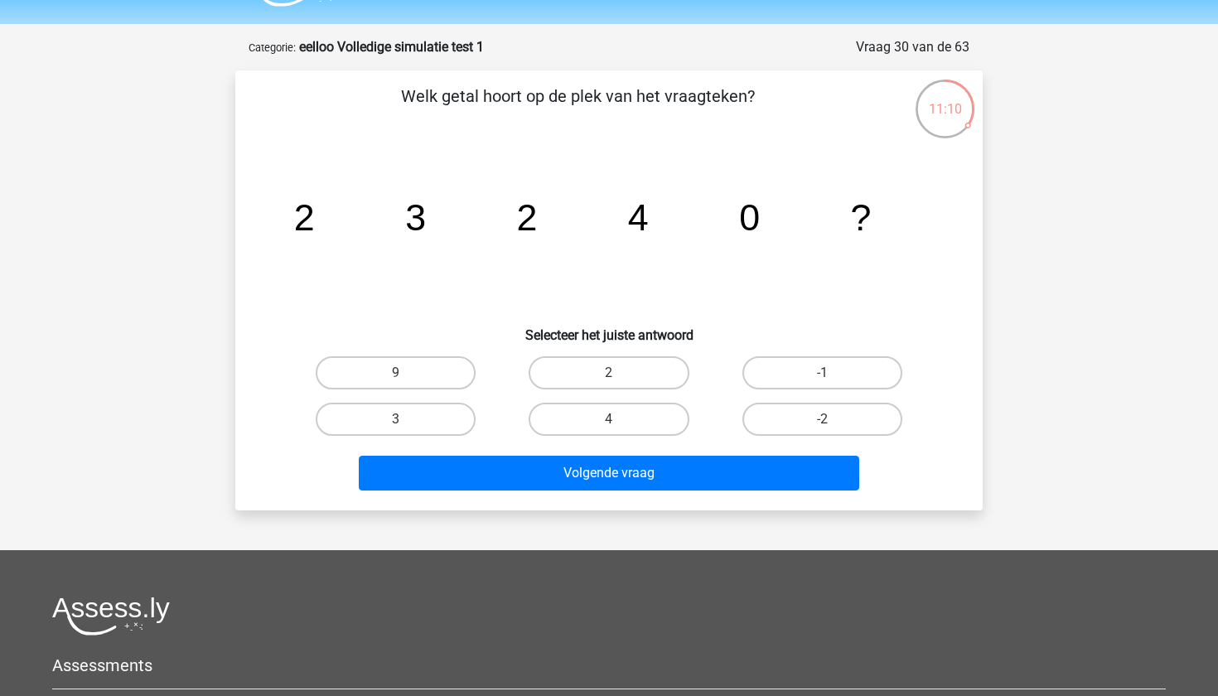
scroll to position [19, 0]
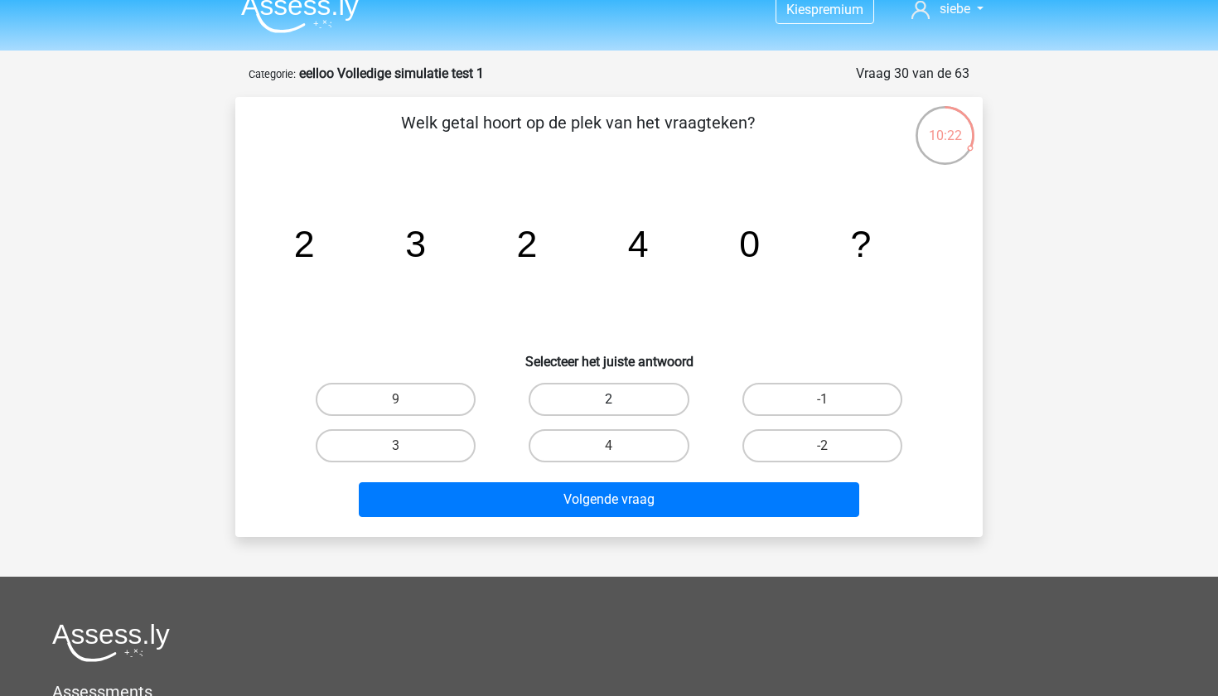
click at [573, 397] on label "2" at bounding box center [609, 399] width 160 height 33
click at [609, 399] on input "2" at bounding box center [614, 404] width 11 height 11
radio input "true"
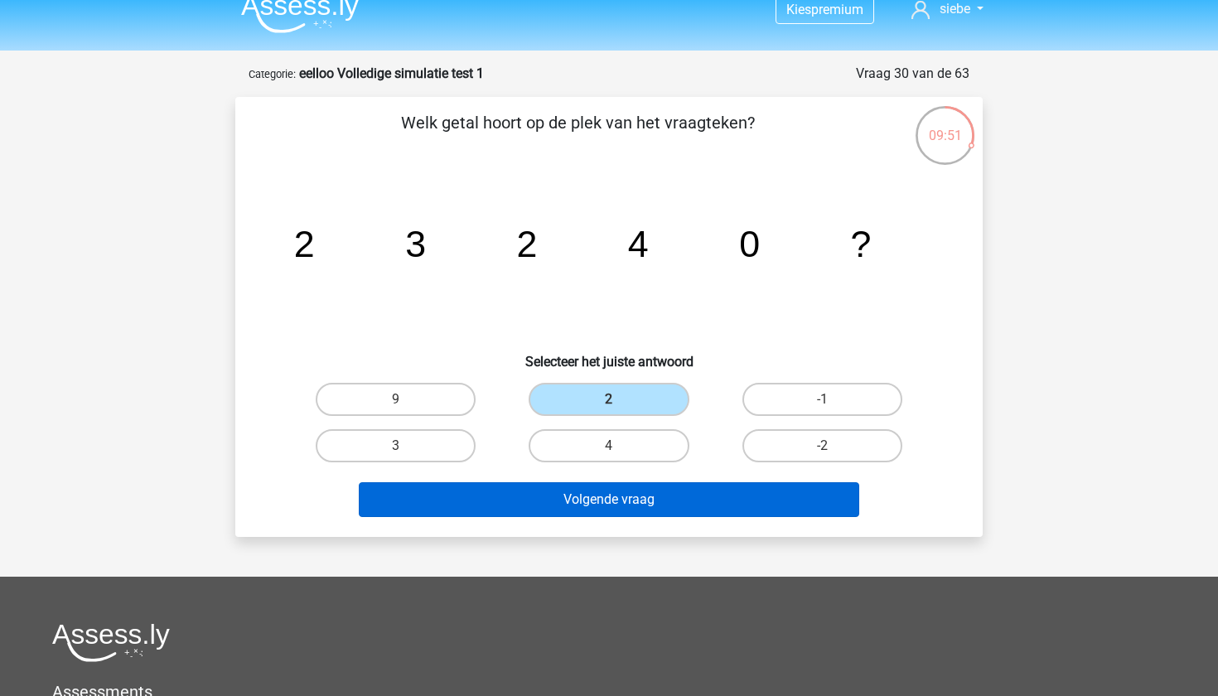
click at [498, 512] on button "Volgende vraag" at bounding box center [609, 499] width 501 height 35
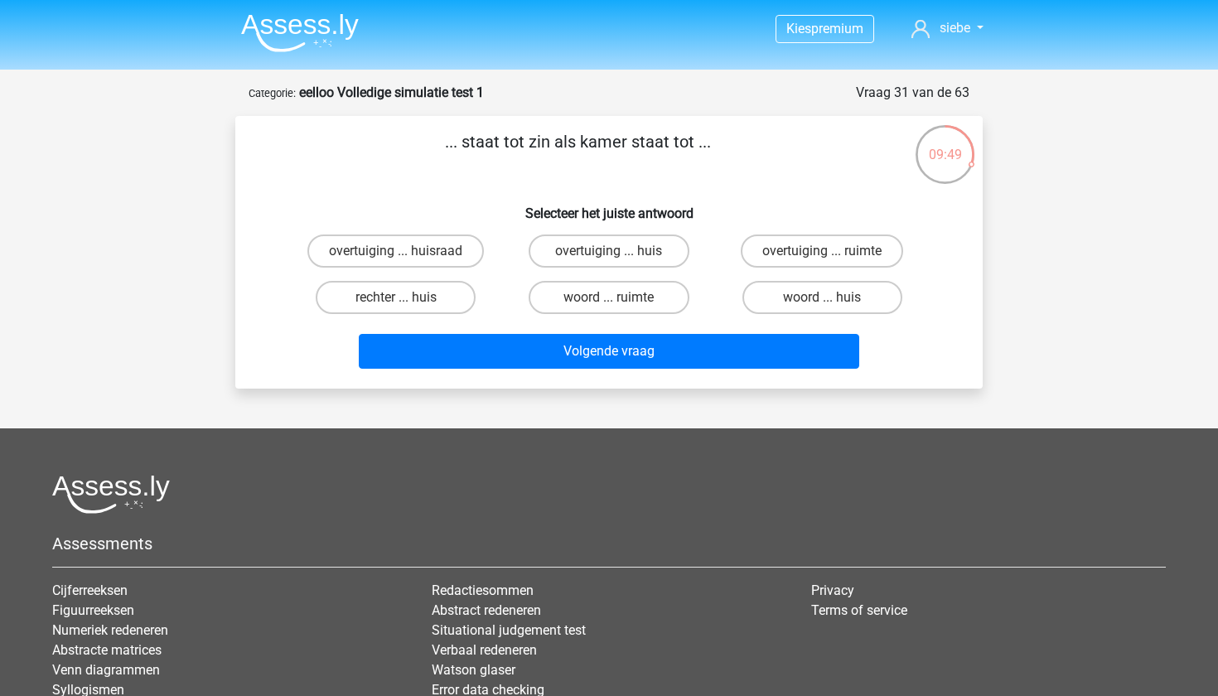
scroll to position [0, 0]
click at [786, 302] on label "woord ... huis" at bounding box center [822, 297] width 160 height 33
click at [822, 302] on input "woord ... huis" at bounding box center [827, 302] width 11 height 11
radio input "true"
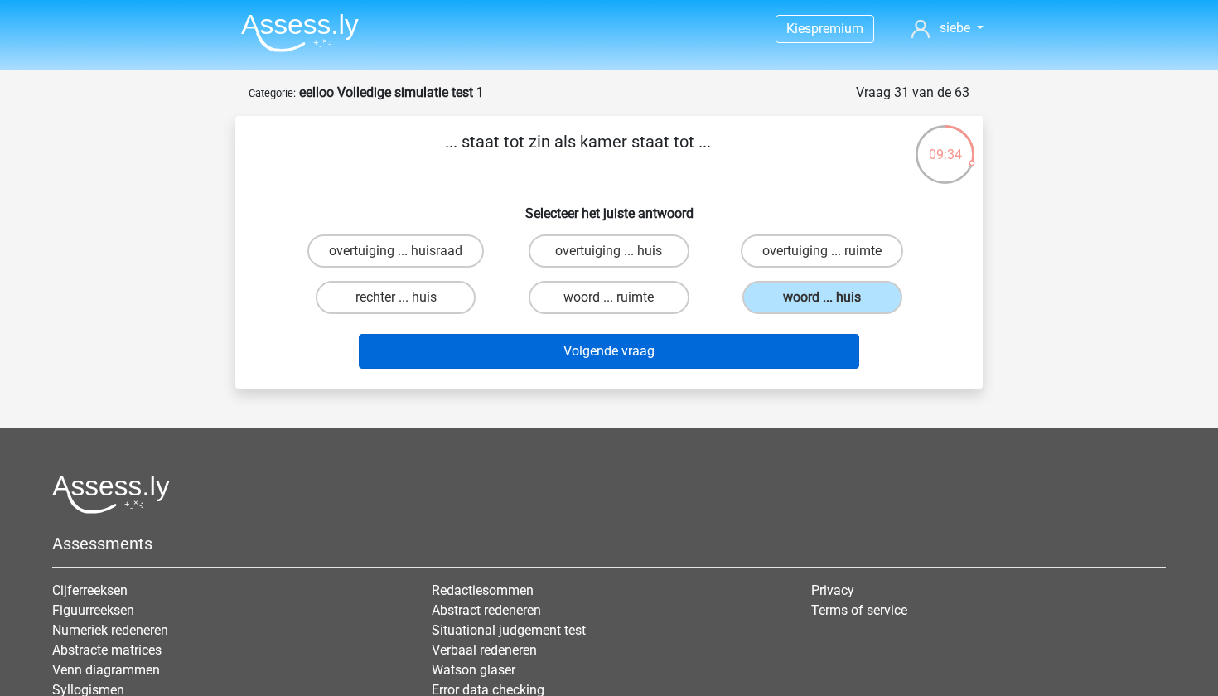
click at [781, 337] on button "Volgende vraag" at bounding box center [609, 351] width 501 height 35
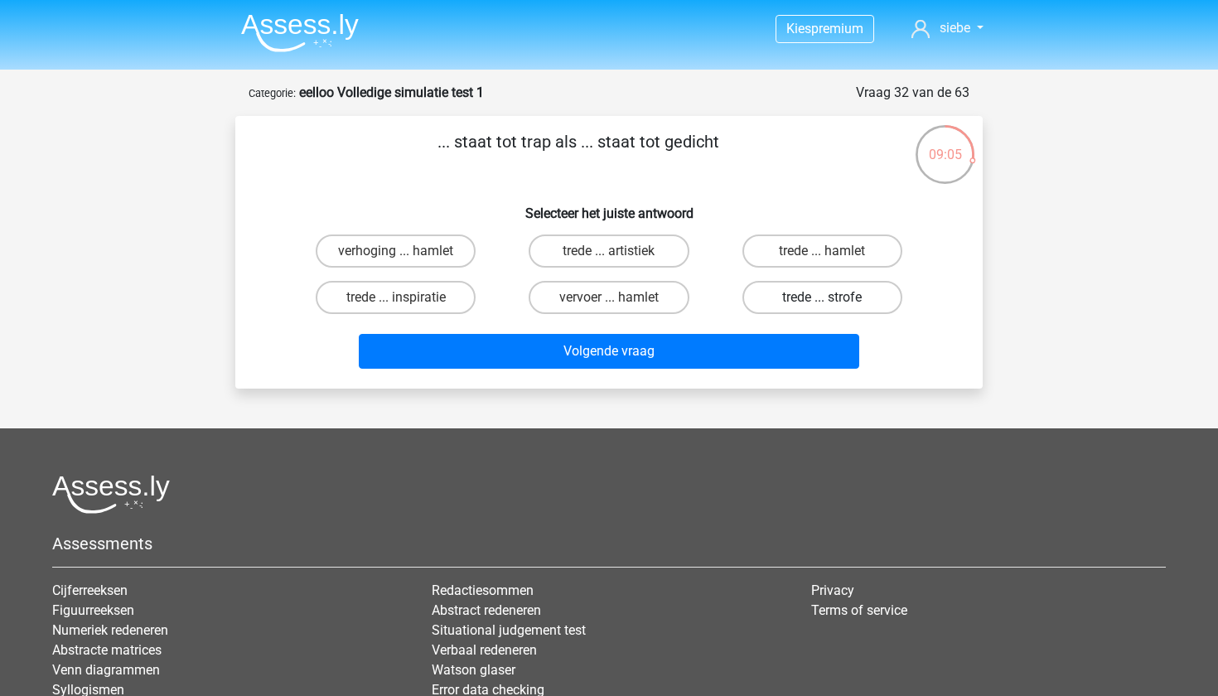
click at [786, 285] on label "trede ... strofe" at bounding box center [822, 297] width 160 height 33
click at [822, 297] on input "trede ... strofe" at bounding box center [827, 302] width 11 height 11
radio input "true"
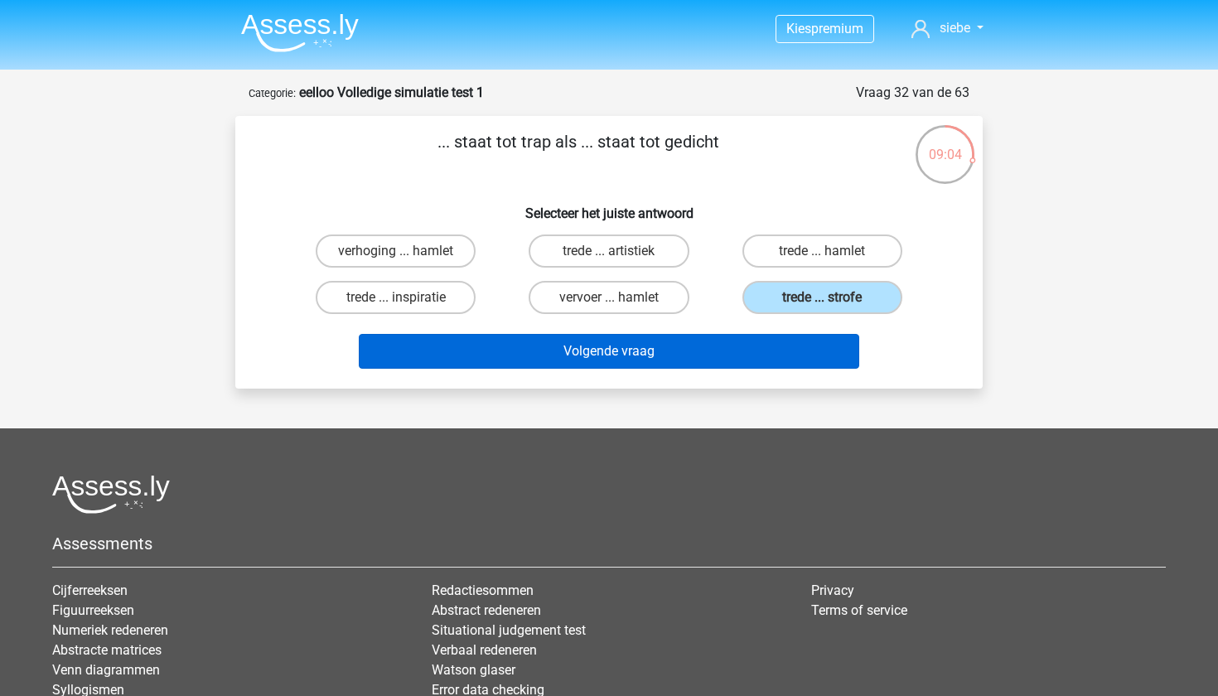
click at [763, 346] on button "Volgende vraag" at bounding box center [609, 351] width 501 height 35
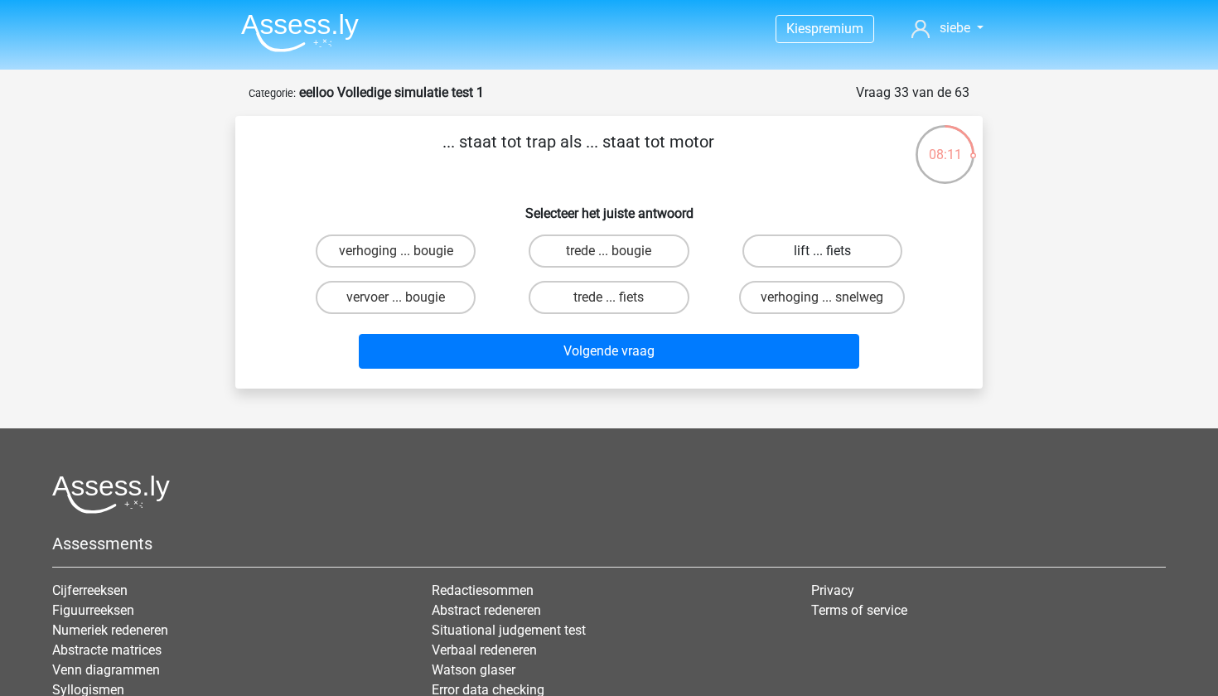
click at [778, 249] on label "lift ... fiets" at bounding box center [822, 250] width 160 height 33
click at [822, 251] on input "lift ... fiets" at bounding box center [827, 256] width 11 height 11
radio input "true"
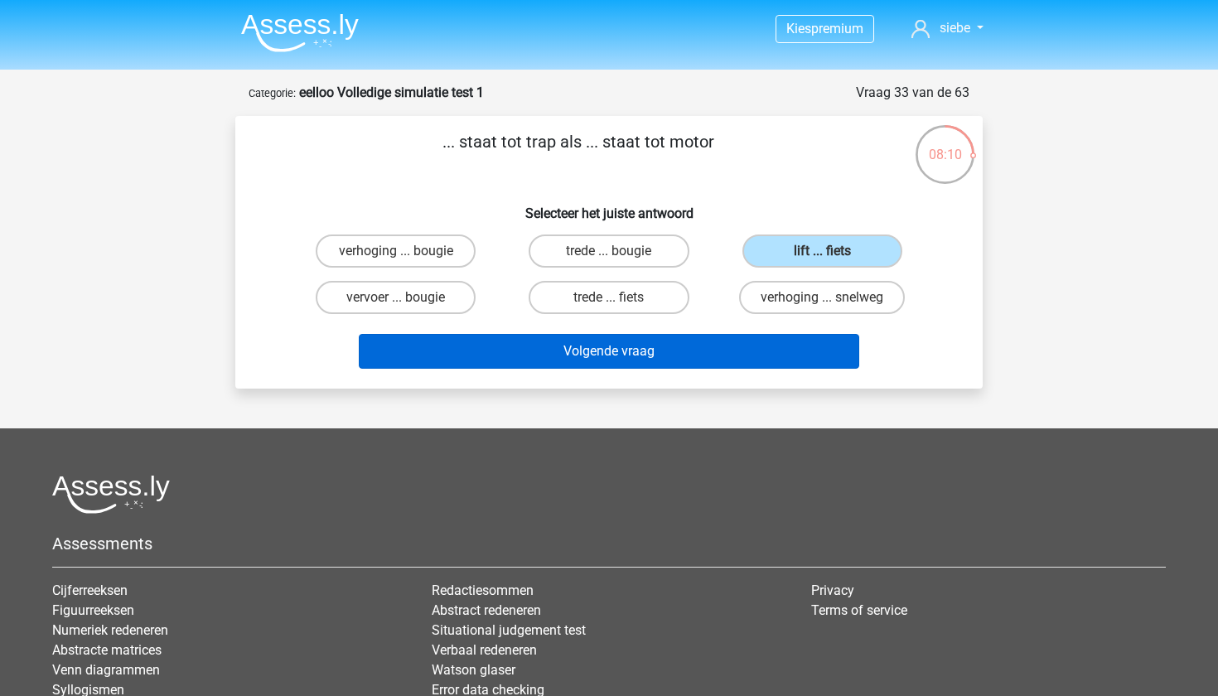
click at [664, 358] on button "Volgende vraag" at bounding box center [609, 351] width 501 height 35
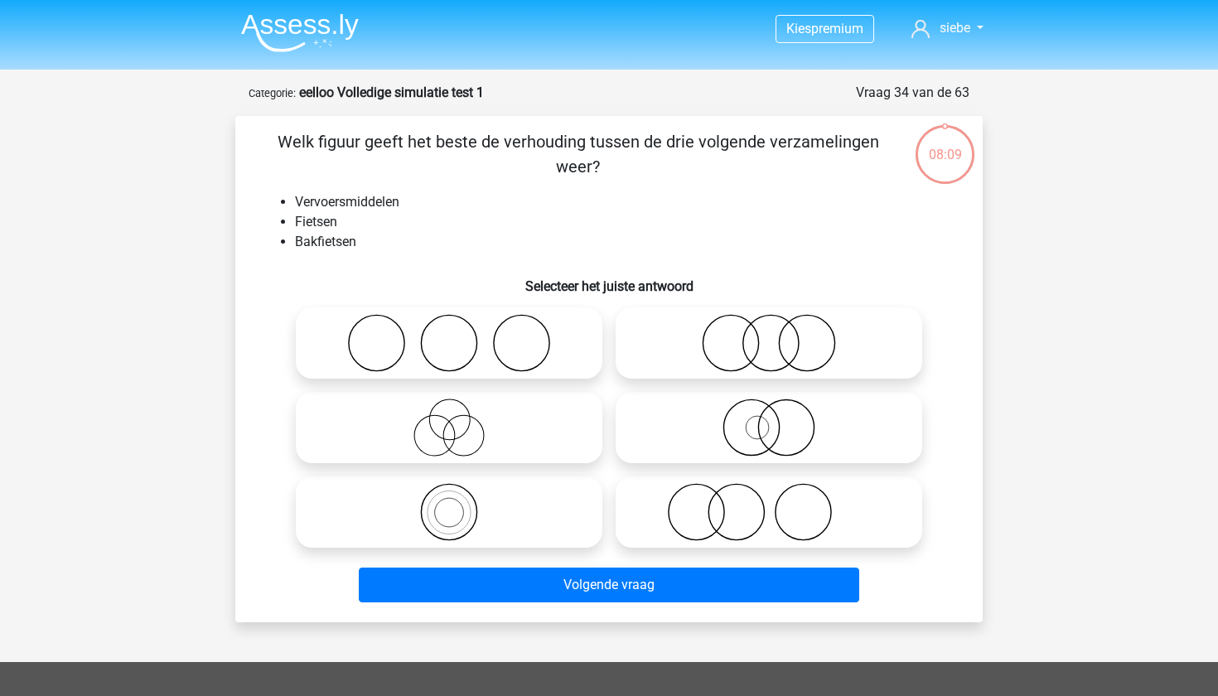
scroll to position [83, 0]
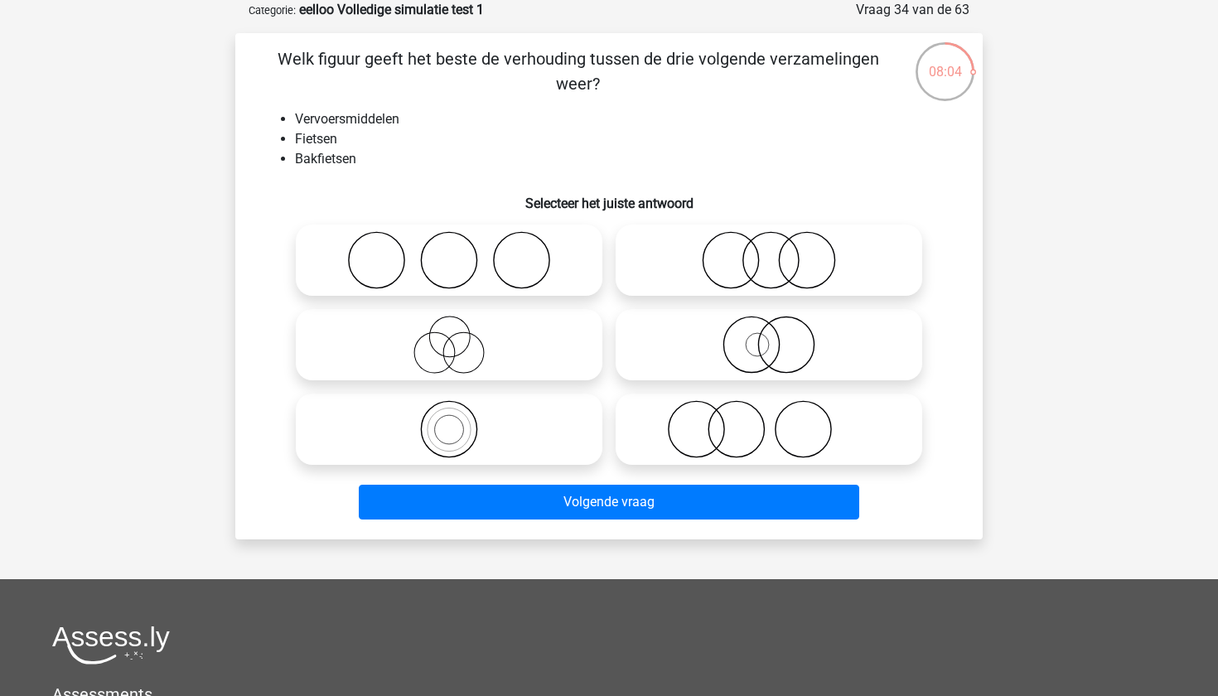
click at [450, 353] on icon at bounding box center [448, 345] width 293 height 58
click at [450, 336] on input "radio" at bounding box center [454, 331] width 11 height 11
radio input "true"
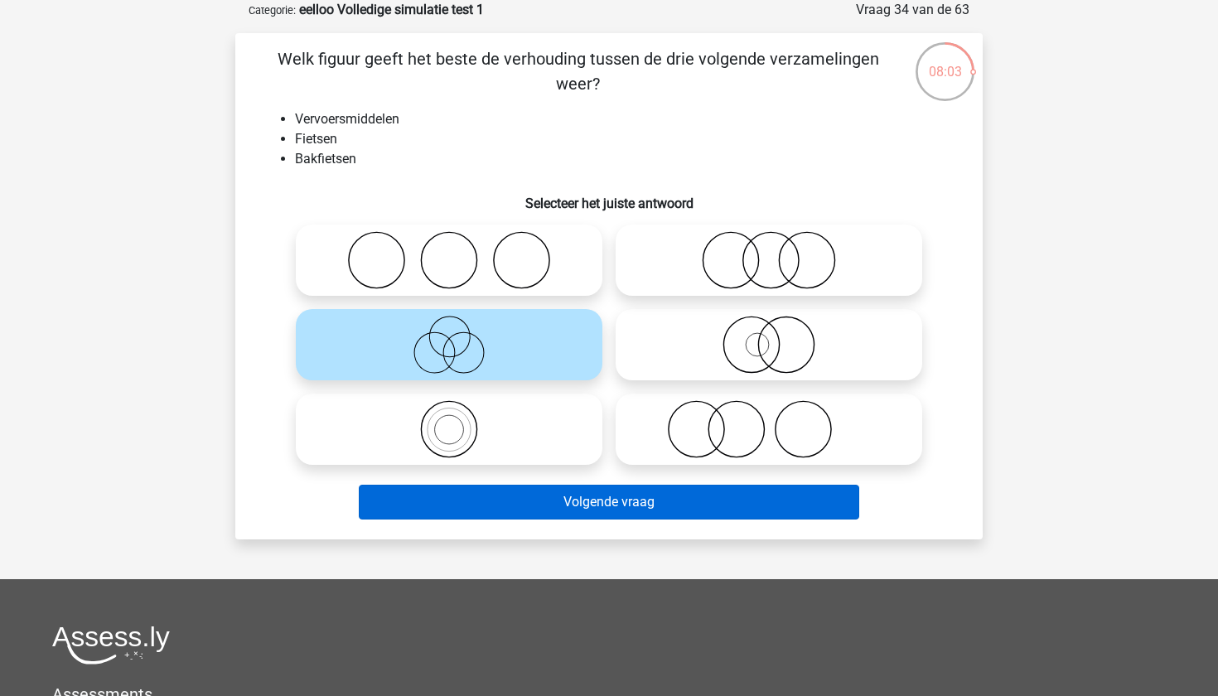
click at [563, 510] on button "Volgende vraag" at bounding box center [609, 502] width 501 height 35
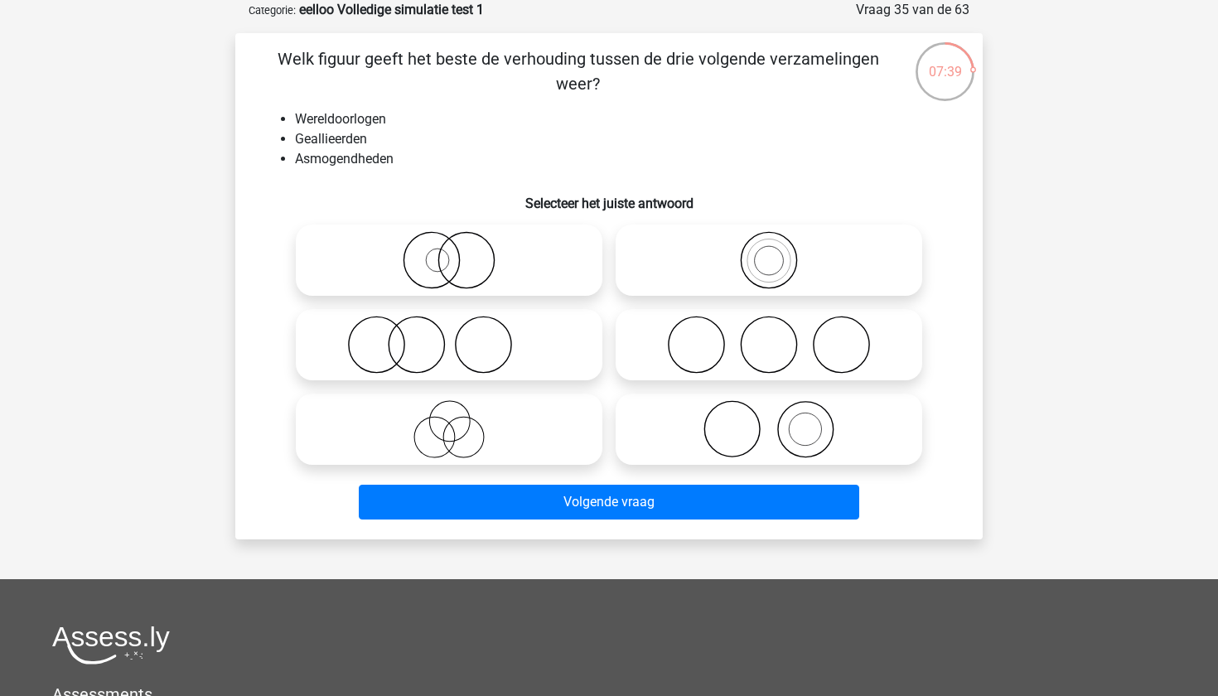
click at [773, 341] on icon at bounding box center [768, 345] width 293 height 58
click at [773, 336] on input "radio" at bounding box center [774, 331] width 11 height 11
radio input "true"
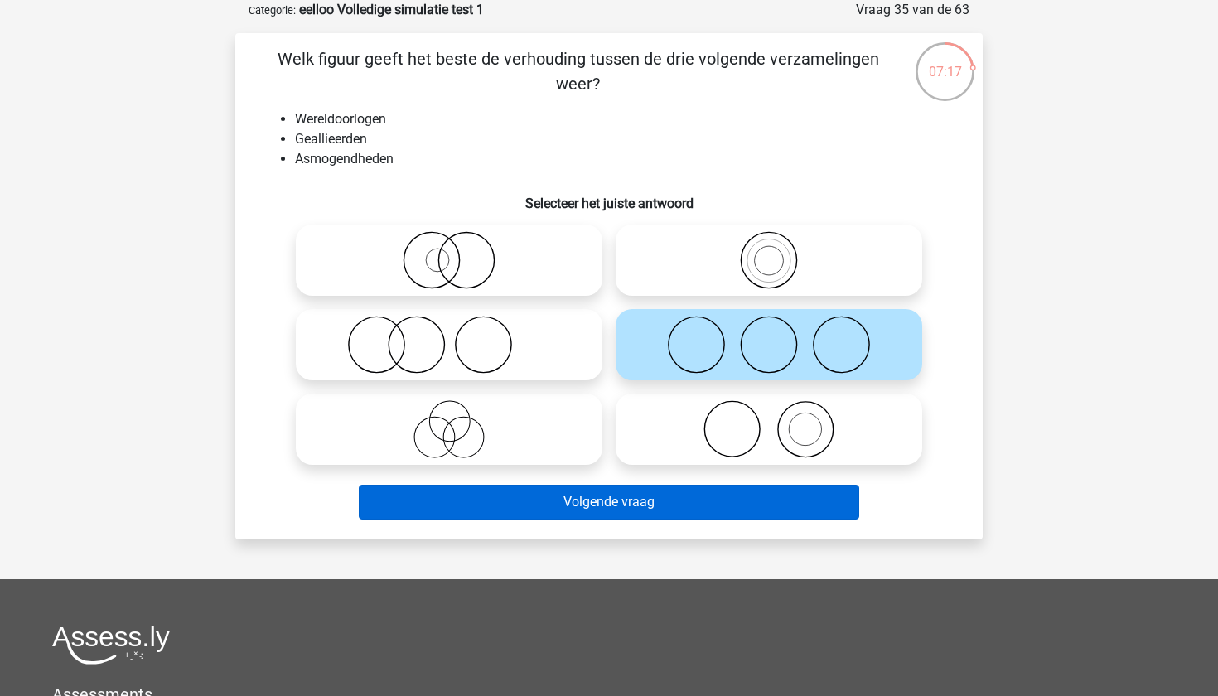
click at [678, 496] on button "Volgende vraag" at bounding box center [609, 502] width 501 height 35
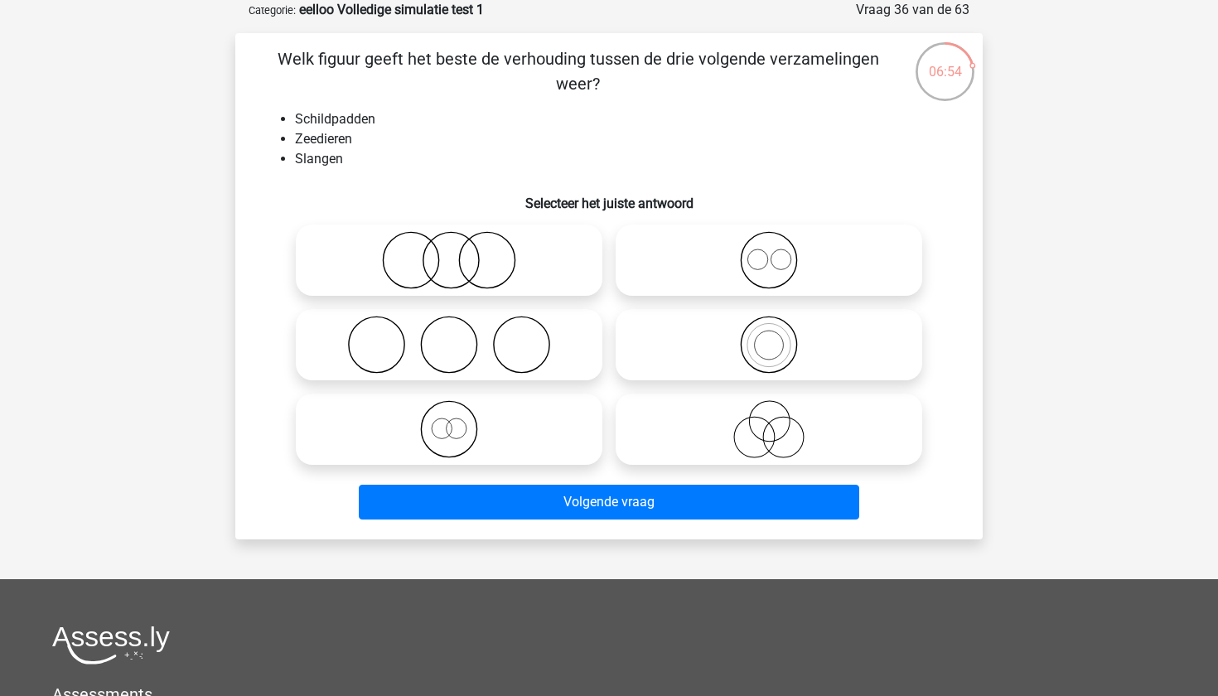
click at [464, 260] on icon at bounding box center [448, 260] width 293 height 58
click at [460, 252] on input "radio" at bounding box center [454, 246] width 11 height 11
radio input "true"
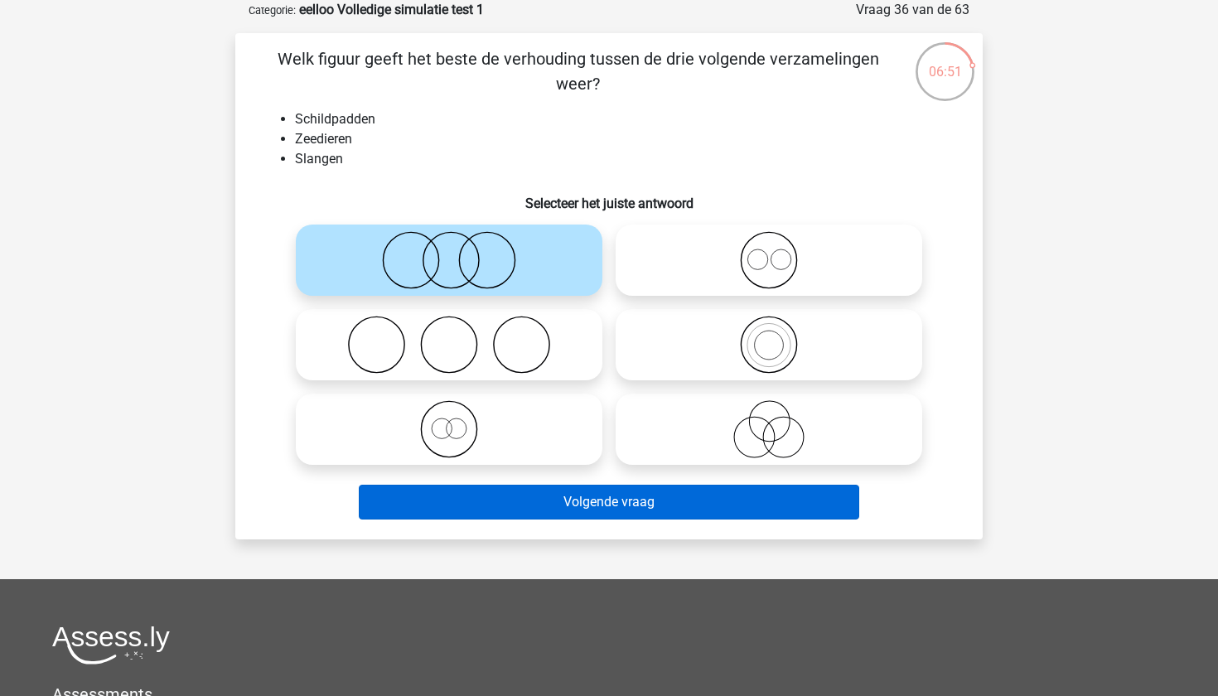
click at [562, 500] on button "Volgende vraag" at bounding box center [609, 502] width 501 height 35
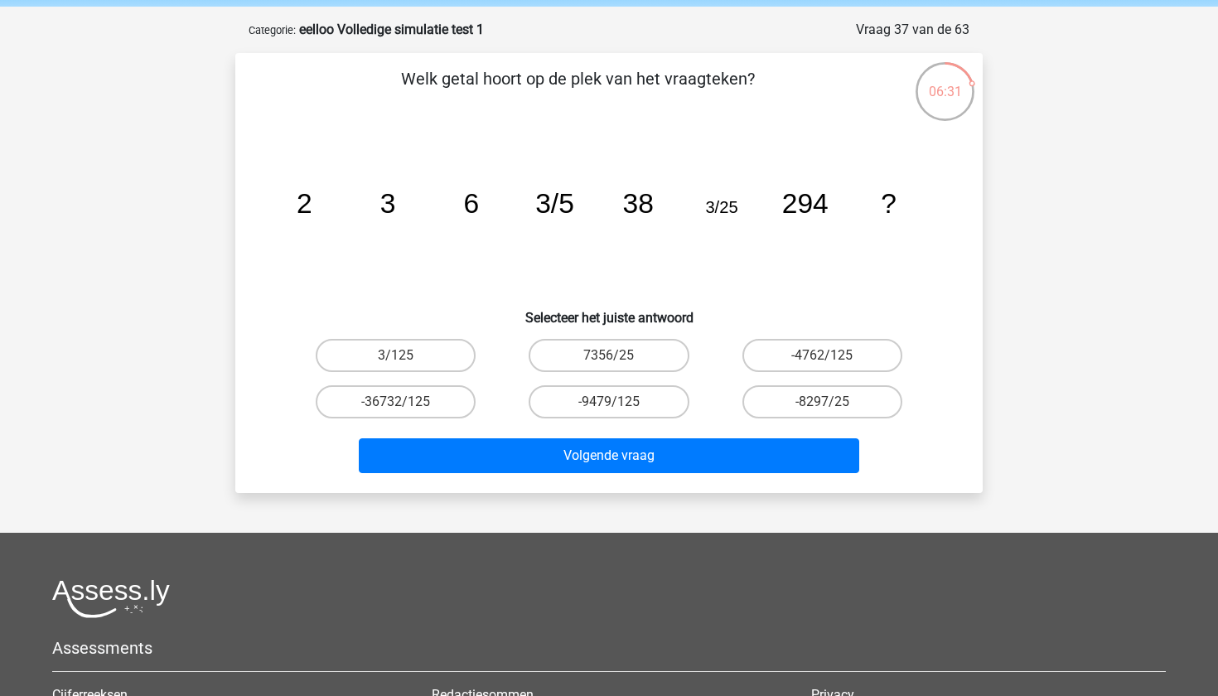
scroll to position [60, 0]
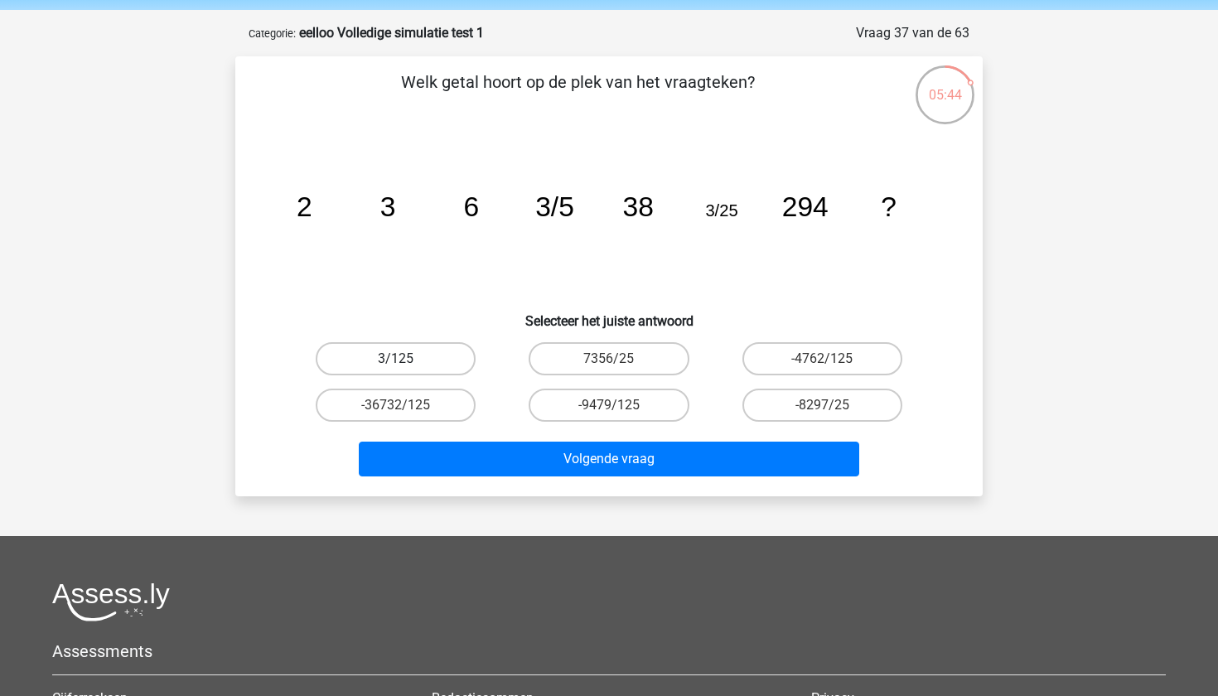
click at [443, 353] on label "3/125" at bounding box center [396, 358] width 160 height 33
click at [407, 359] on input "3/125" at bounding box center [401, 364] width 11 height 11
radio input "true"
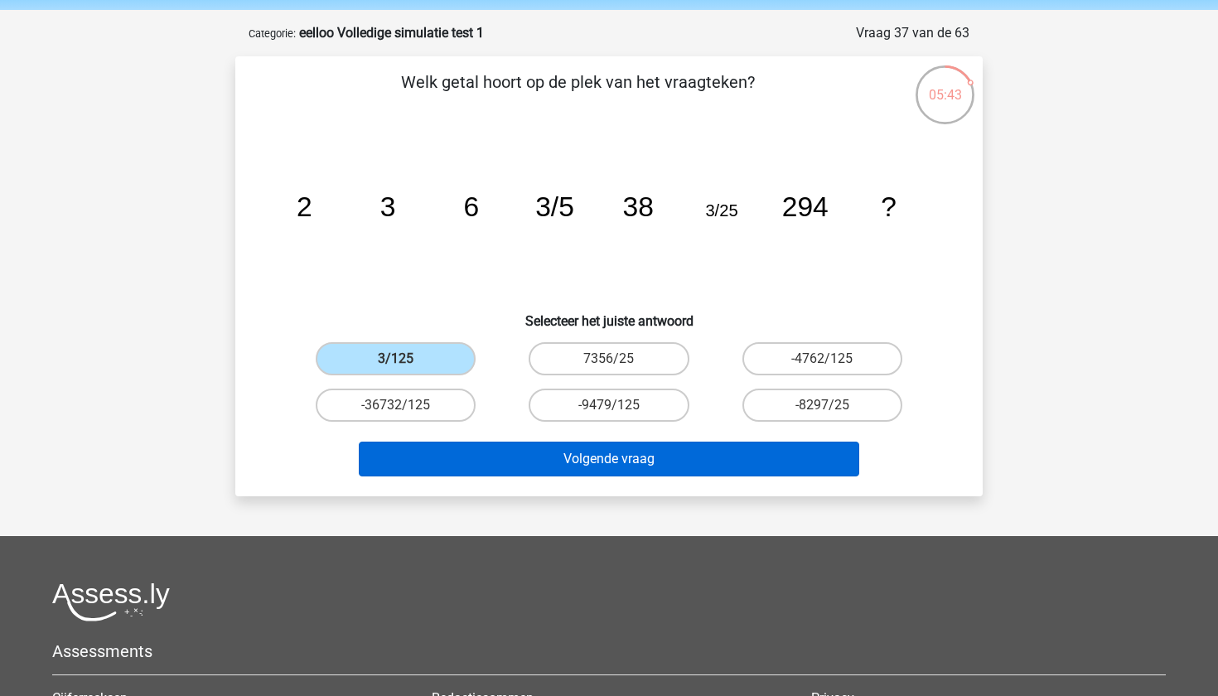
click at [512, 458] on button "Volgende vraag" at bounding box center [609, 459] width 501 height 35
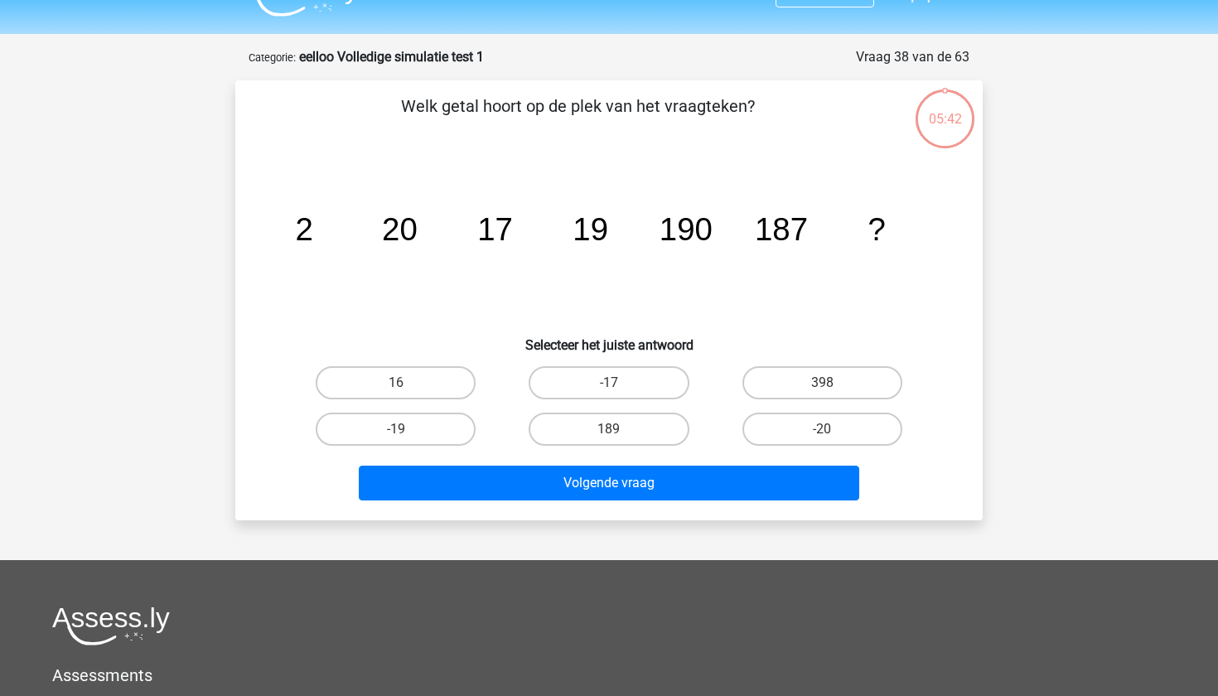
scroll to position [35, 0]
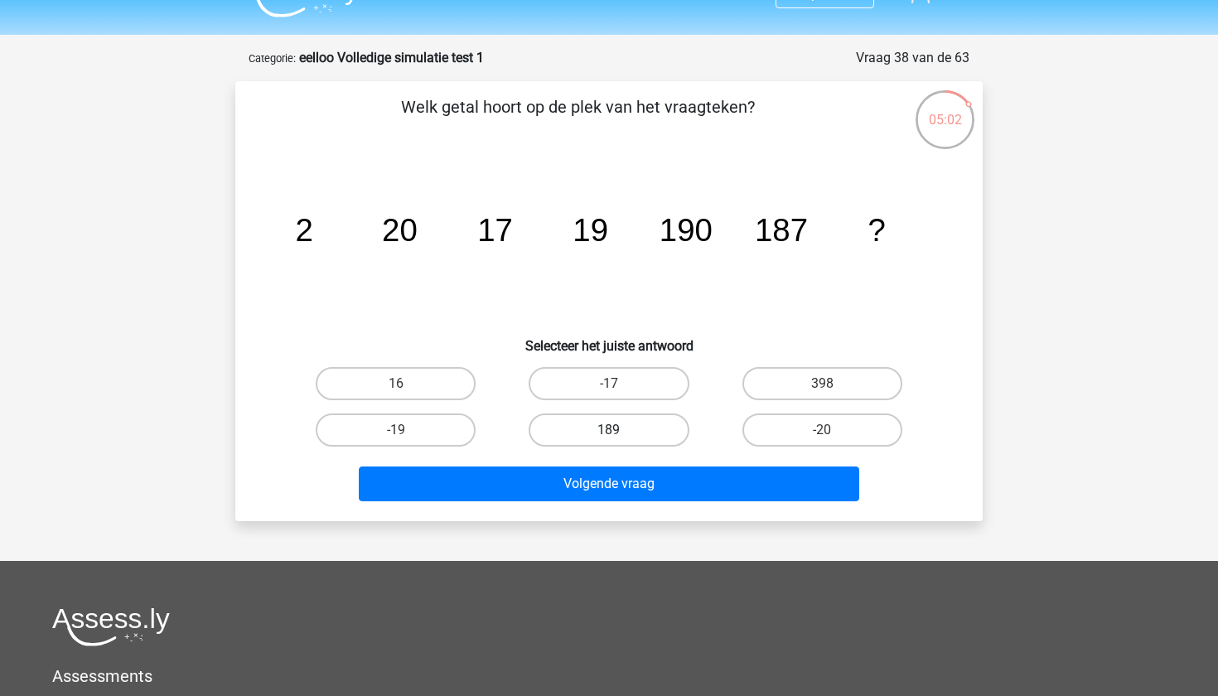
click at [625, 427] on label "189" at bounding box center [609, 429] width 160 height 33
click at [620, 430] on input "189" at bounding box center [614, 435] width 11 height 11
radio input "true"
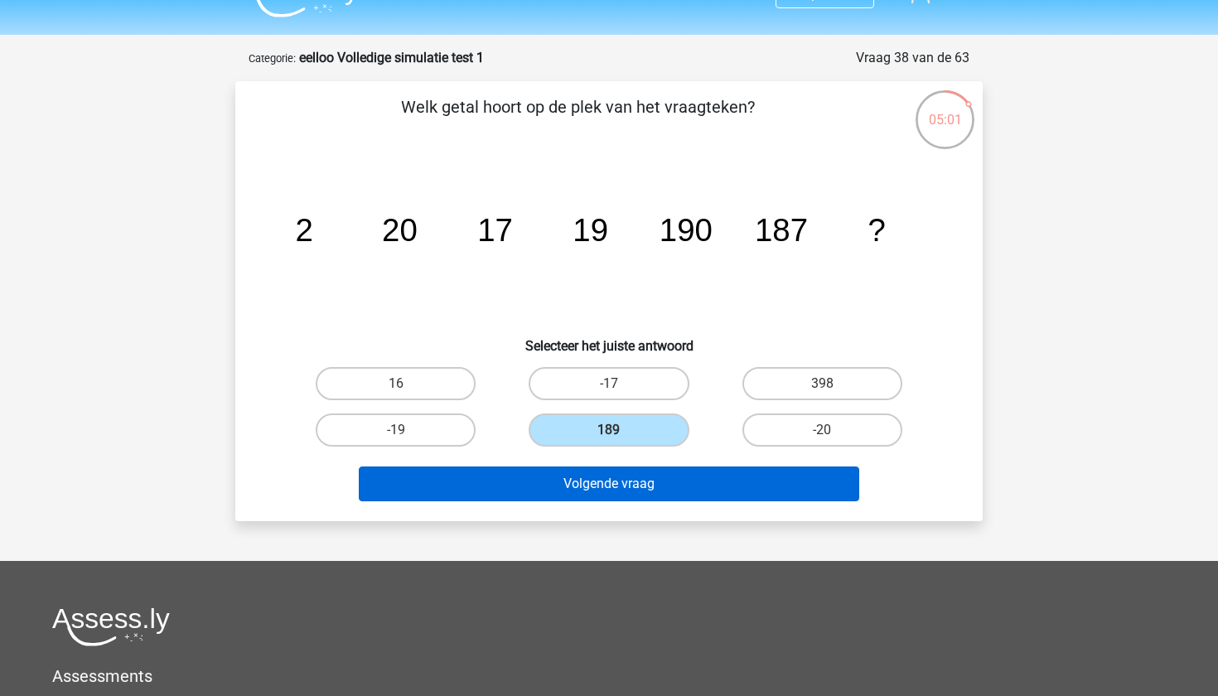
click at [636, 483] on button "Volgende vraag" at bounding box center [609, 484] width 501 height 35
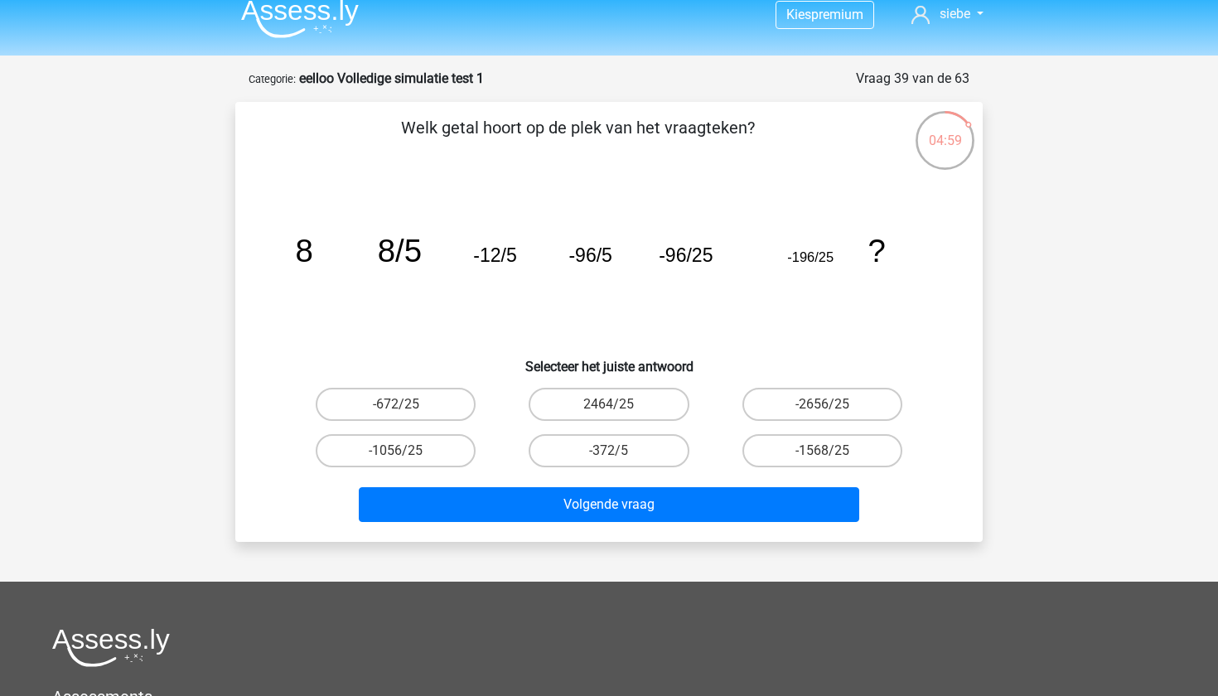
scroll to position [11, 0]
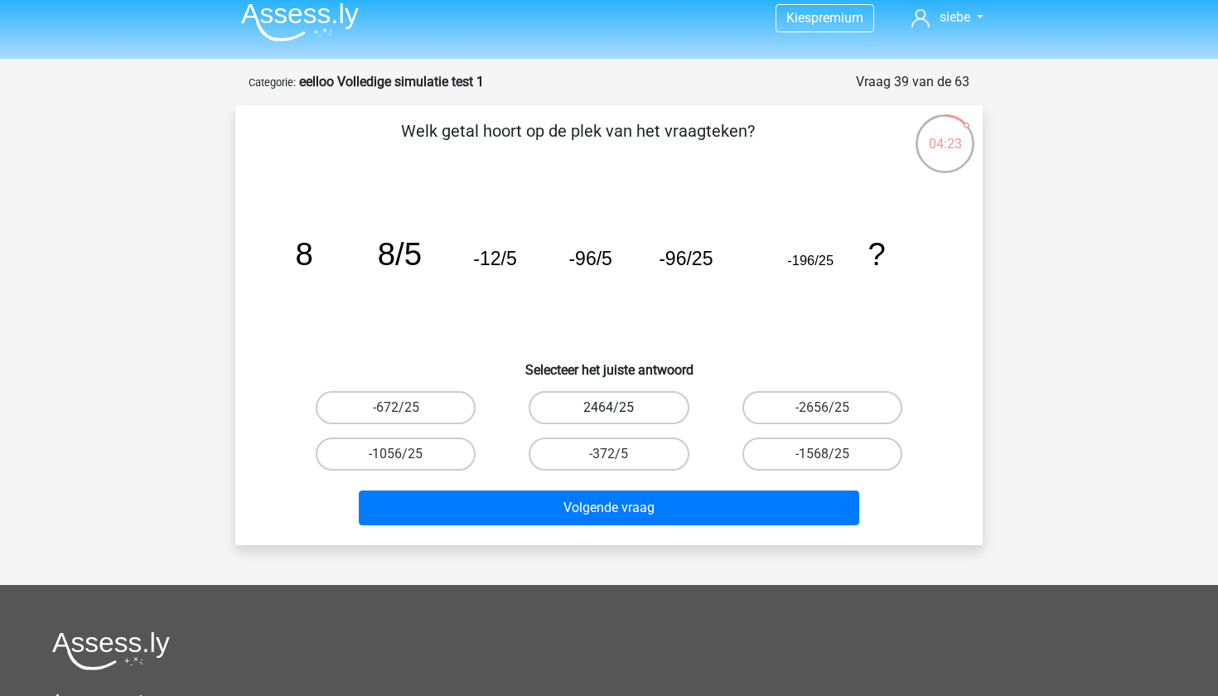
click at [596, 423] on label "2464/25" at bounding box center [609, 407] width 160 height 33
click at [609, 418] on input "2464/25" at bounding box center [614, 413] width 11 height 11
radio input "true"
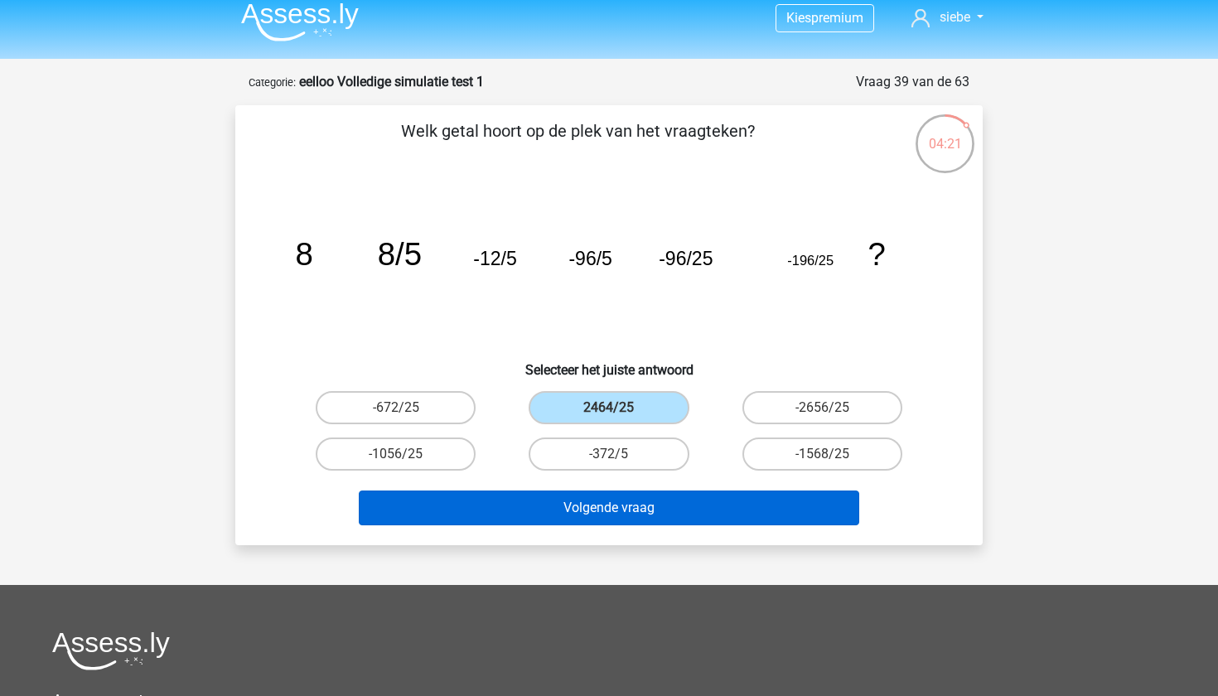
click at [631, 510] on button "Volgende vraag" at bounding box center [609, 508] width 501 height 35
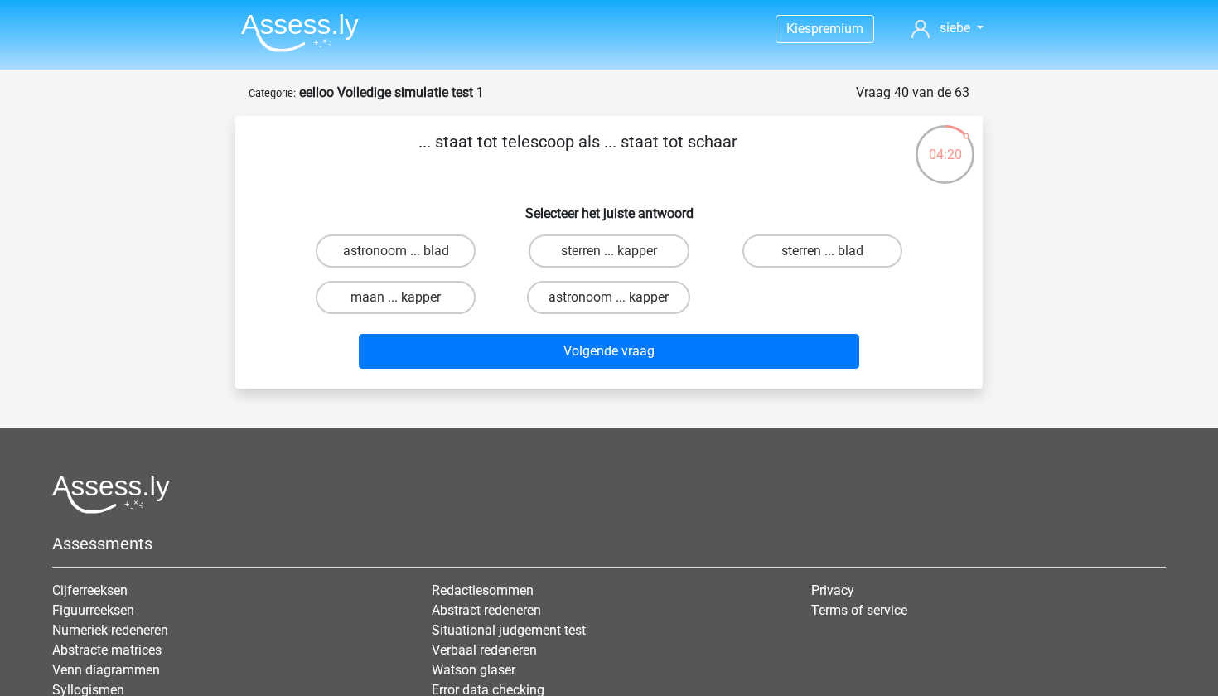
scroll to position [0, 0]
click at [601, 297] on label "astronoom ... kapper" at bounding box center [608, 297] width 163 height 33
click at [609, 297] on input "astronoom ... kapper" at bounding box center [614, 302] width 11 height 11
radio input "true"
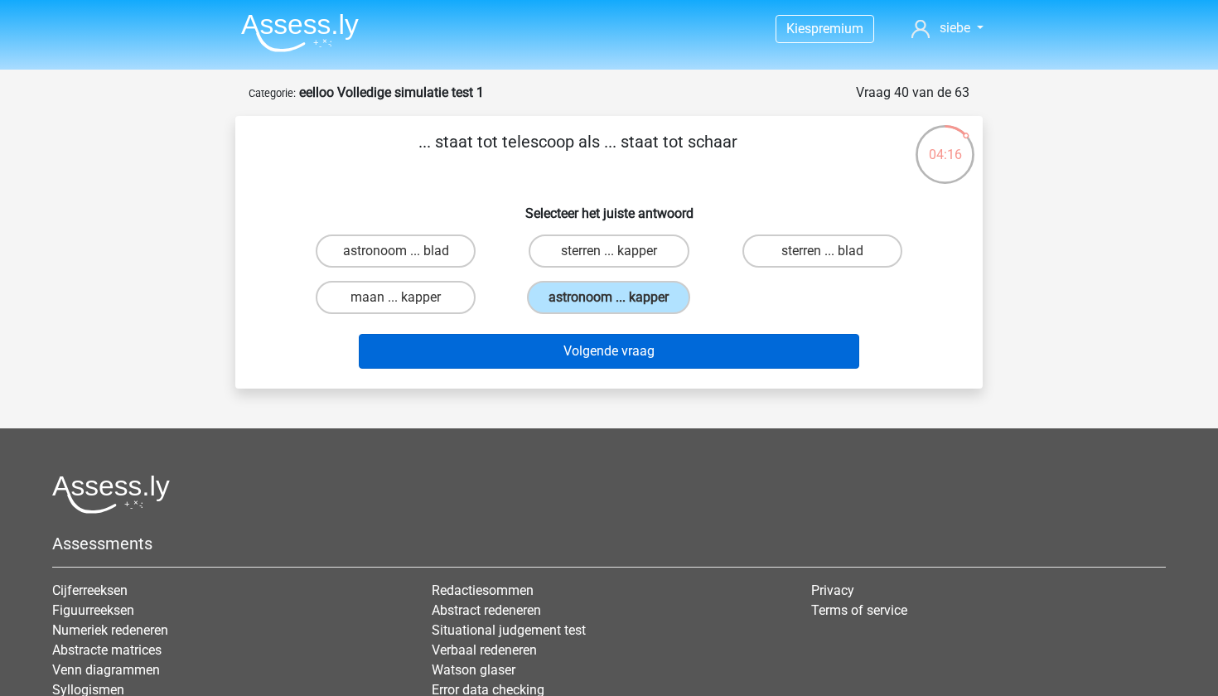
click at [661, 357] on button "Volgende vraag" at bounding box center [609, 351] width 501 height 35
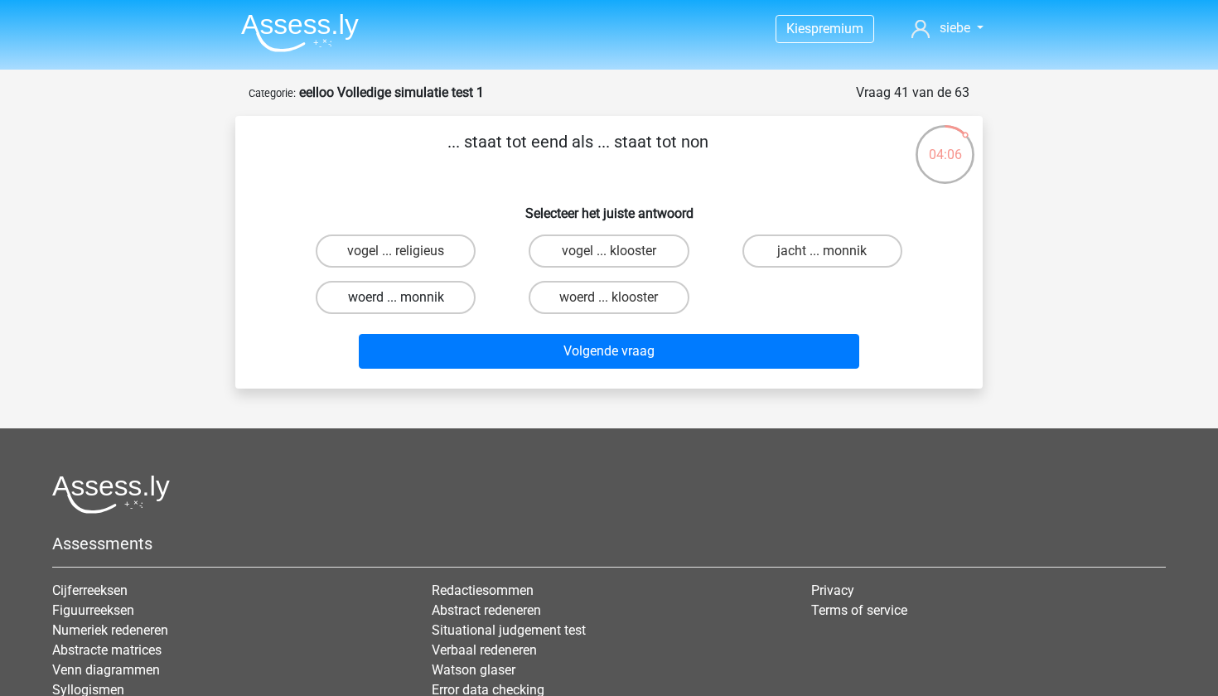
click at [417, 303] on label "woerd ... monnik" at bounding box center [396, 297] width 160 height 33
click at [407, 303] on input "woerd ... monnik" at bounding box center [401, 302] width 11 height 11
radio input "true"
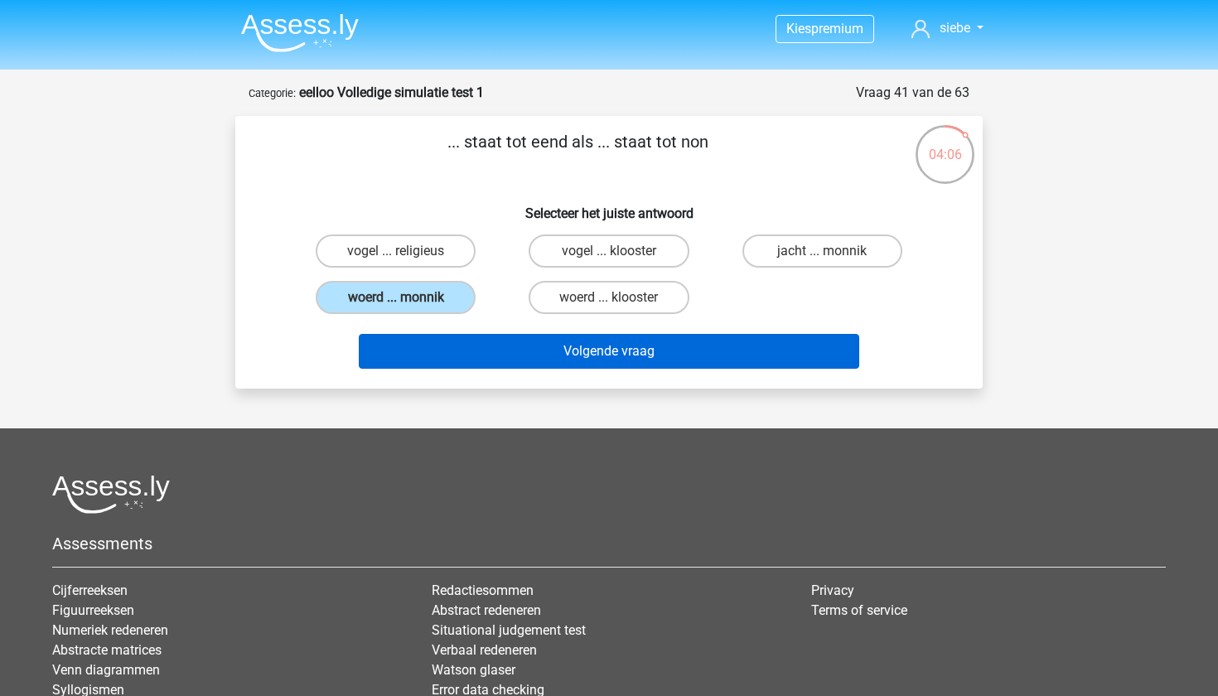
click at [449, 352] on button "Volgende vraag" at bounding box center [609, 351] width 501 height 35
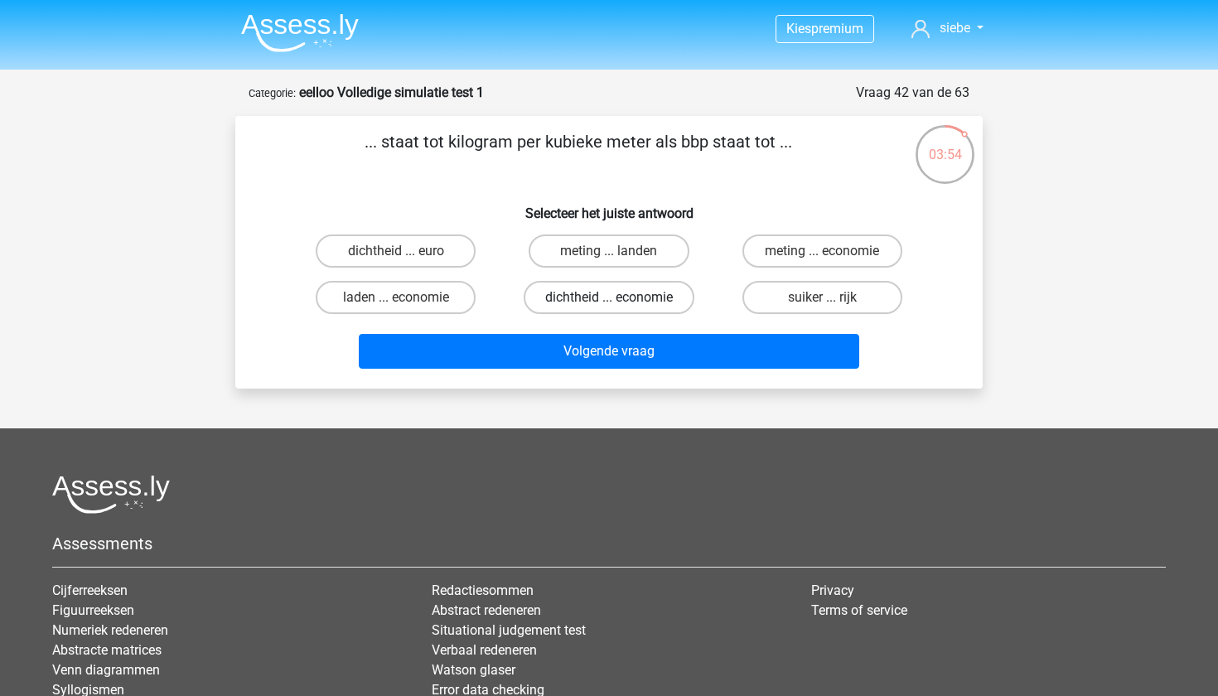
click at [586, 301] on label "dichtheid ... economie" at bounding box center [609, 297] width 171 height 33
click at [609, 301] on input "dichtheid ... economie" at bounding box center [614, 302] width 11 height 11
radio input "true"
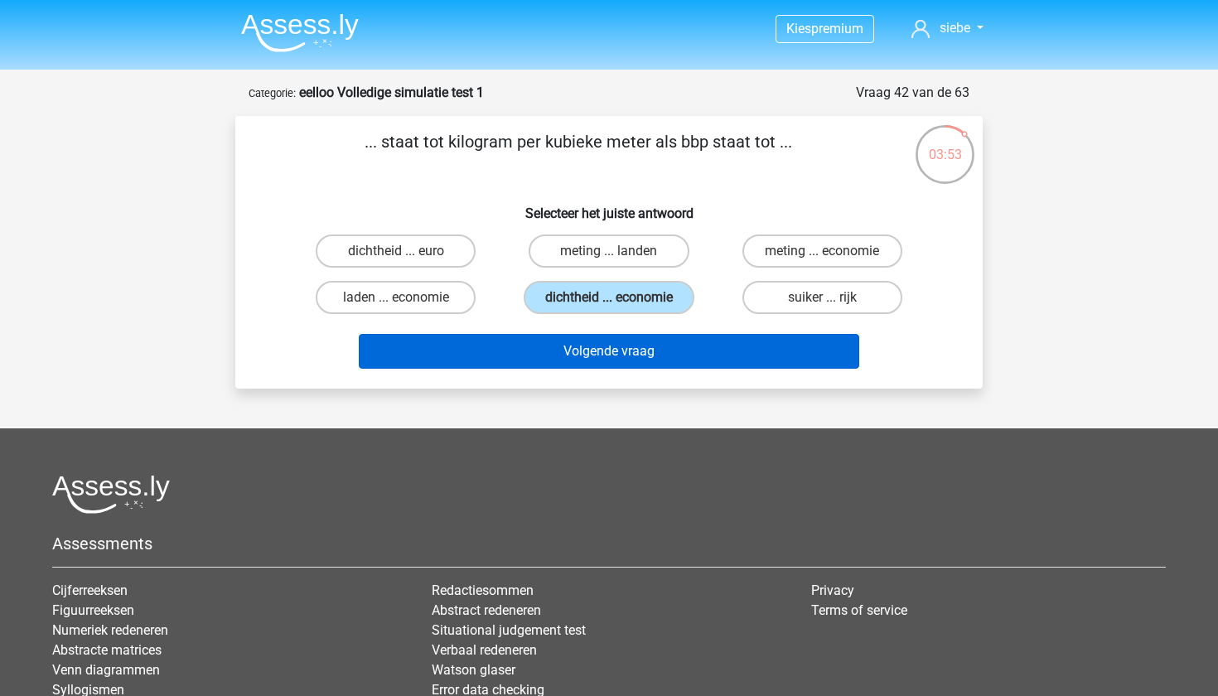
click at [613, 346] on button "Volgende vraag" at bounding box center [609, 351] width 501 height 35
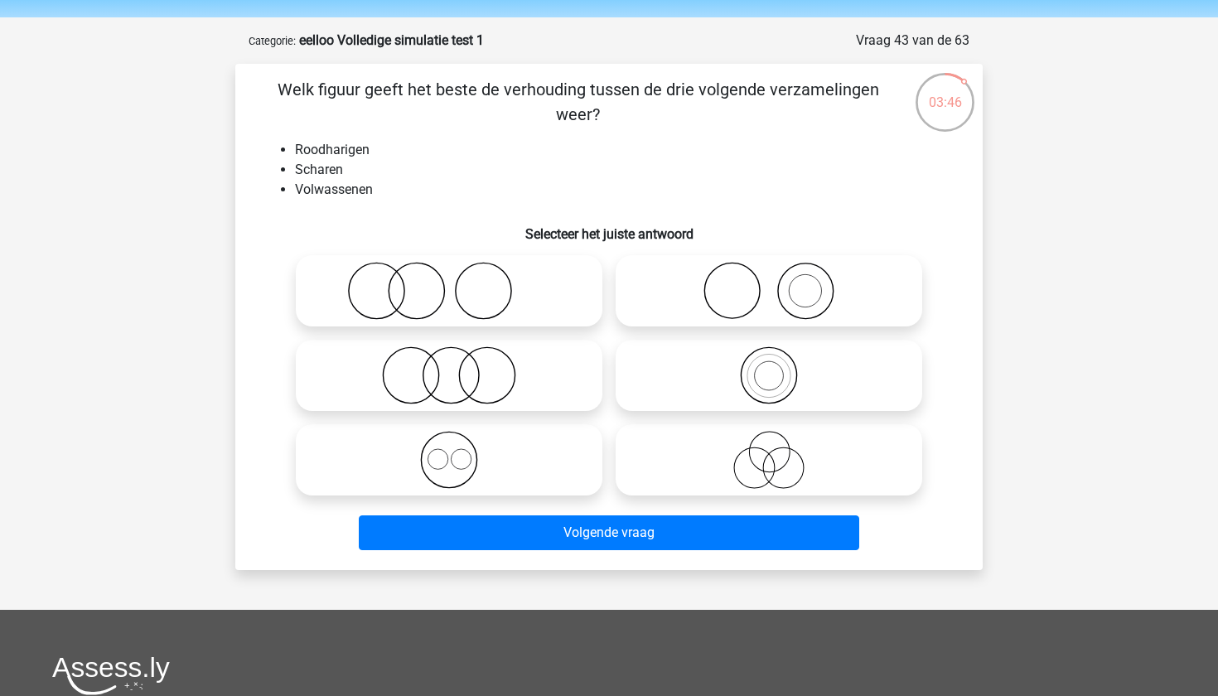
scroll to position [54, 0]
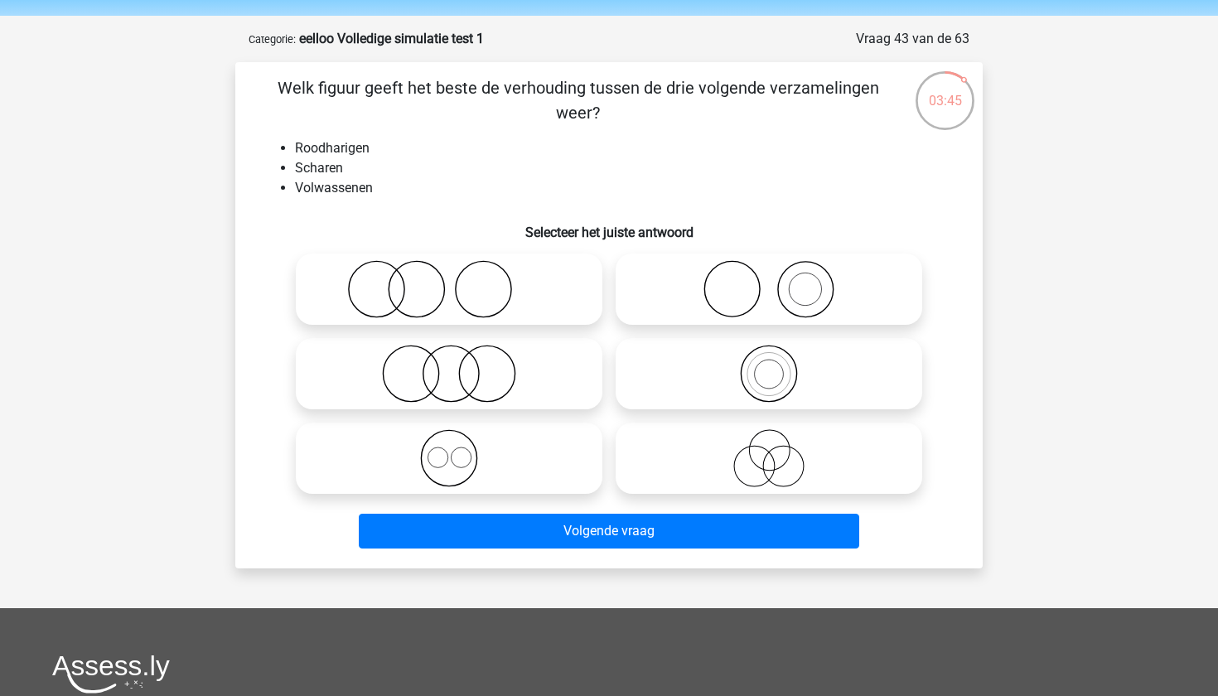
click at [404, 305] on icon at bounding box center [448, 289] width 293 height 58
click at [449, 281] on input "radio" at bounding box center [454, 275] width 11 height 11
radio input "true"
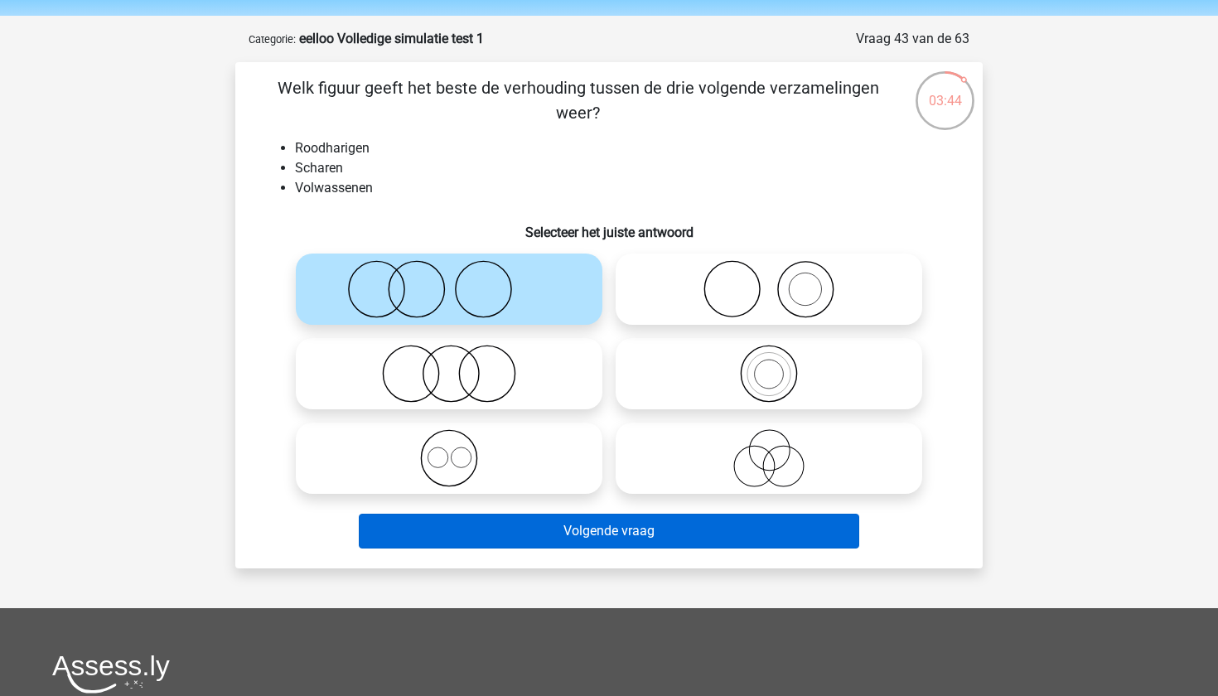
click at [552, 526] on button "Volgende vraag" at bounding box center [609, 531] width 501 height 35
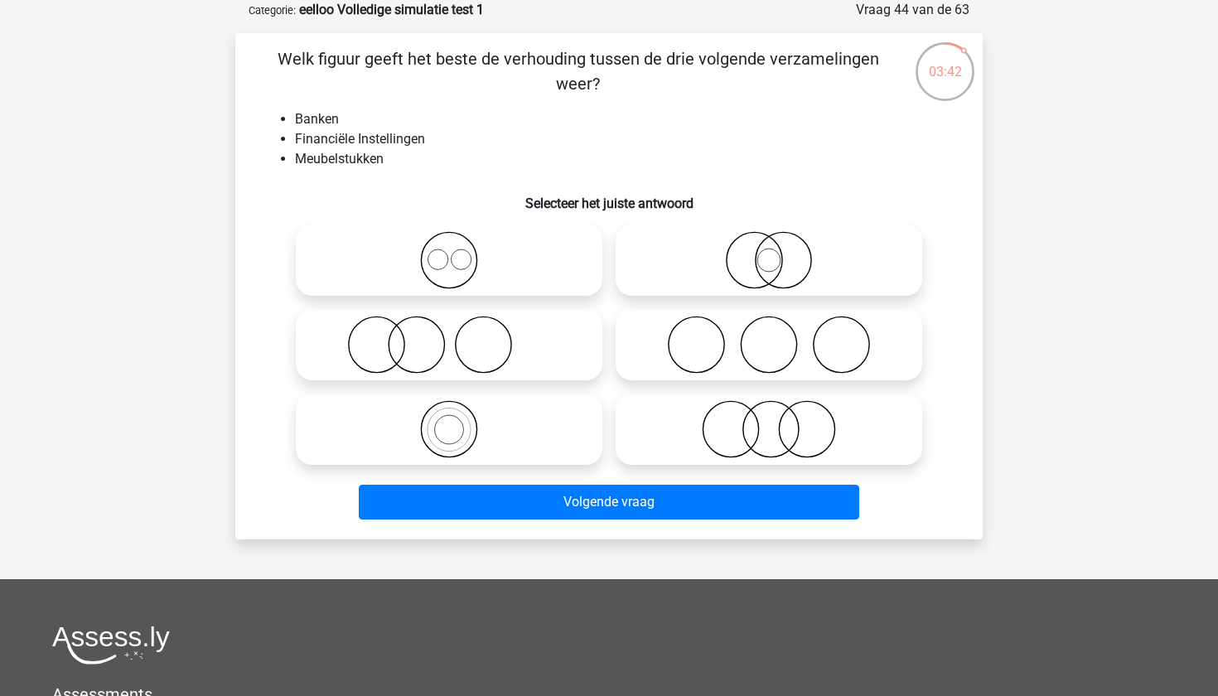
scroll to position [65, 0]
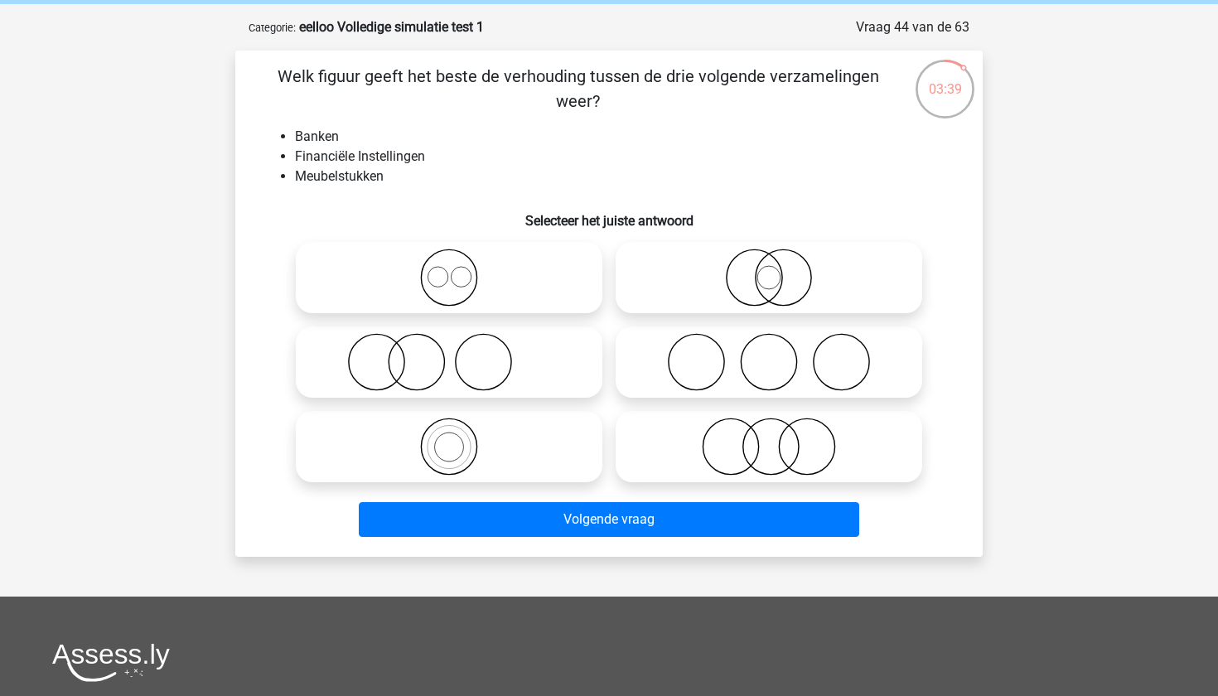
click at [726, 443] on icon at bounding box center [768, 447] width 293 height 58
click at [769, 438] on input "radio" at bounding box center [774, 433] width 11 height 11
radio input "true"
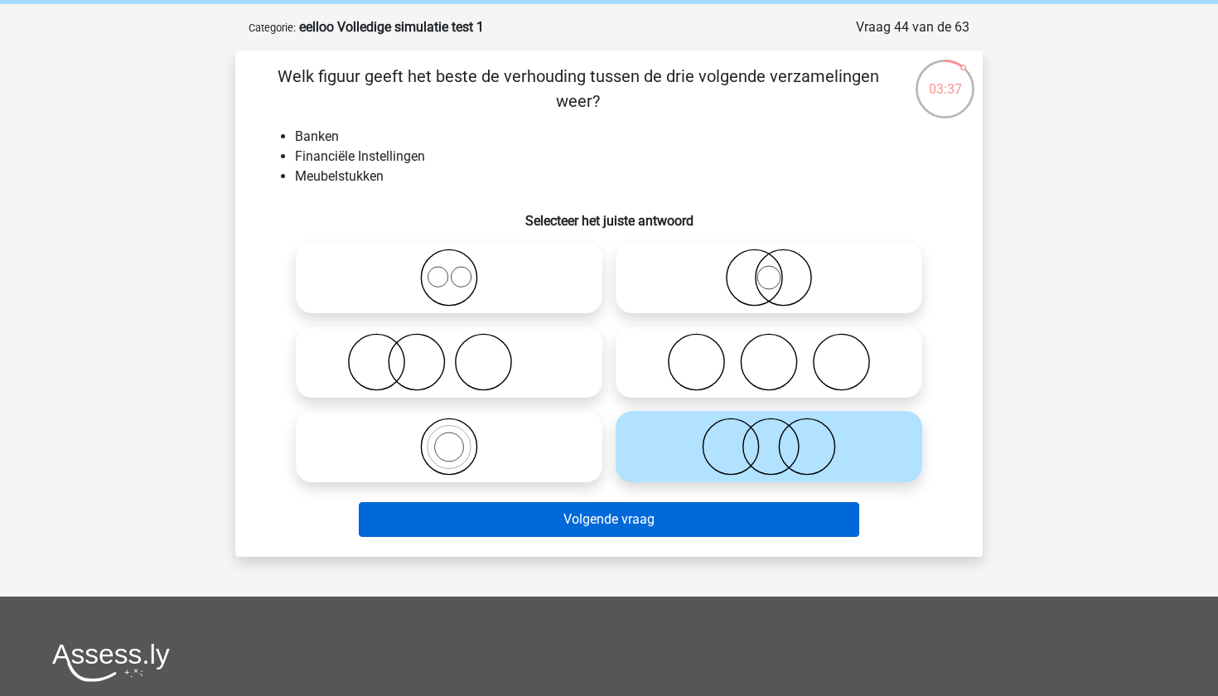
click at [717, 532] on button "Volgende vraag" at bounding box center [609, 519] width 501 height 35
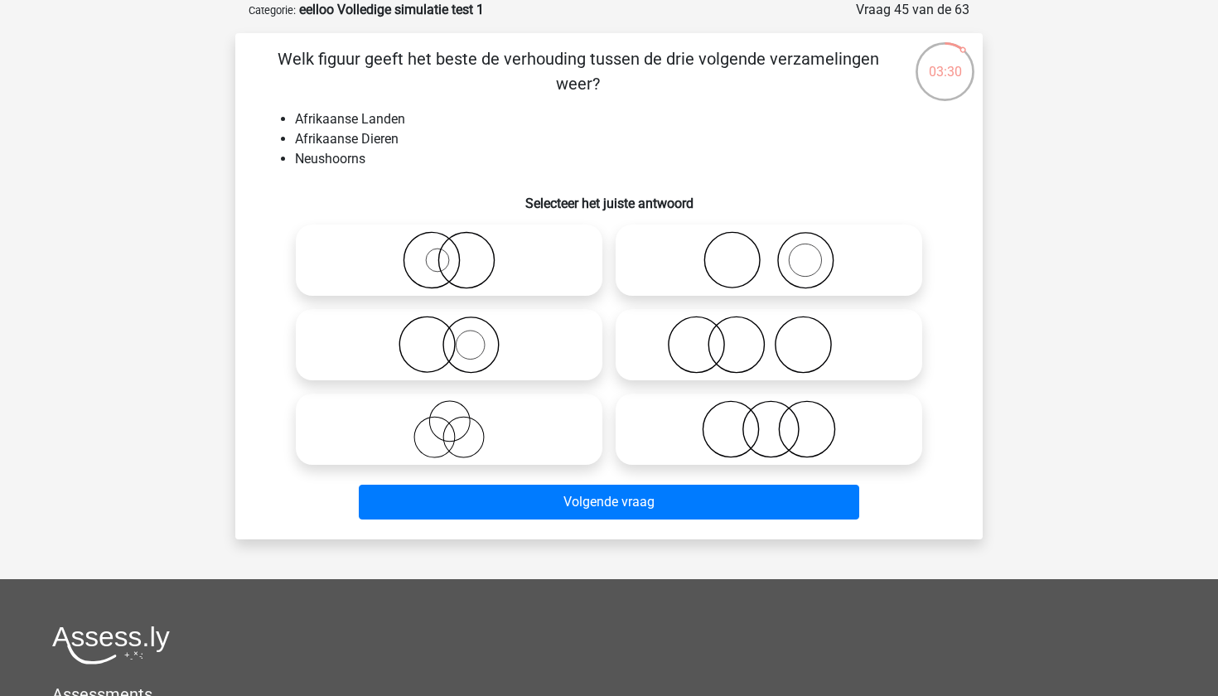
click at [470, 328] on icon at bounding box center [448, 345] width 293 height 58
click at [460, 328] on input "radio" at bounding box center [454, 331] width 11 height 11
radio input "true"
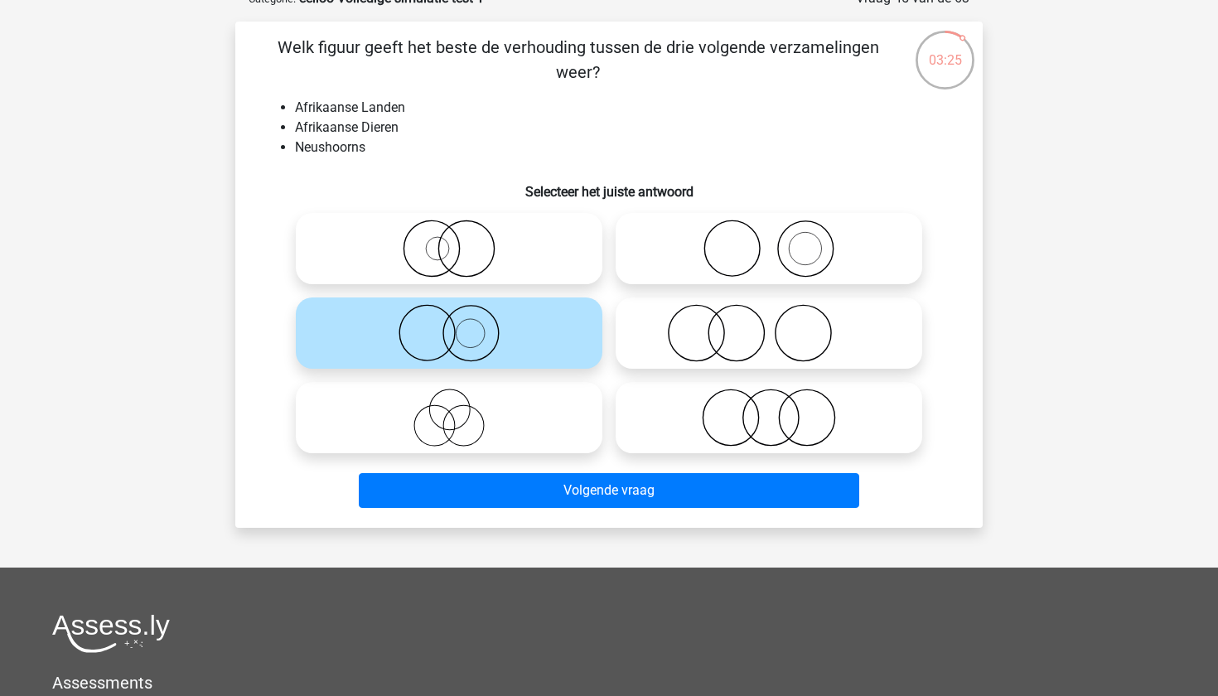
scroll to position [97, 0]
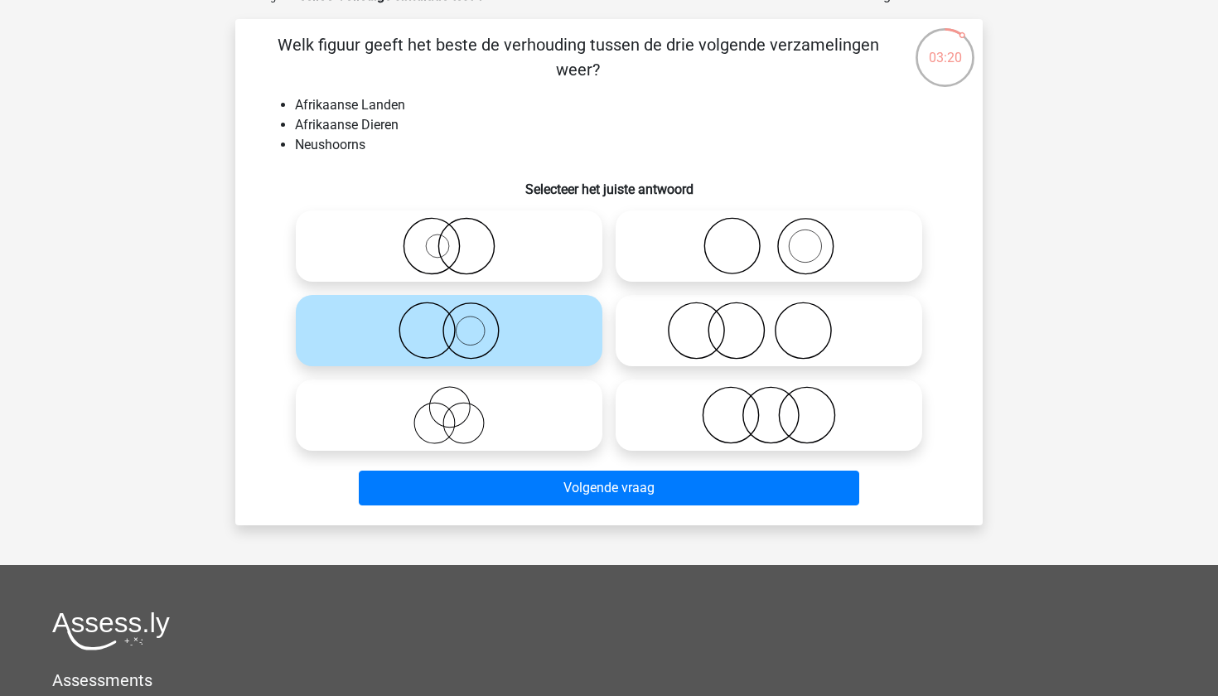
click at [757, 251] on icon at bounding box center [768, 246] width 293 height 58
click at [769, 238] on input "radio" at bounding box center [774, 232] width 11 height 11
radio input "true"
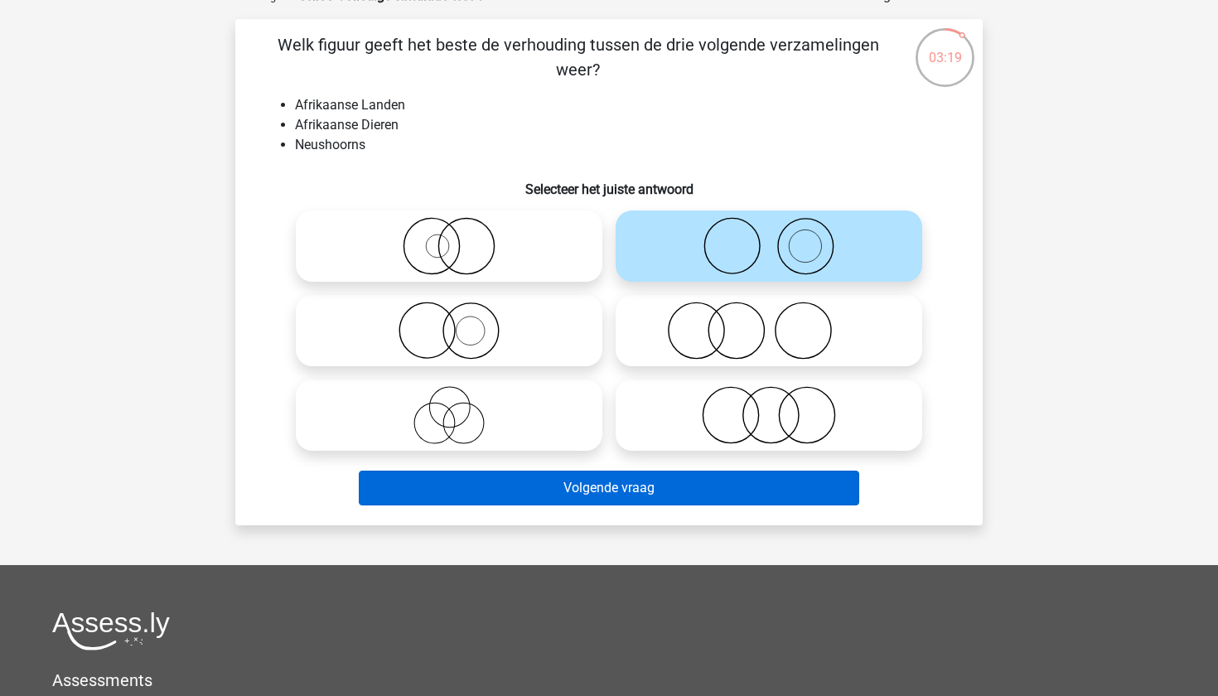
click at [726, 490] on button "Volgende vraag" at bounding box center [609, 488] width 501 height 35
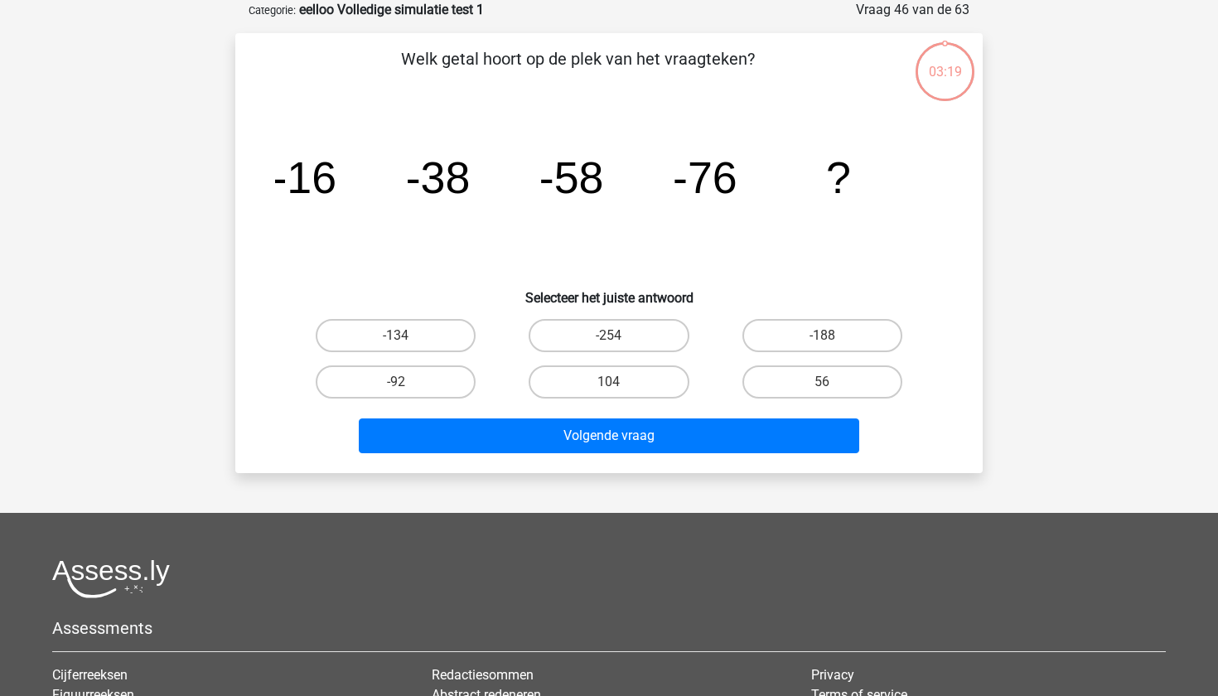
scroll to position [65, 0]
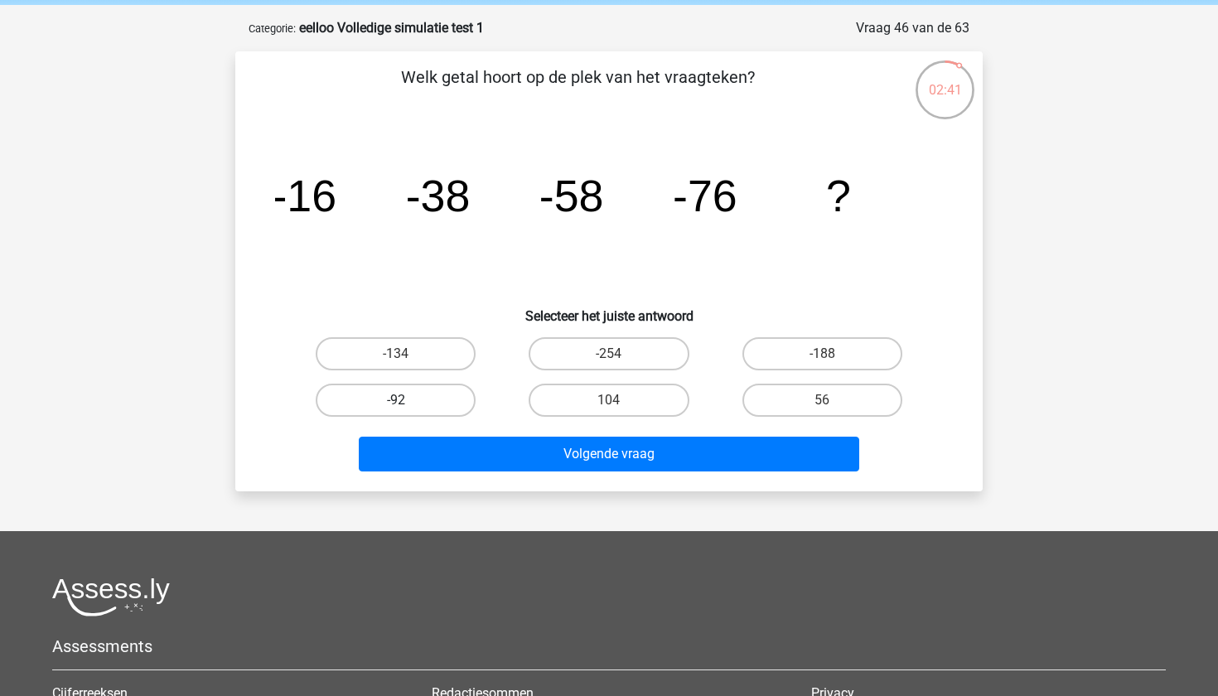
click at [385, 395] on label "-92" at bounding box center [396, 400] width 160 height 33
click at [396, 400] on input "-92" at bounding box center [401, 405] width 11 height 11
radio input "true"
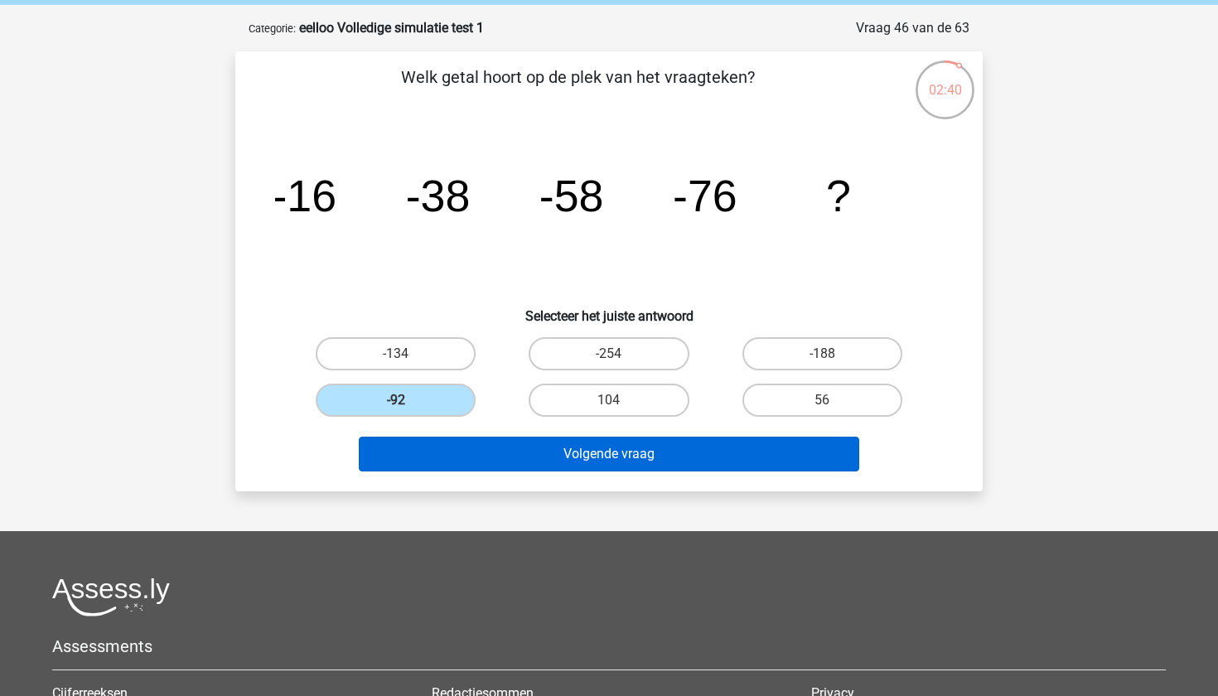
click at [440, 464] on button "Volgende vraag" at bounding box center [609, 454] width 501 height 35
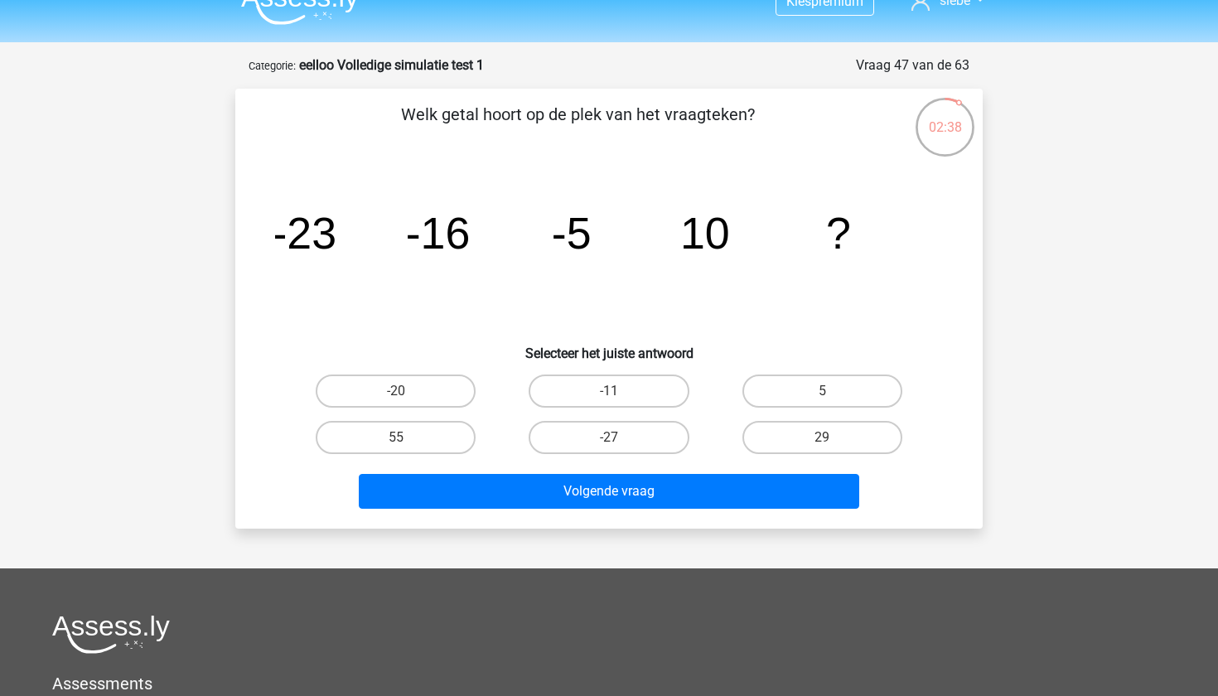
scroll to position [26, 0]
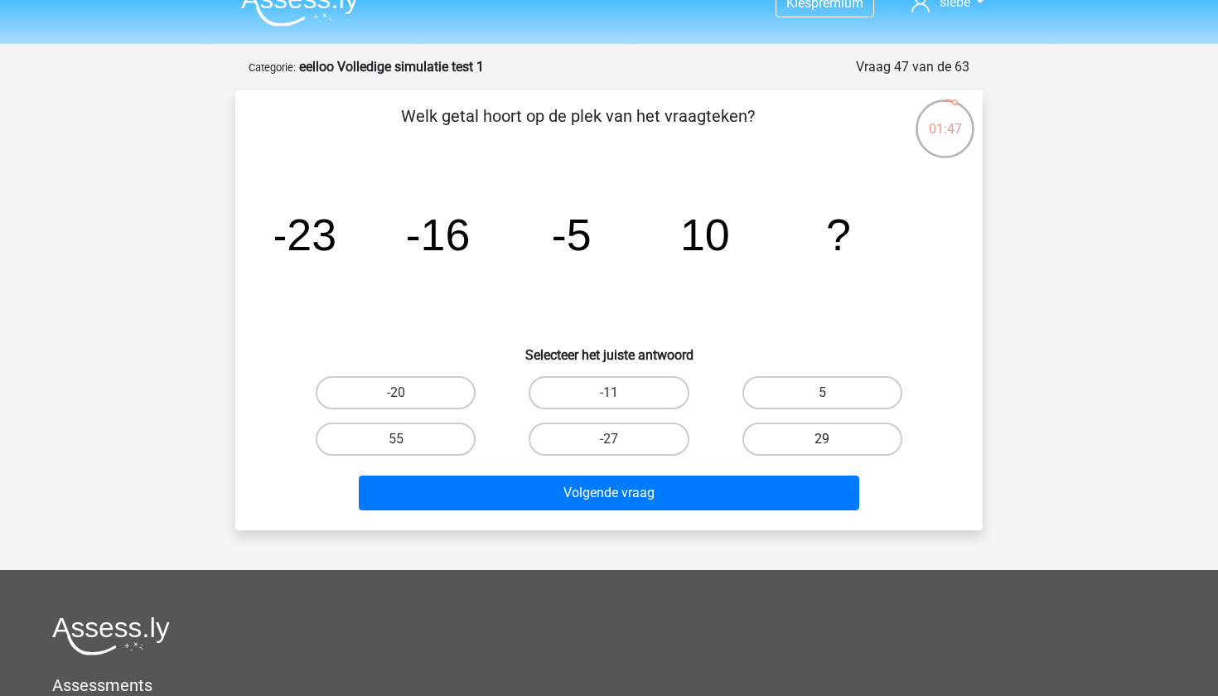
click at [805, 436] on label "29" at bounding box center [822, 439] width 160 height 33
click at [822, 439] on input "29" at bounding box center [827, 444] width 11 height 11
radio input "true"
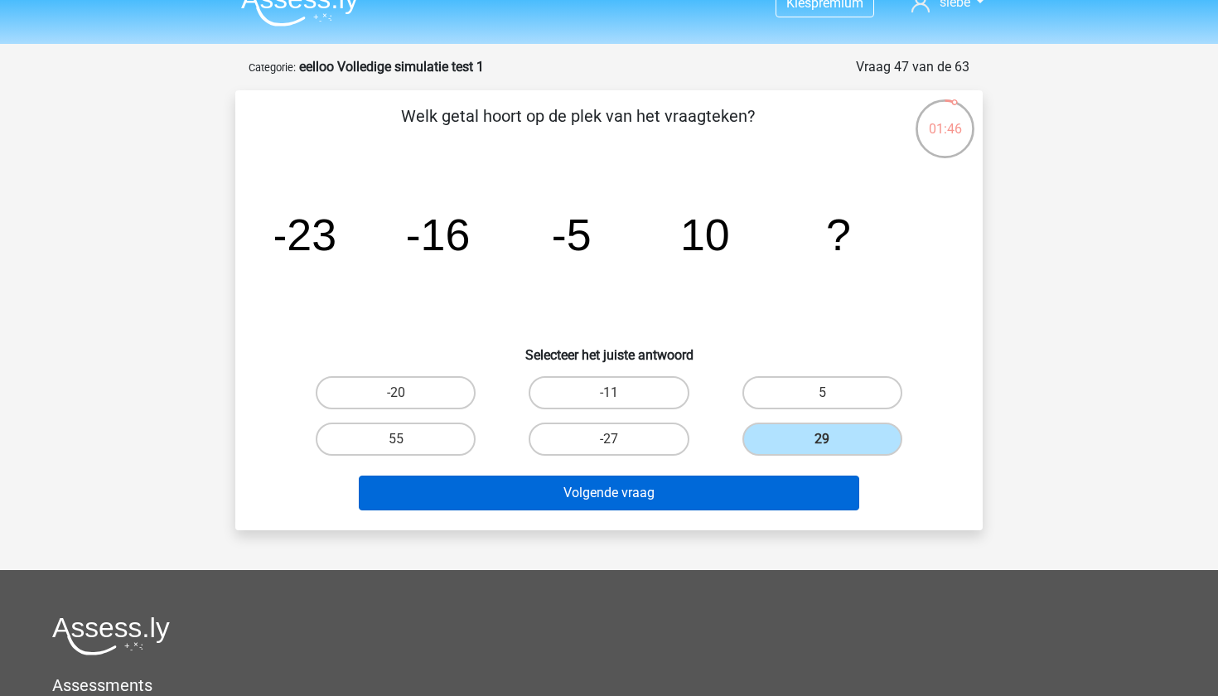
click at [773, 490] on button "Volgende vraag" at bounding box center [609, 493] width 501 height 35
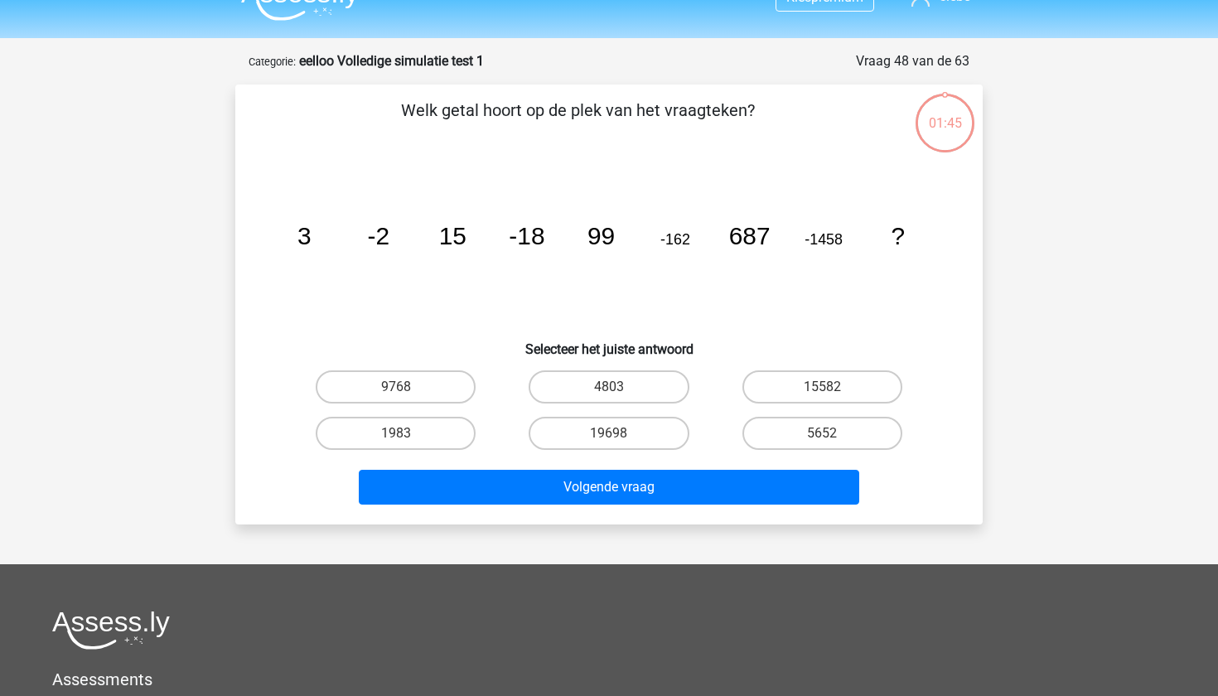
scroll to position [28, 0]
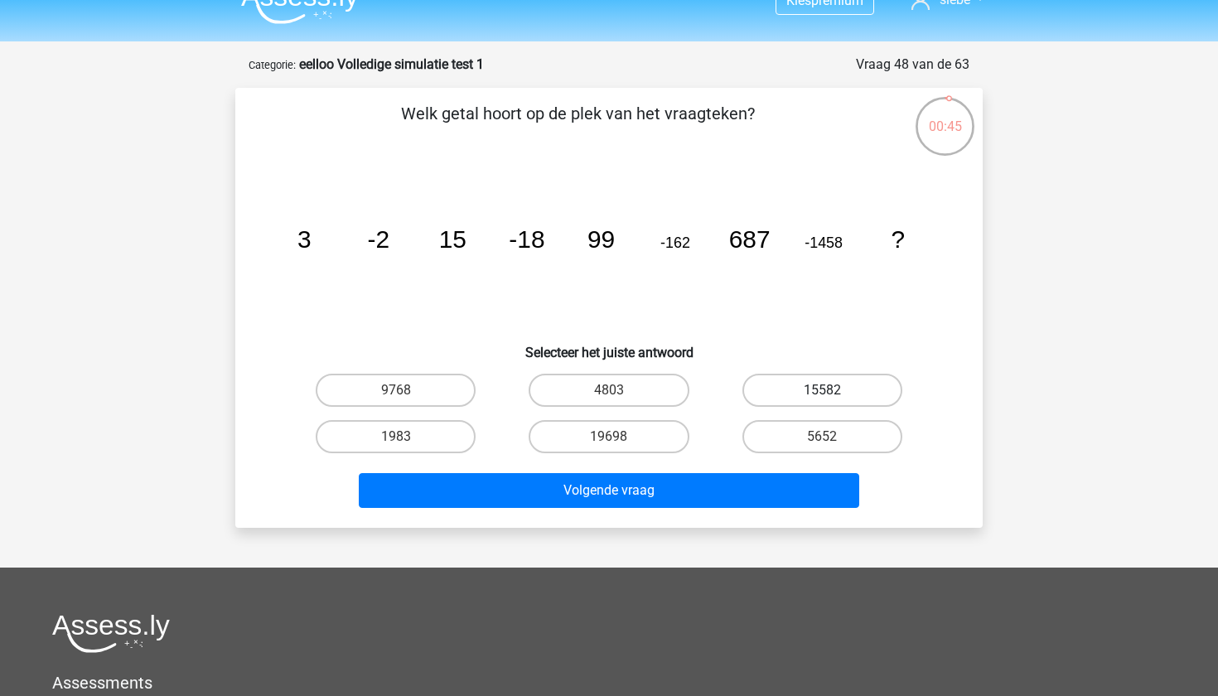
click at [784, 389] on label "15582" at bounding box center [822, 390] width 160 height 33
click at [822, 390] on input "15582" at bounding box center [827, 395] width 11 height 11
radio input "true"
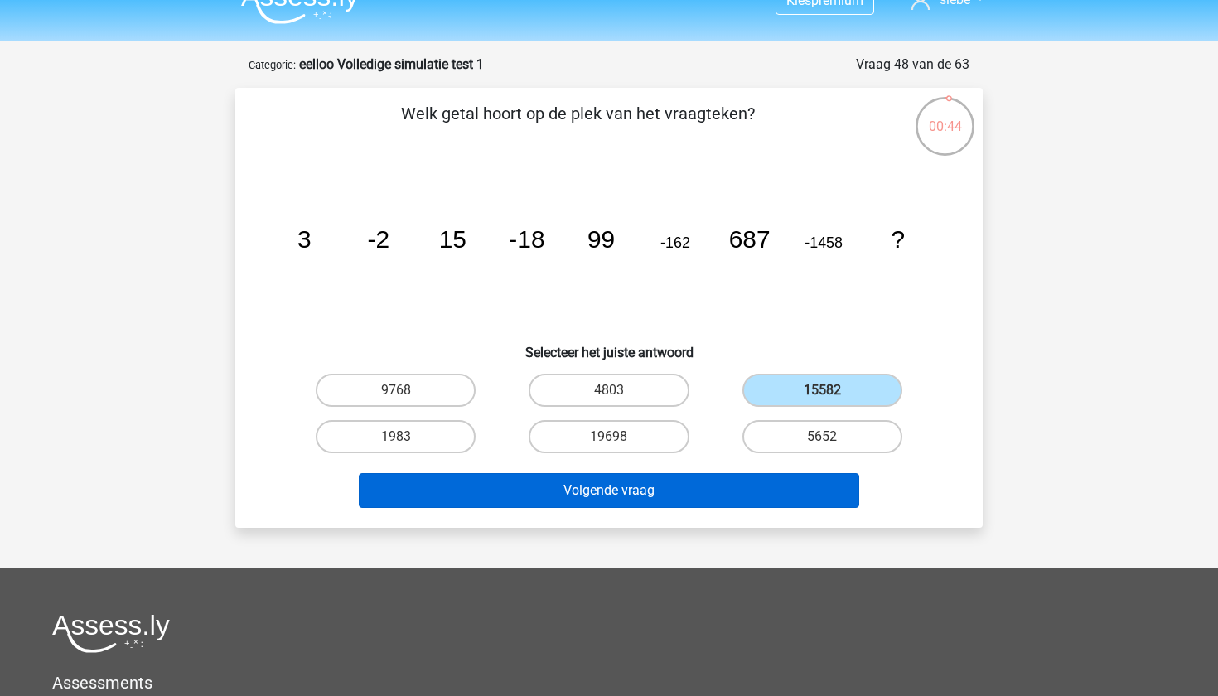
click at [759, 488] on button "Volgende vraag" at bounding box center [609, 490] width 501 height 35
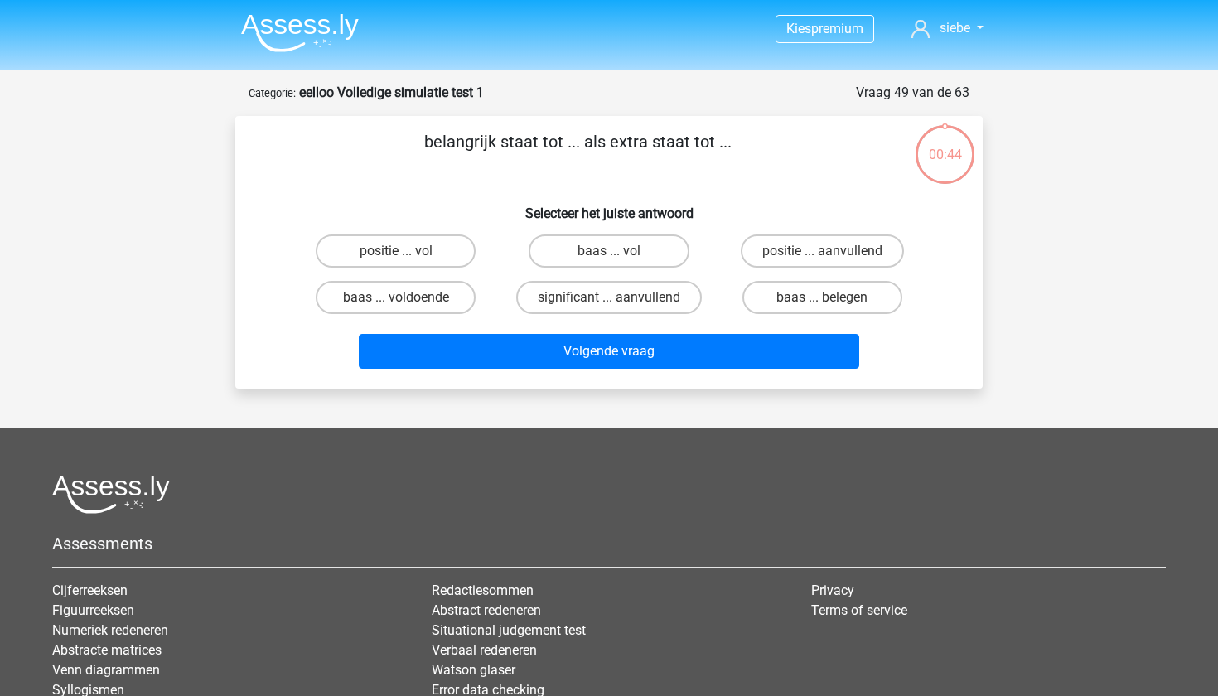
scroll to position [0, 0]
click at [637, 294] on label "significant ... aanvullend" at bounding box center [609, 297] width 186 height 33
click at [620, 297] on input "significant ... aanvullend" at bounding box center [614, 302] width 11 height 11
radio input "true"
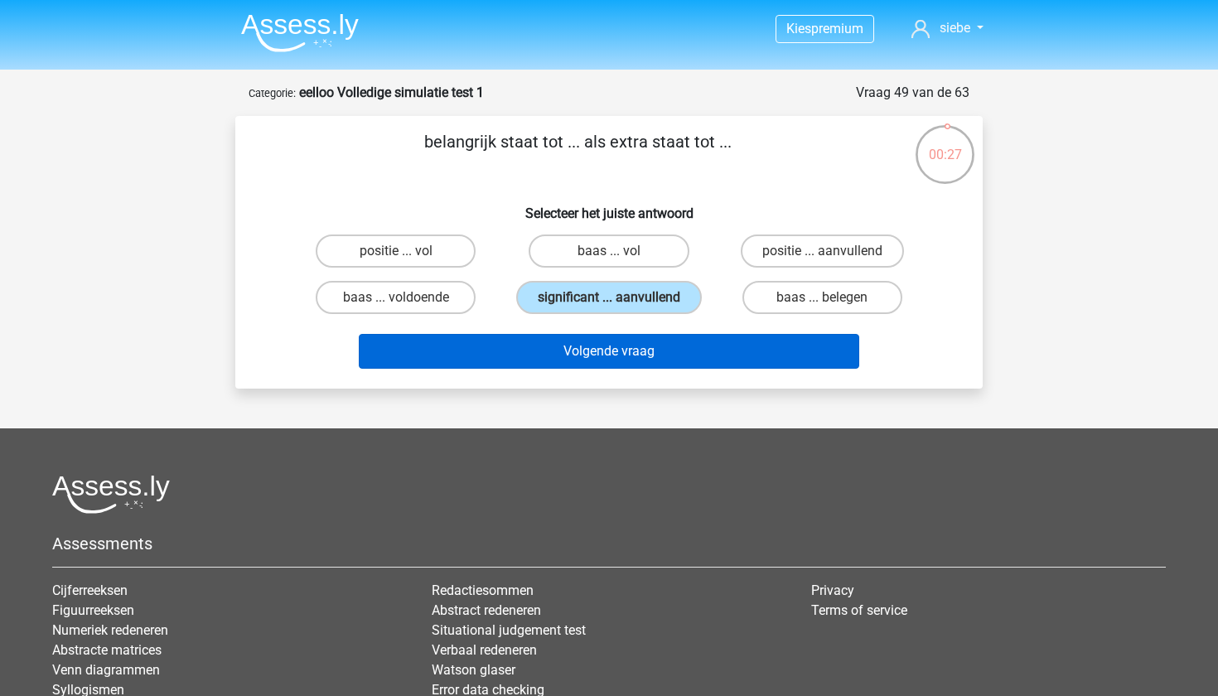
click at [662, 360] on button "Volgende vraag" at bounding box center [609, 351] width 501 height 35
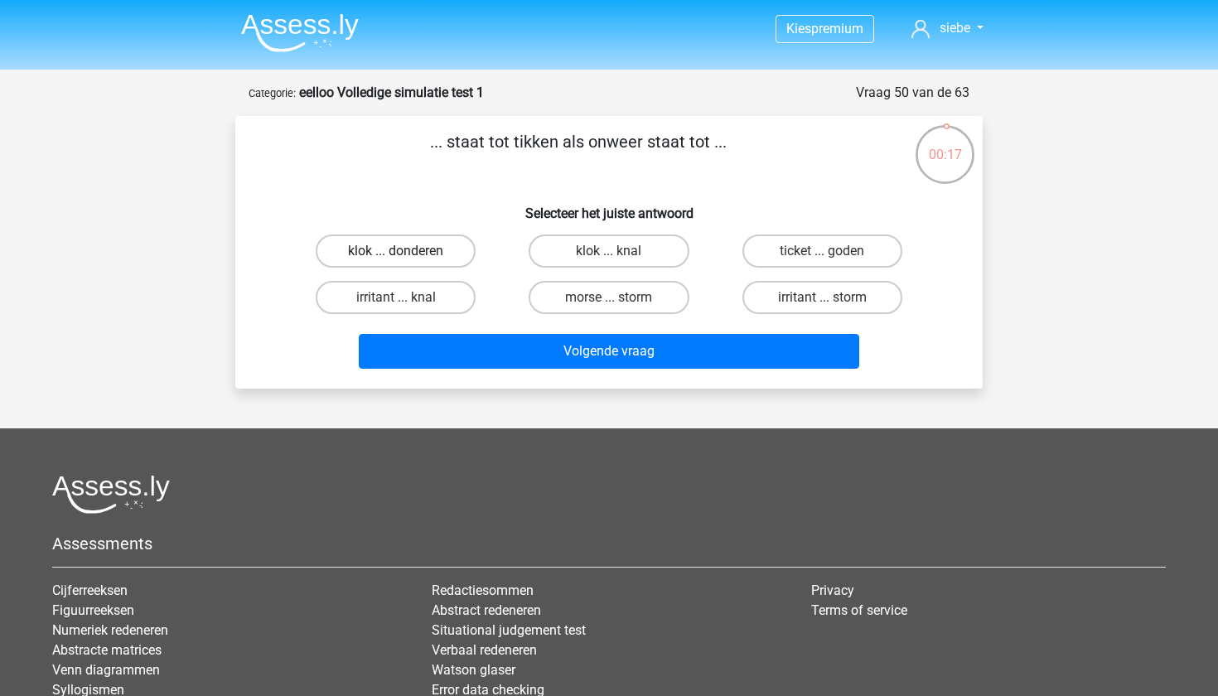
click at [436, 246] on label "klok ... donderen" at bounding box center [396, 250] width 160 height 33
click at [407, 251] on input "klok ... donderen" at bounding box center [401, 256] width 11 height 11
radio input "true"
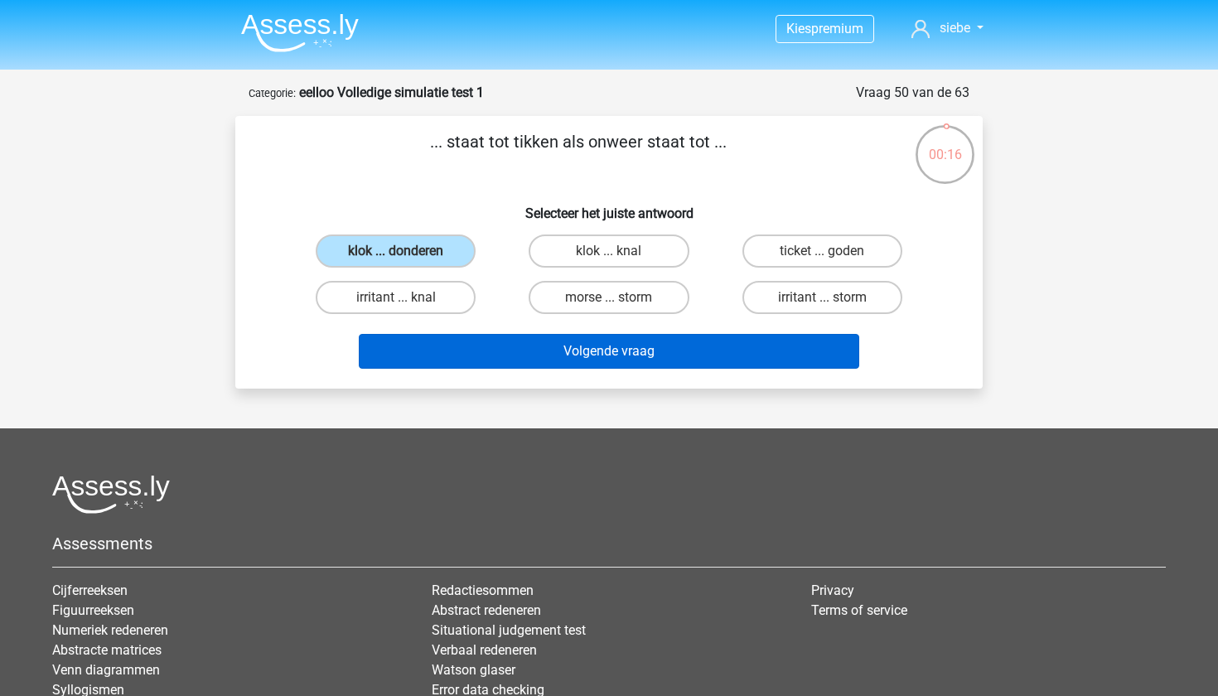
click at [493, 360] on button "Volgende vraag" at bounding box center [609, 351] width 501 height 35
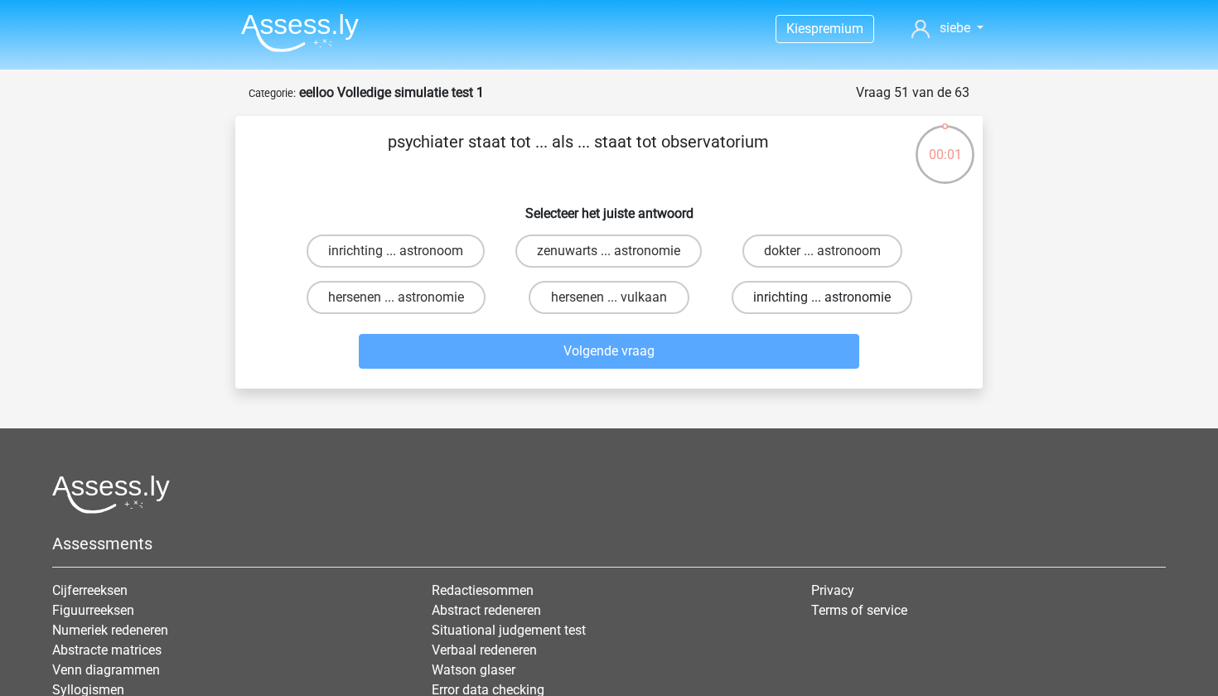
click at [786, 297] on label "inrichting ... astronomie" at bounding box center [822, 297] width 181 height 33
click at [822, 297] on input "inrichting ... astronomie" at bounding box center [827, 302] width 11 height 11
radio input "true"
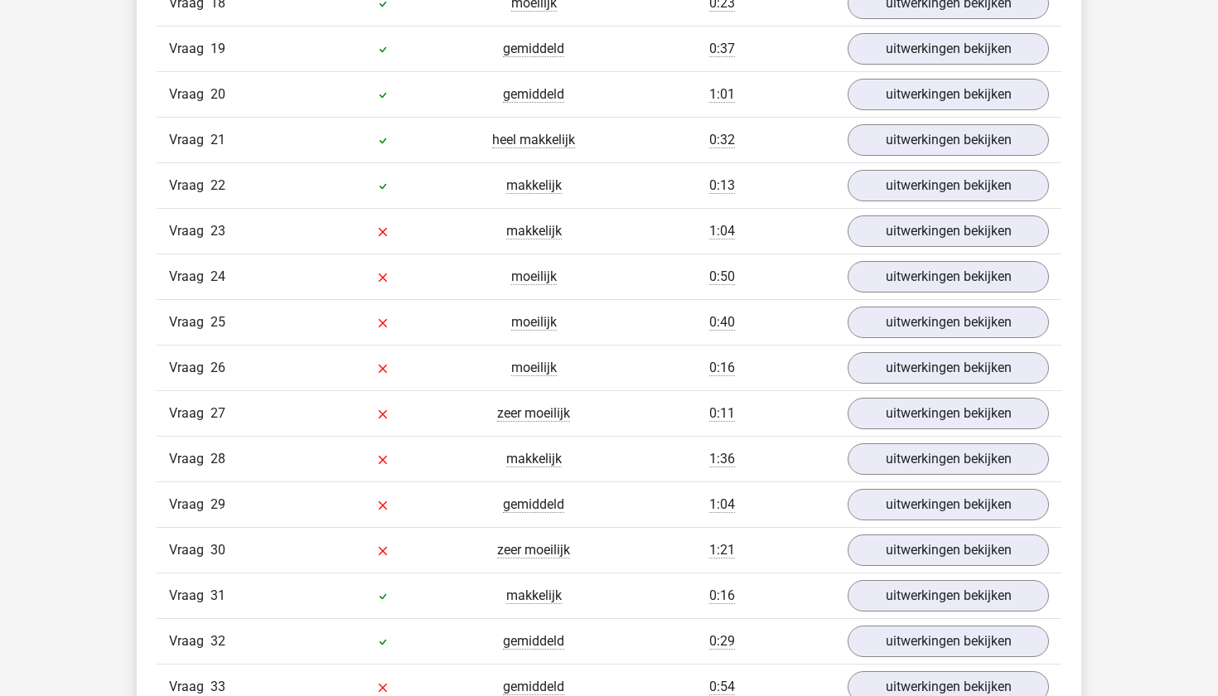
scroll to position [2657, 0]
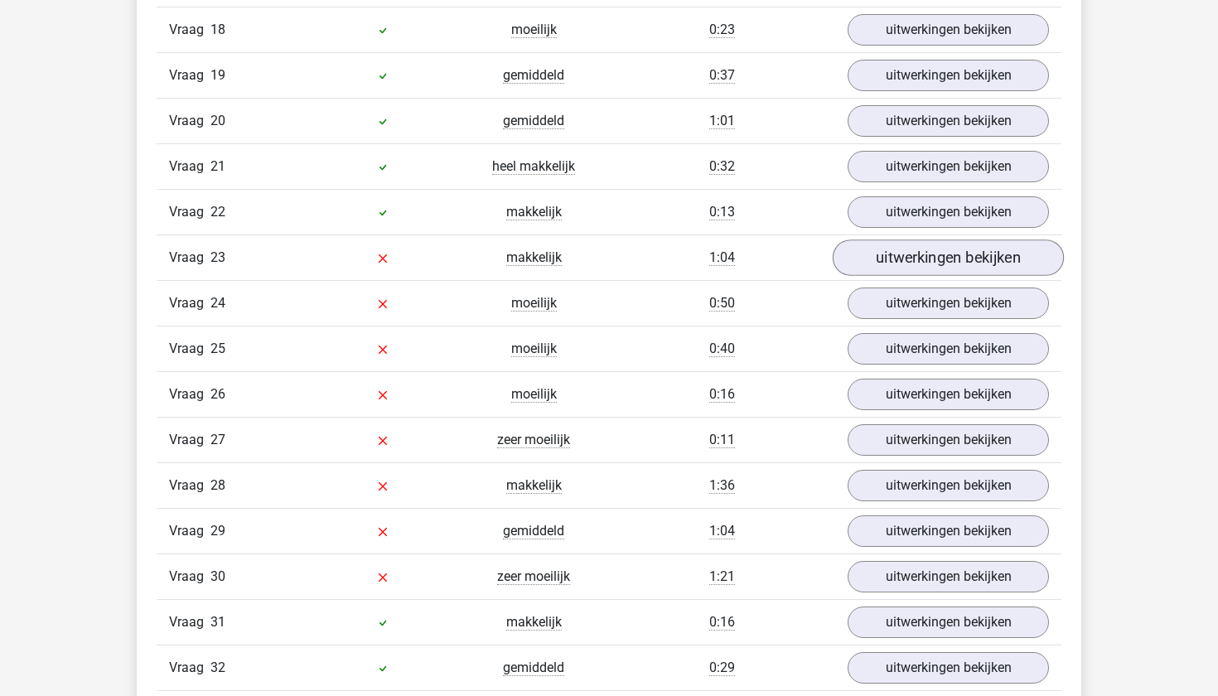
click at [922, 259] on link "uitwerkingen bekijken" at bounding box center [948, 258] width 231 height 36
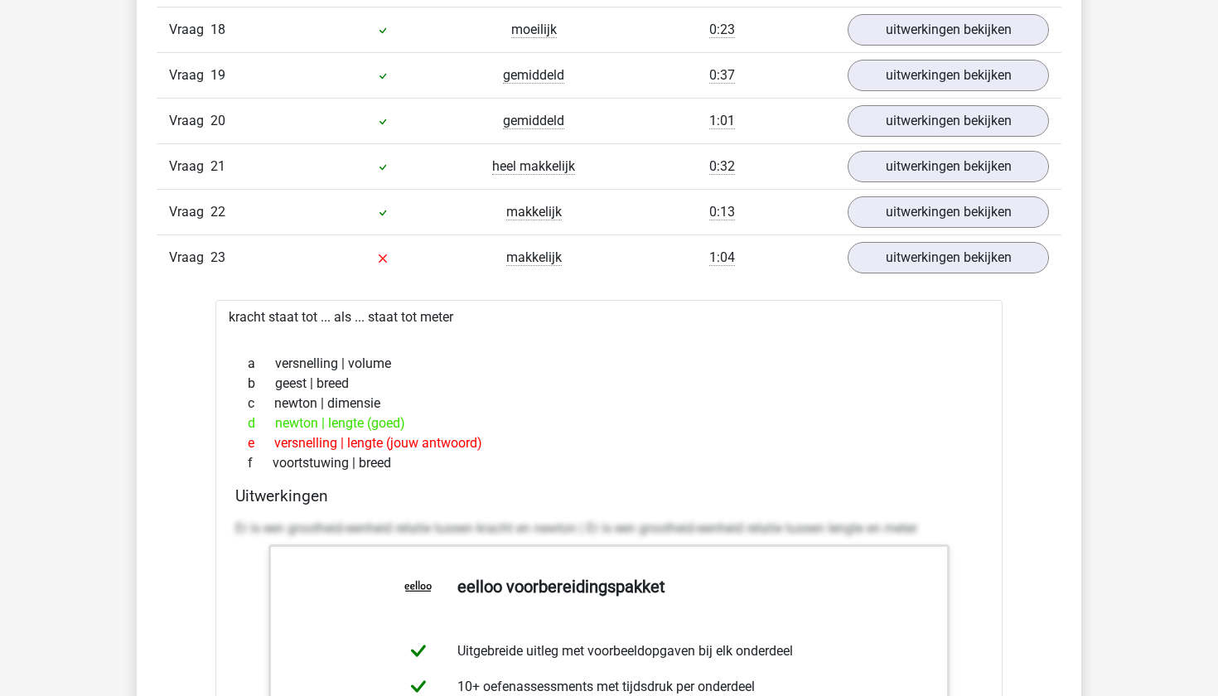
drag, startPoint x: 325, startPoint y: 275, endPoint x: 348, endPoint y: 275, distance: 23.2
click at [326, 275] on div "Vraag 23 makkelijk 1:04 uitwerkingen bekijken" at bounding box center [609, 257] width 905 height 46
click at [925, 254] on link "uitwerkingen bekijken" at bounding box center [948, 258] width 231 height 36
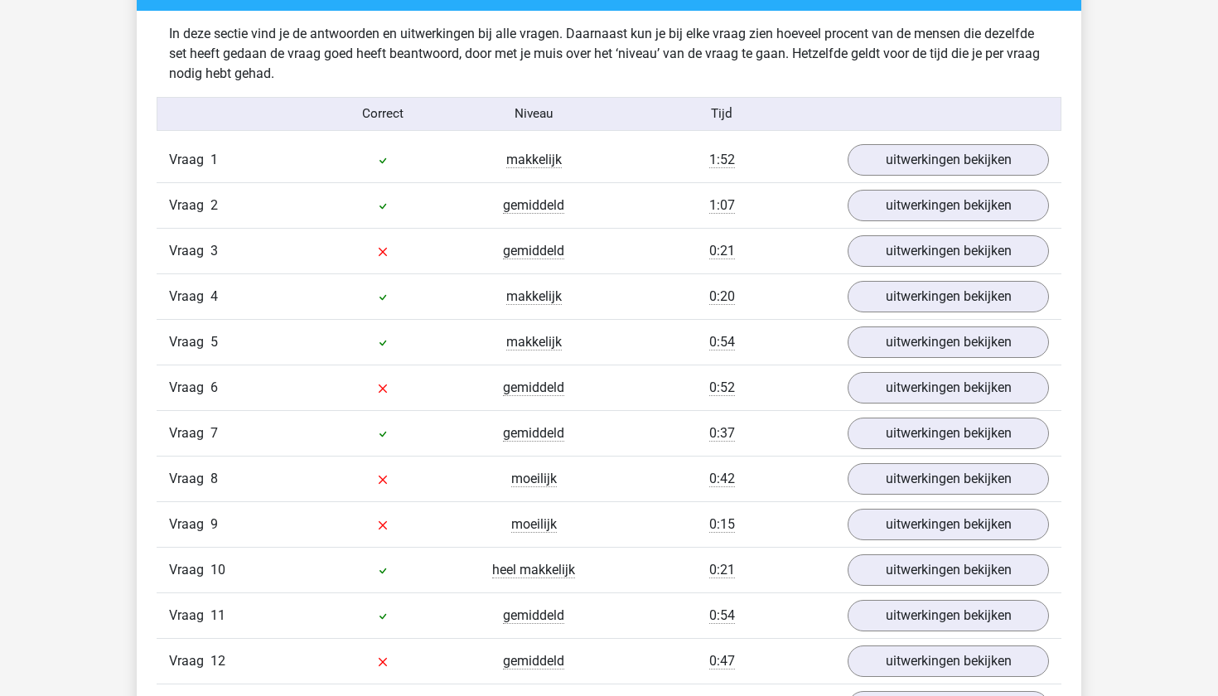
scroll to position [1744, 0]
